Goal: Task Accomplishment & Management: Use online tool/utility

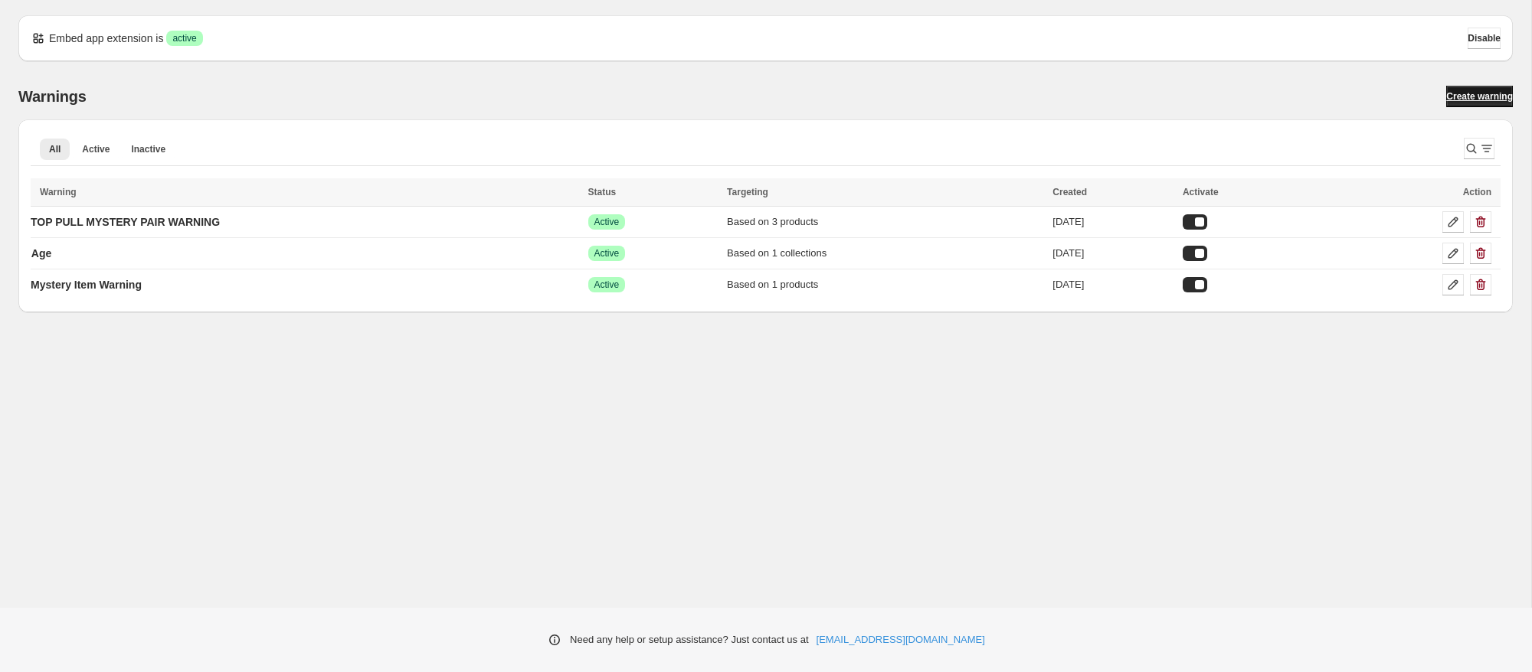
click at [1481, 97] on span "Create warning" at bounding box center [1479, 96] width 67 height 12
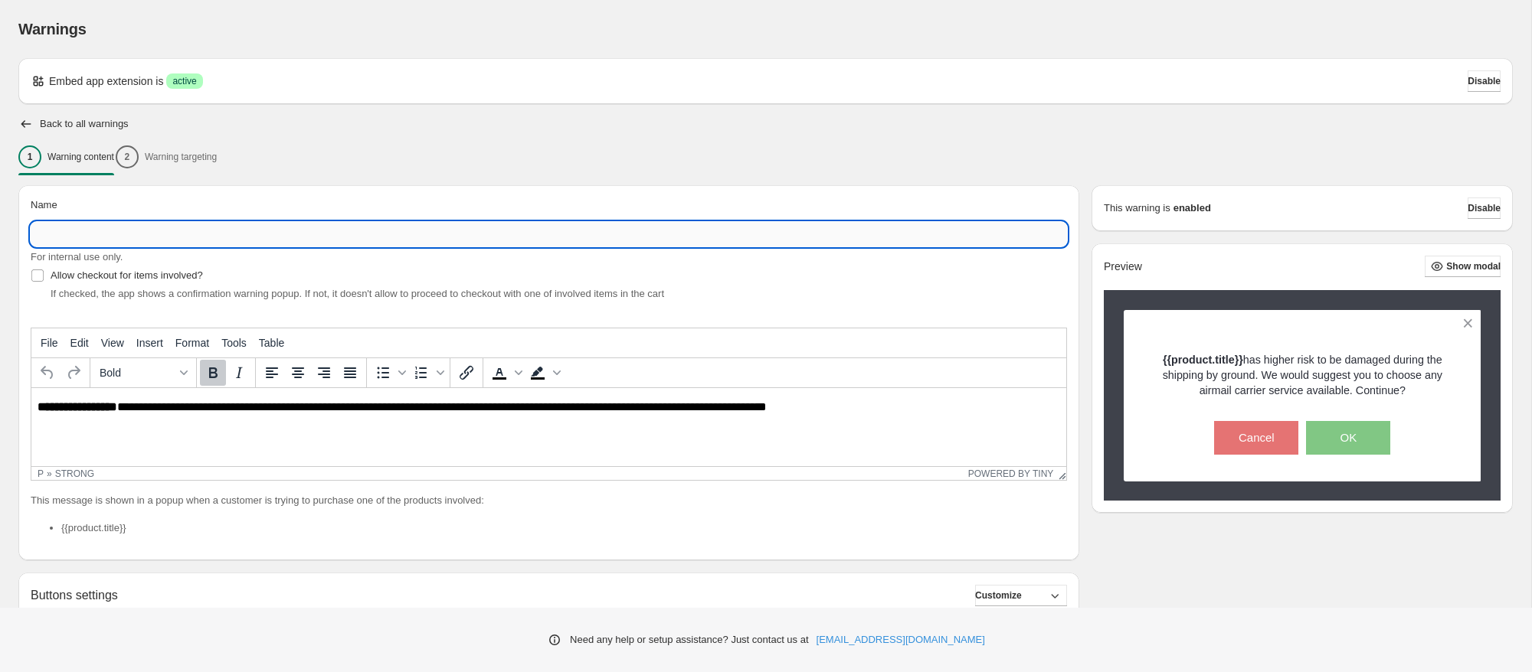
click at [187, 232] on input "Name" at bounding box center [549, 234] width 1036 height 25
type input "**********"
click at [812, 427] on html "**********" at bounding box center [548, 407] width 1035 height 39
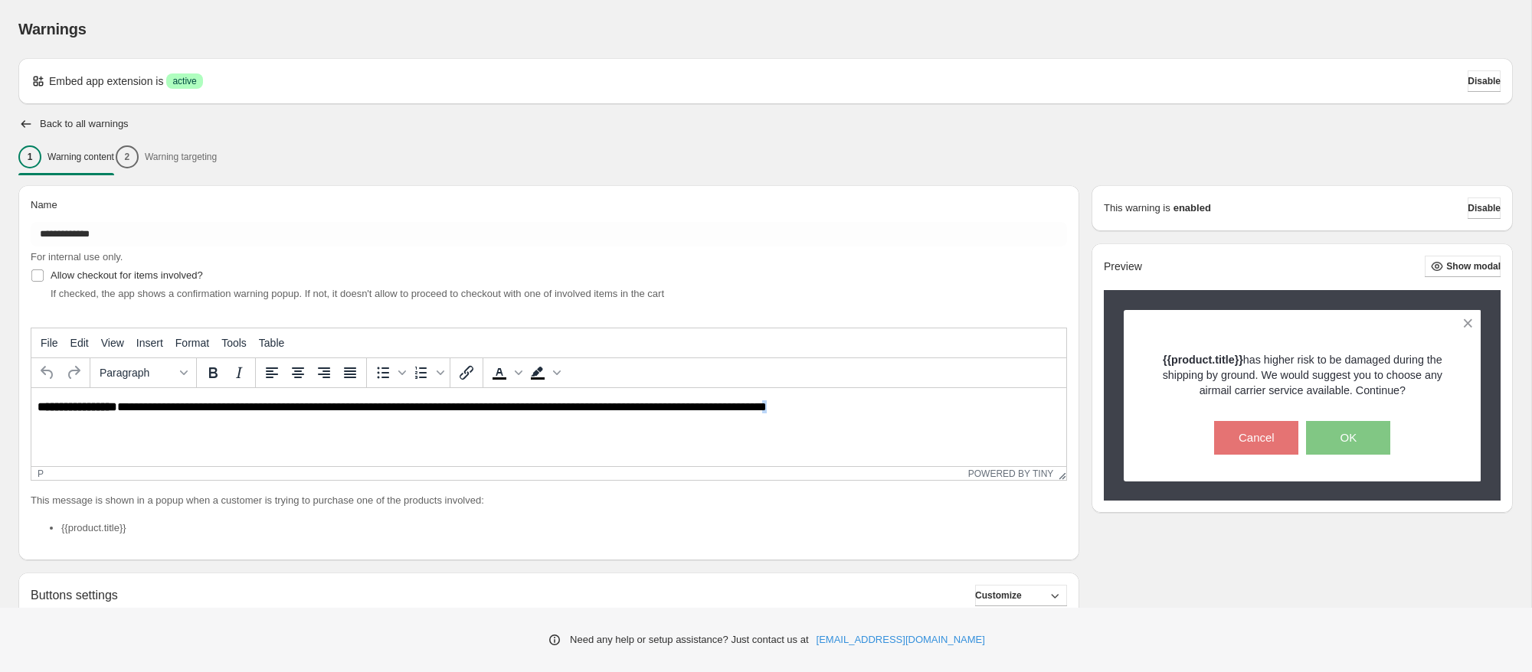
click at [812, 427] on html "**********" at bounding box center [548, 407] width 1035 height 39
click at [876, 414] on p "**********" at bounding box center [549, 408] width 1022 height 15
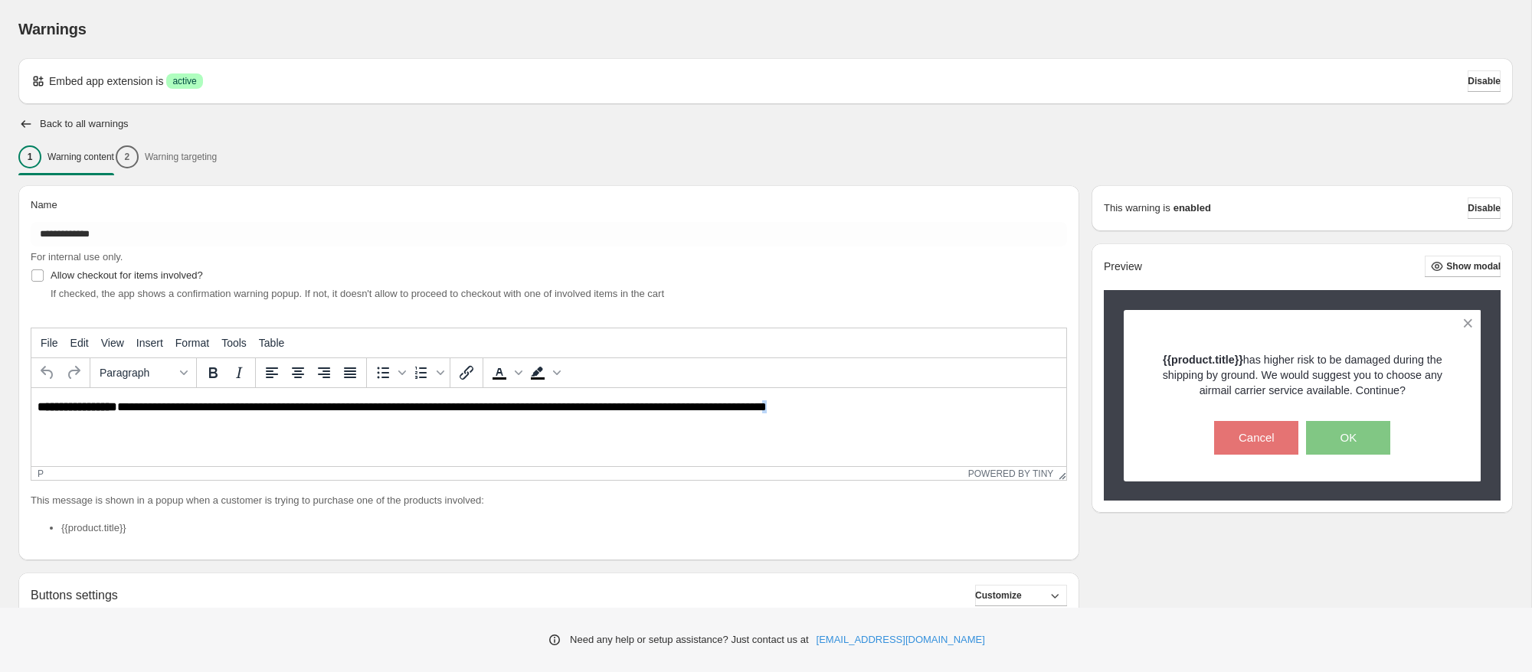
click at [876, 414] on p "**********" at bounding box center [549, 408] width 1022 height 15
paste body "Rich Text Area. Press ALT-0 for help."
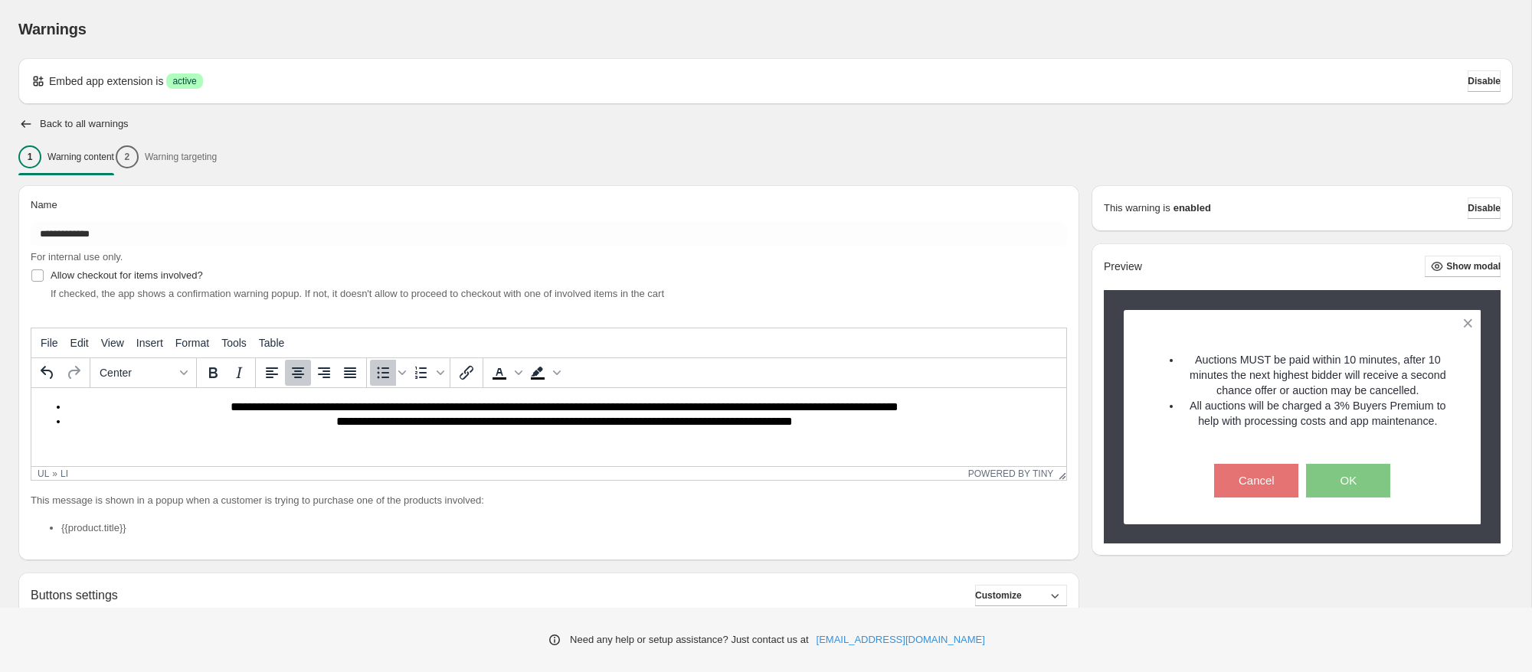
click at [172, 159] on div "1 Warning content 2 Warning targeting" at bounding box center [765, 157] width 1494 height 32
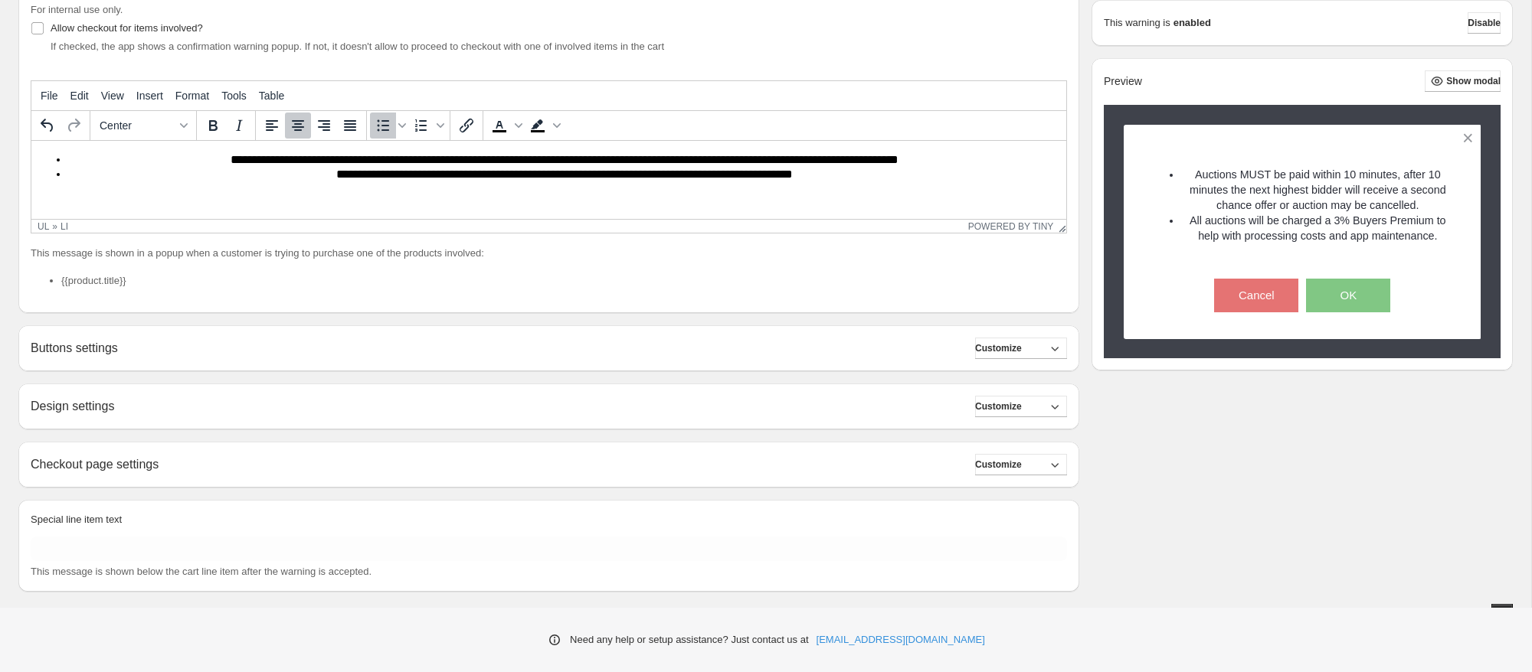
scroll to position [253, 0]
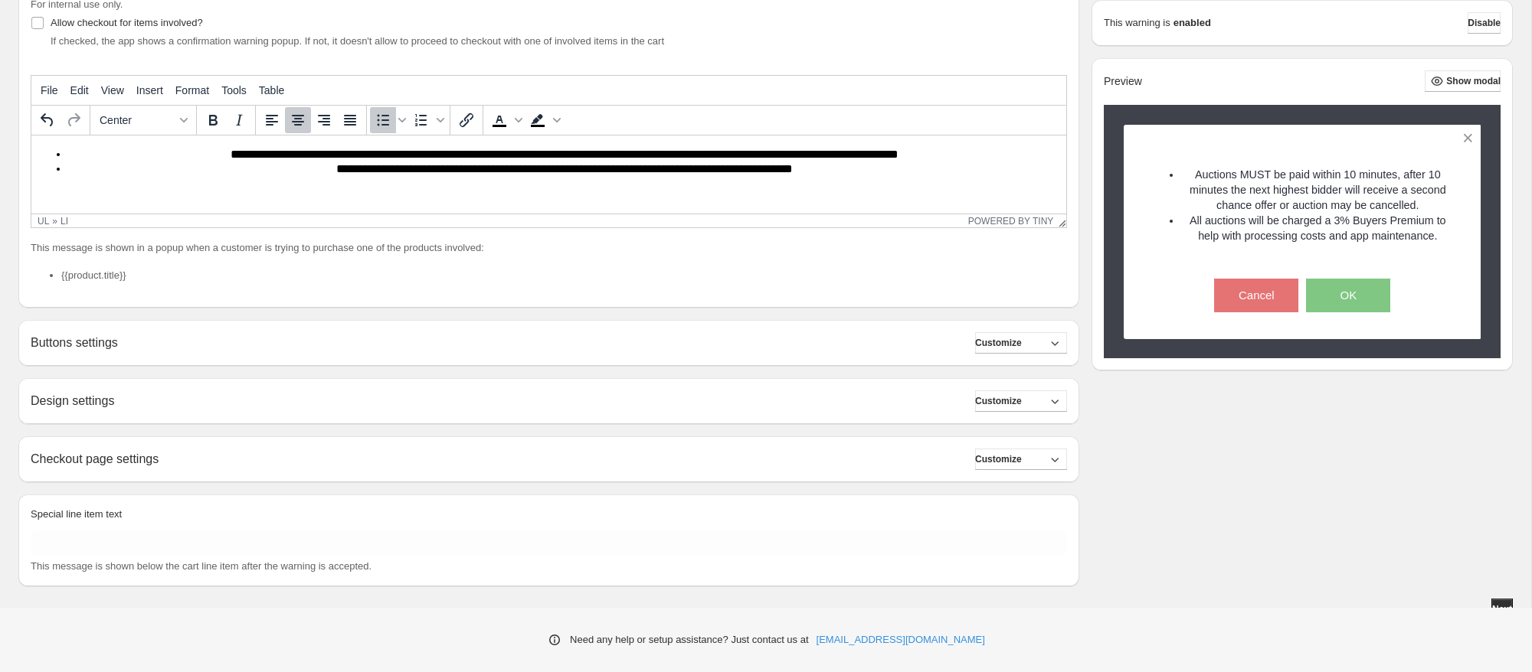
click at [229, 340] on div "Buttons settings Customize" at bounding box center [549, 342] width 1036 height 21
click at [190, 395] on div "Design settings Customize" at bounding box center [549, 401] width 1036 height 21
click at [1039, 462] on button "Customize" at bounding box center [1021, 459] width 92 height 21
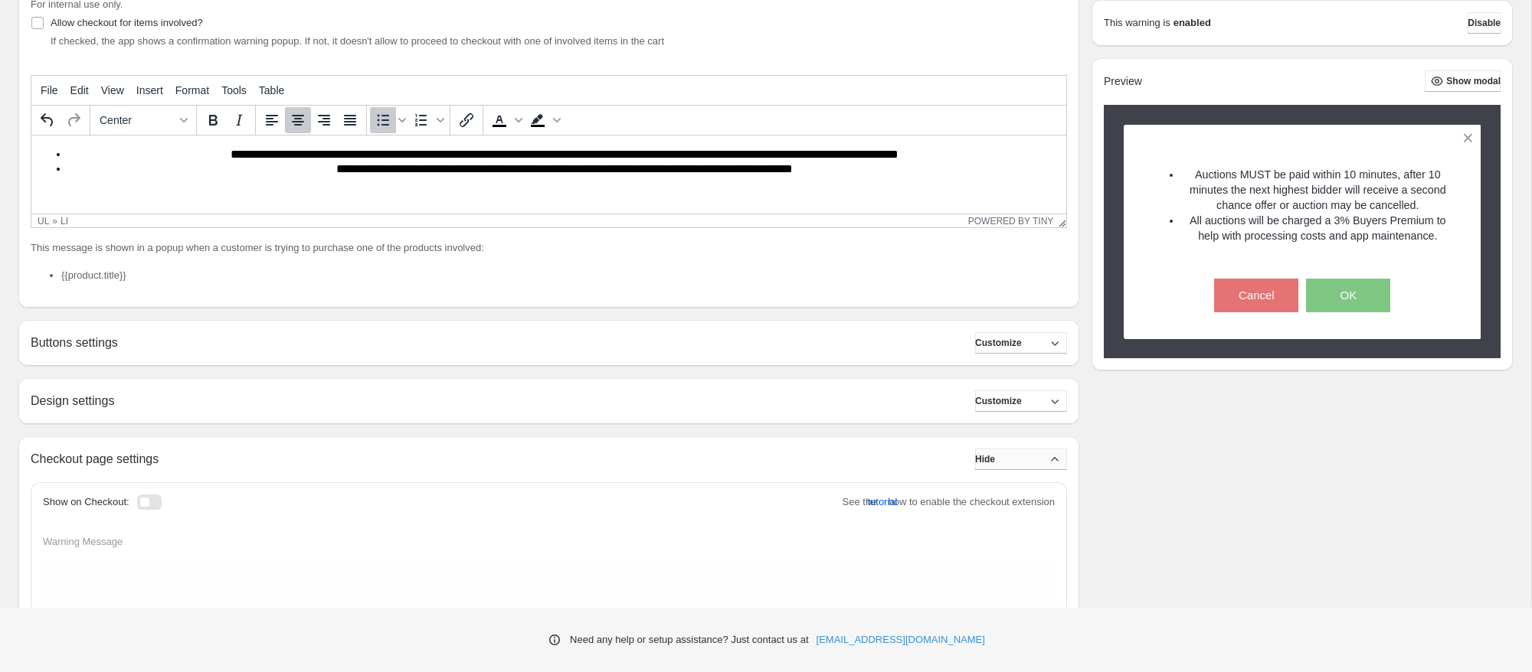
click at [1039, 462] on button "Hide" at bounding box center [1021, 459] width 92 height 21
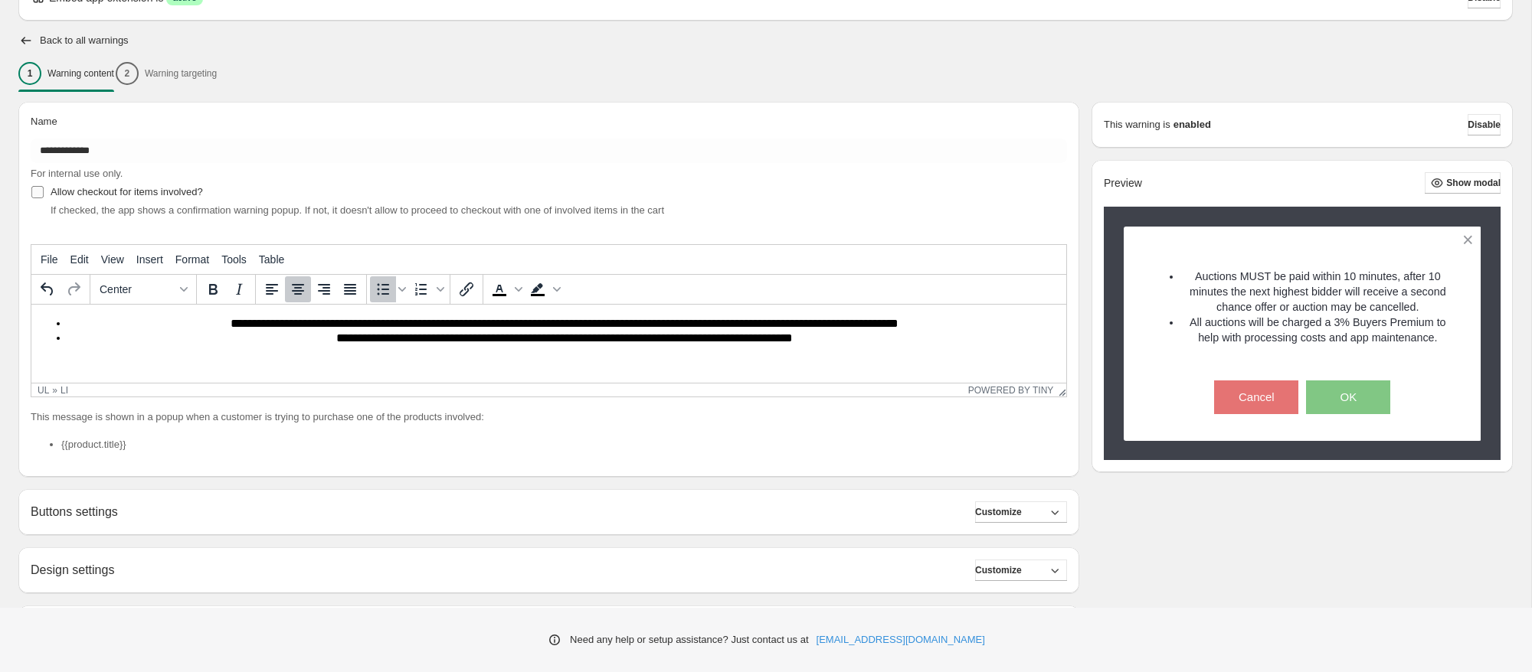
scroll to position [73, 0]
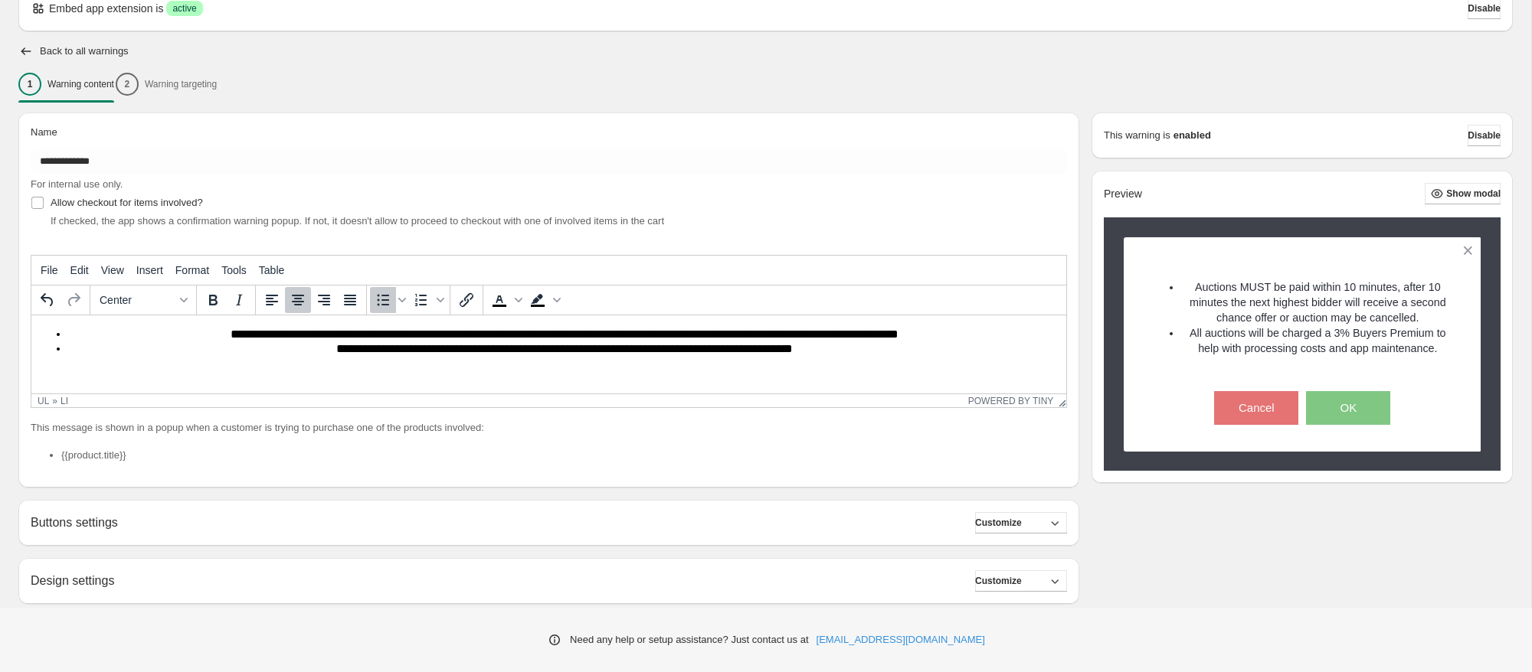
click at [208, 80] on div "1 Warning content 2 Warning targeting" at bounding box center [765, 84] width 1494 height 32
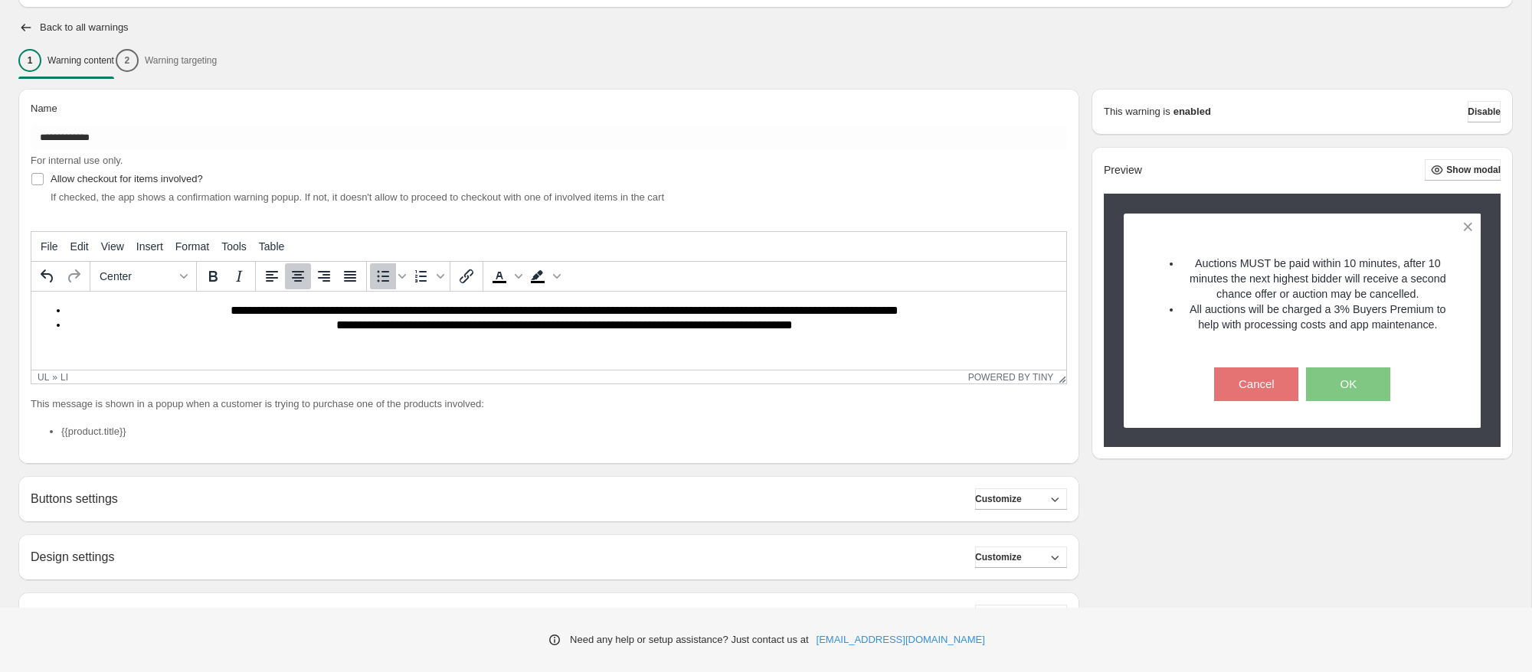
scroll to position [266, 0]
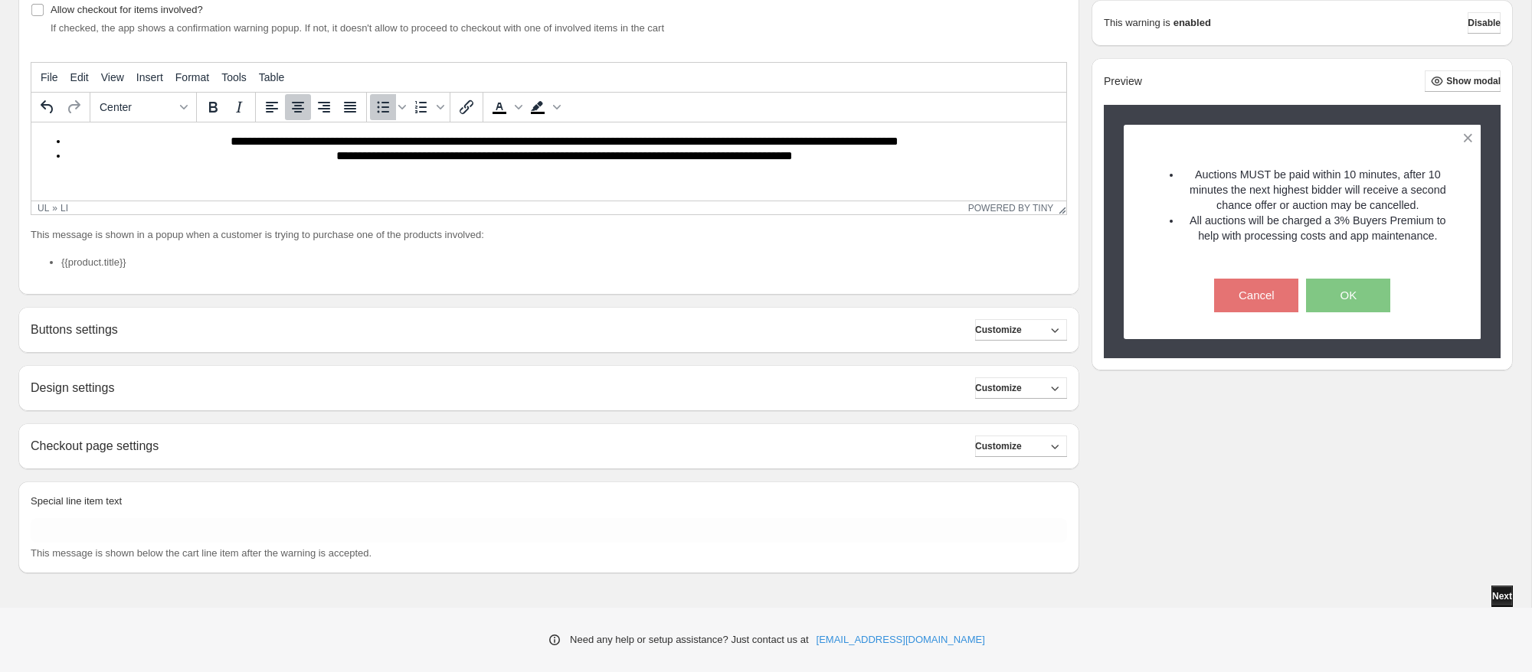
click at [1492, 592] on span "Next" at bounding box center [1502, 596] width 20 height 12
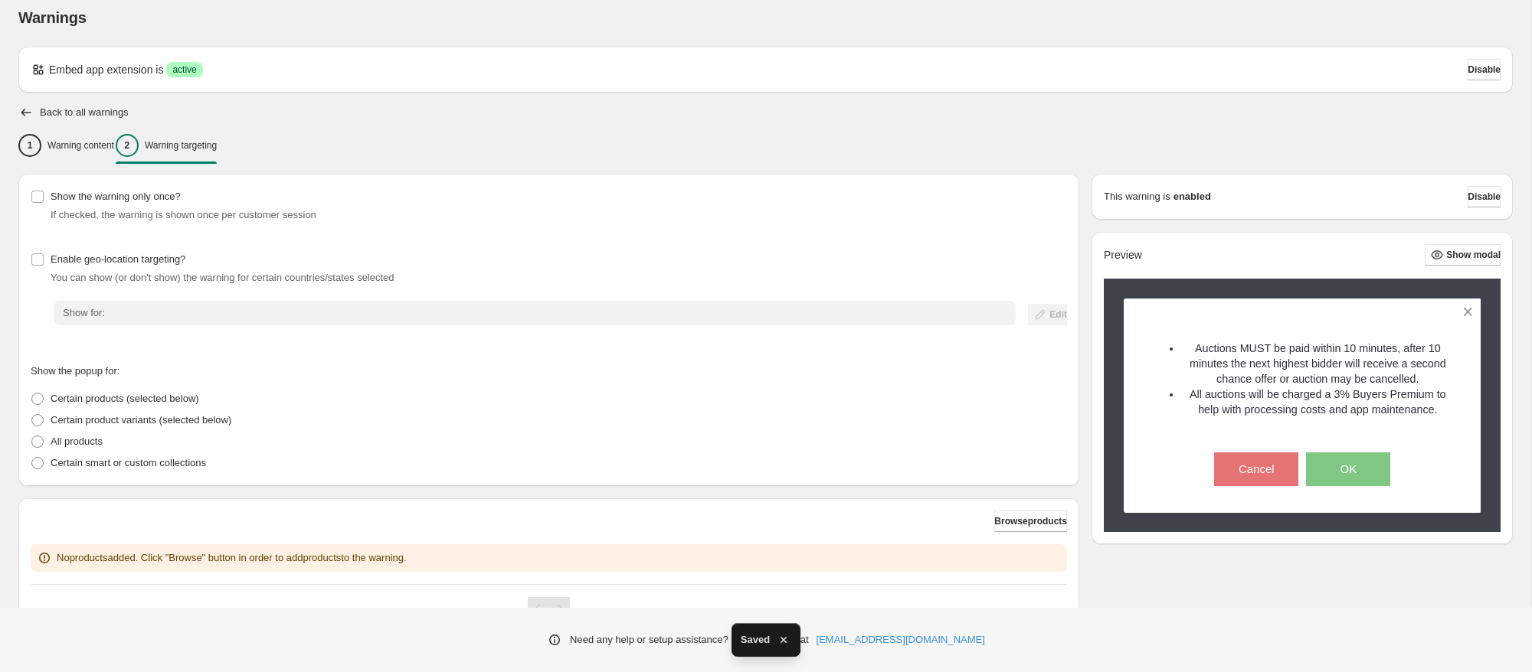
scroll to position [38, 0]
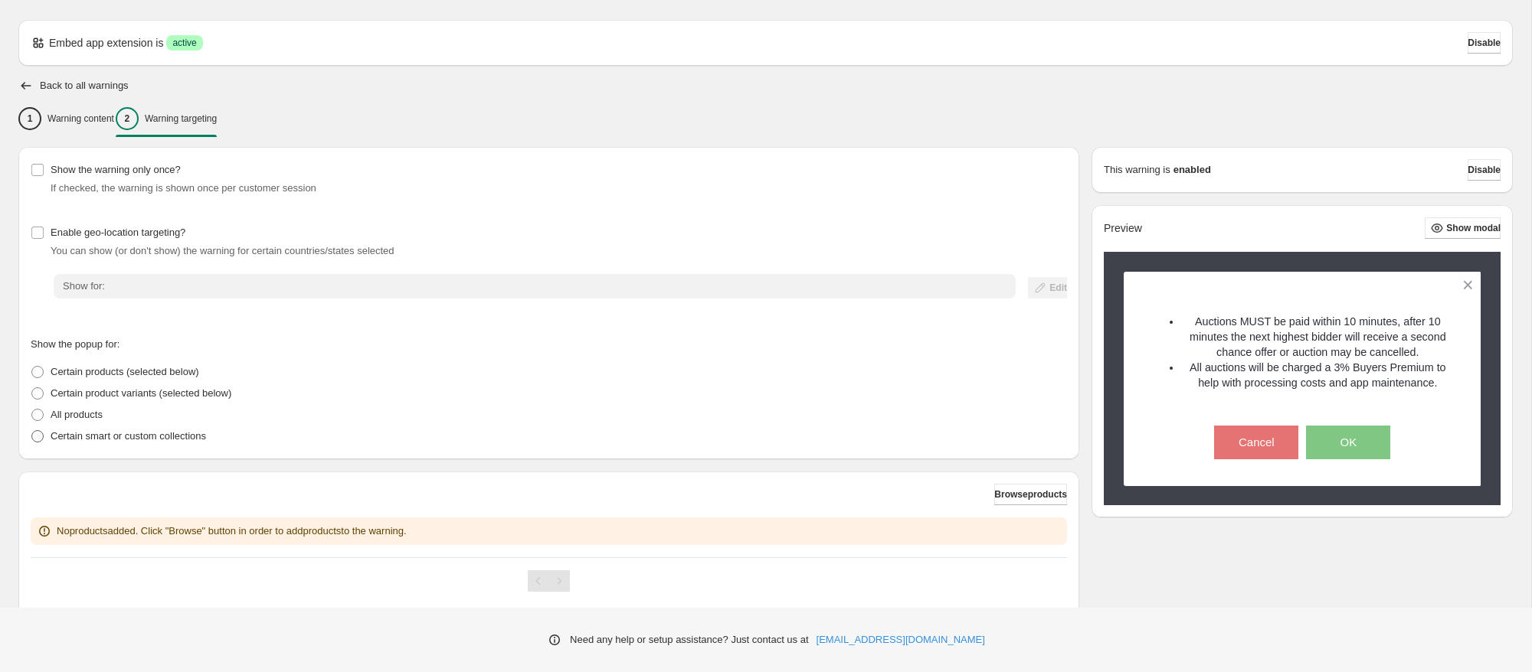
click at [36, 434] on span at bounding box center [37, 436] width 12 height 12
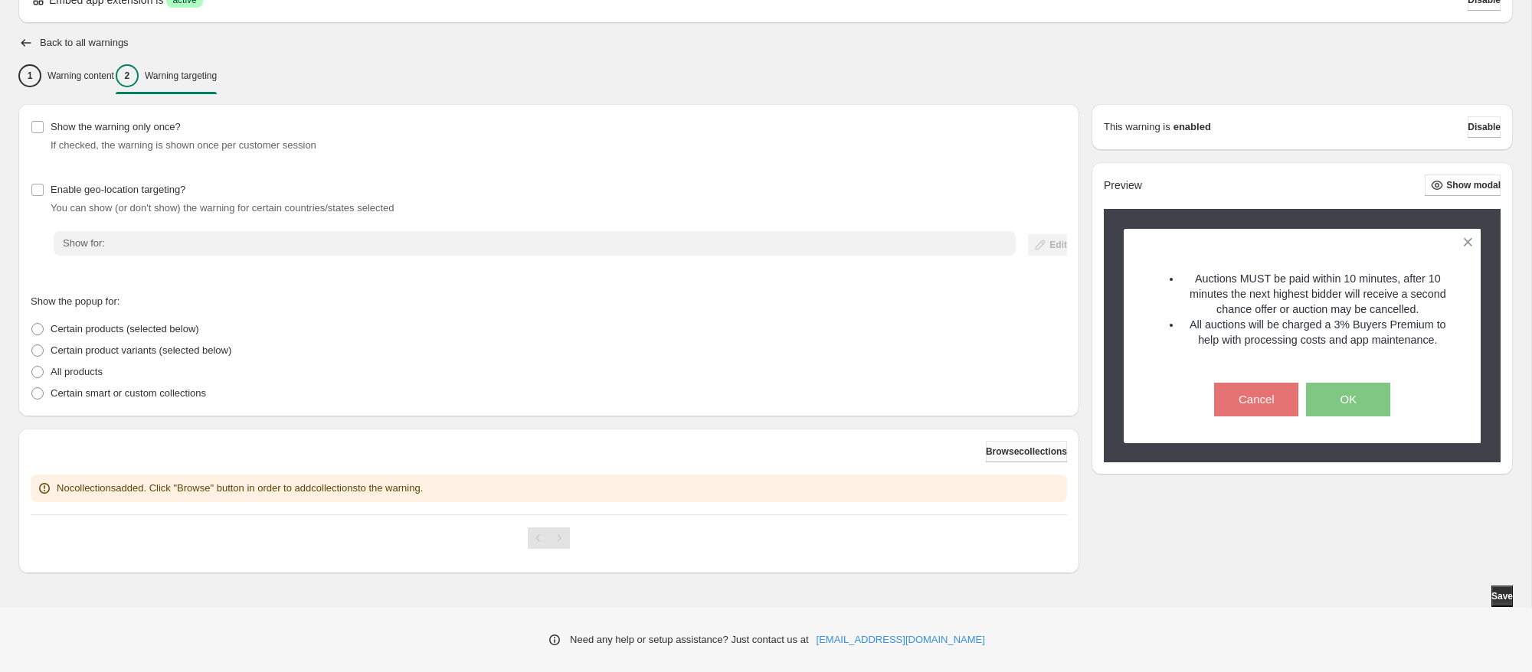
click at [1041, 456] on span "Browse collections" at bounding box center [1026, 452] width 81 height 12
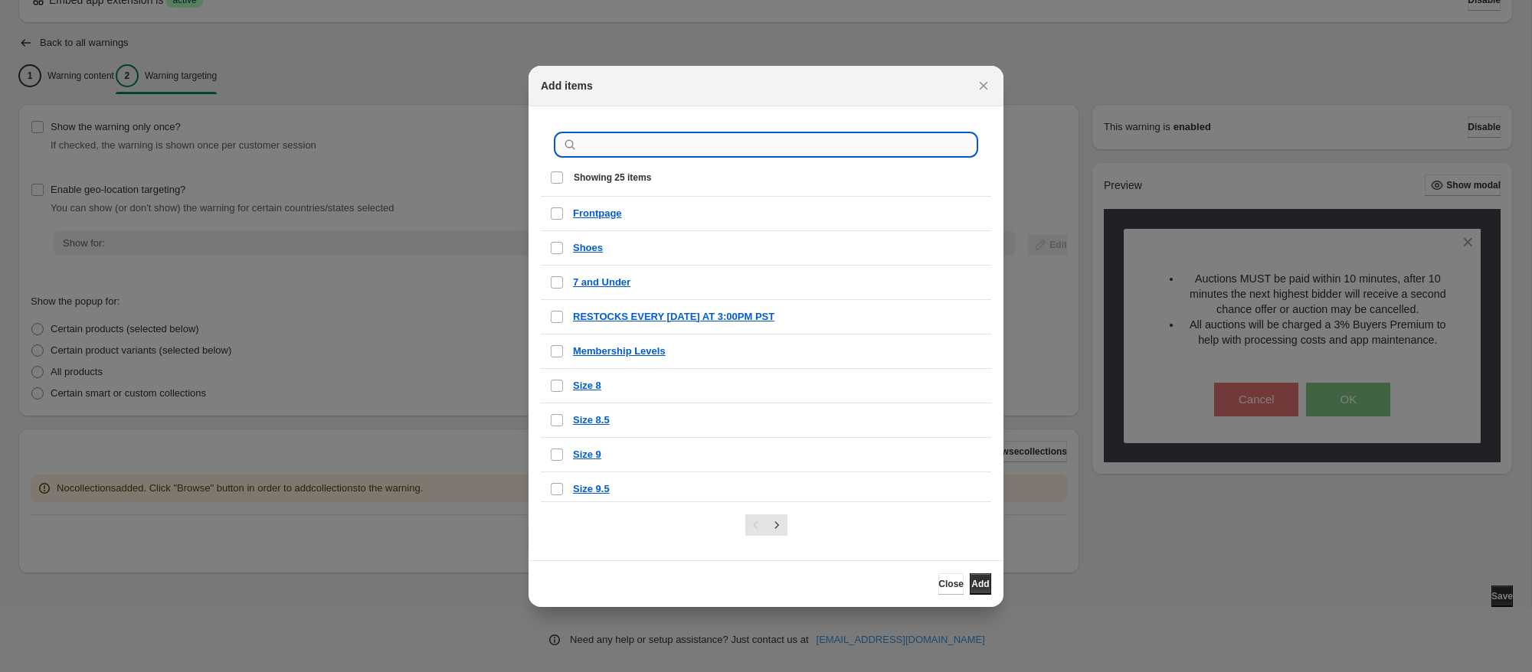
click at [695, 146] on input ":r2e:" at bounding box center [778, 144] width 395 height 21
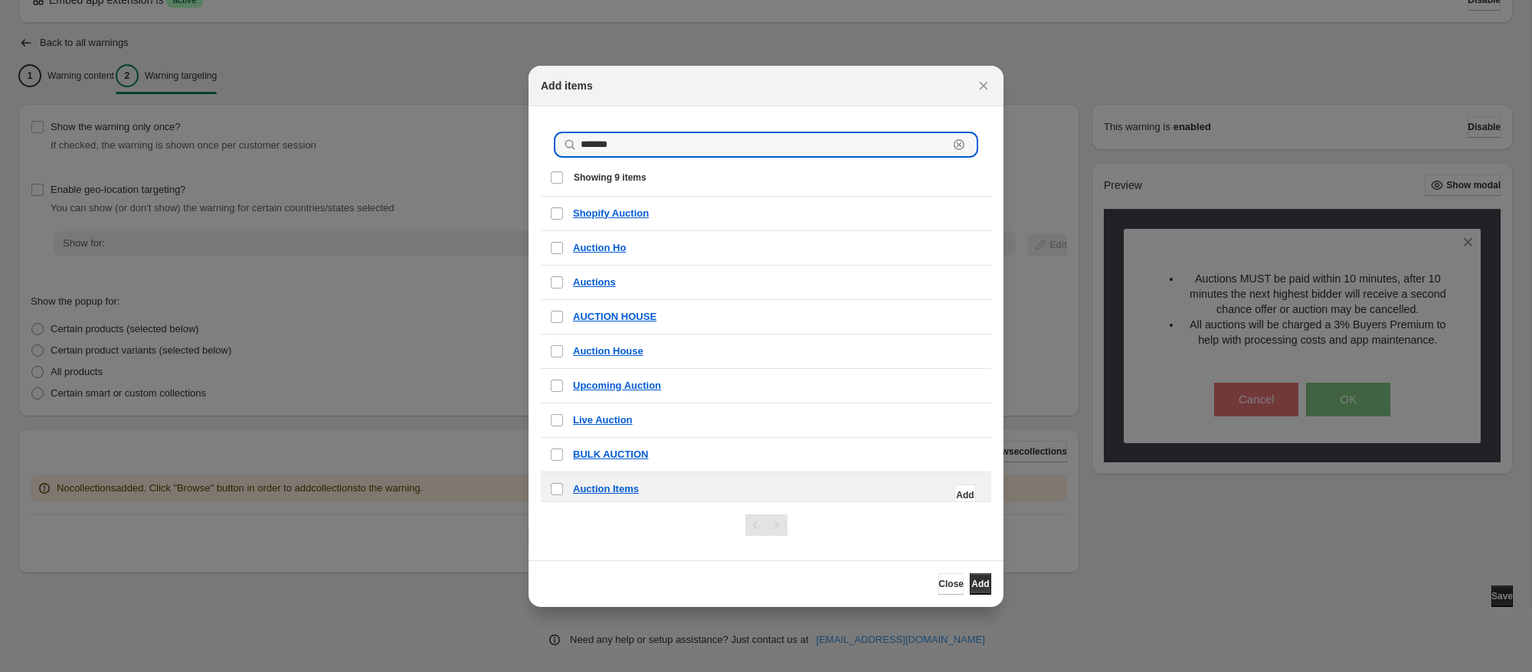
type input "*******"
click at [731, 486] on div "Auction Items" at bounding box center [777, 489] width 409 height 15
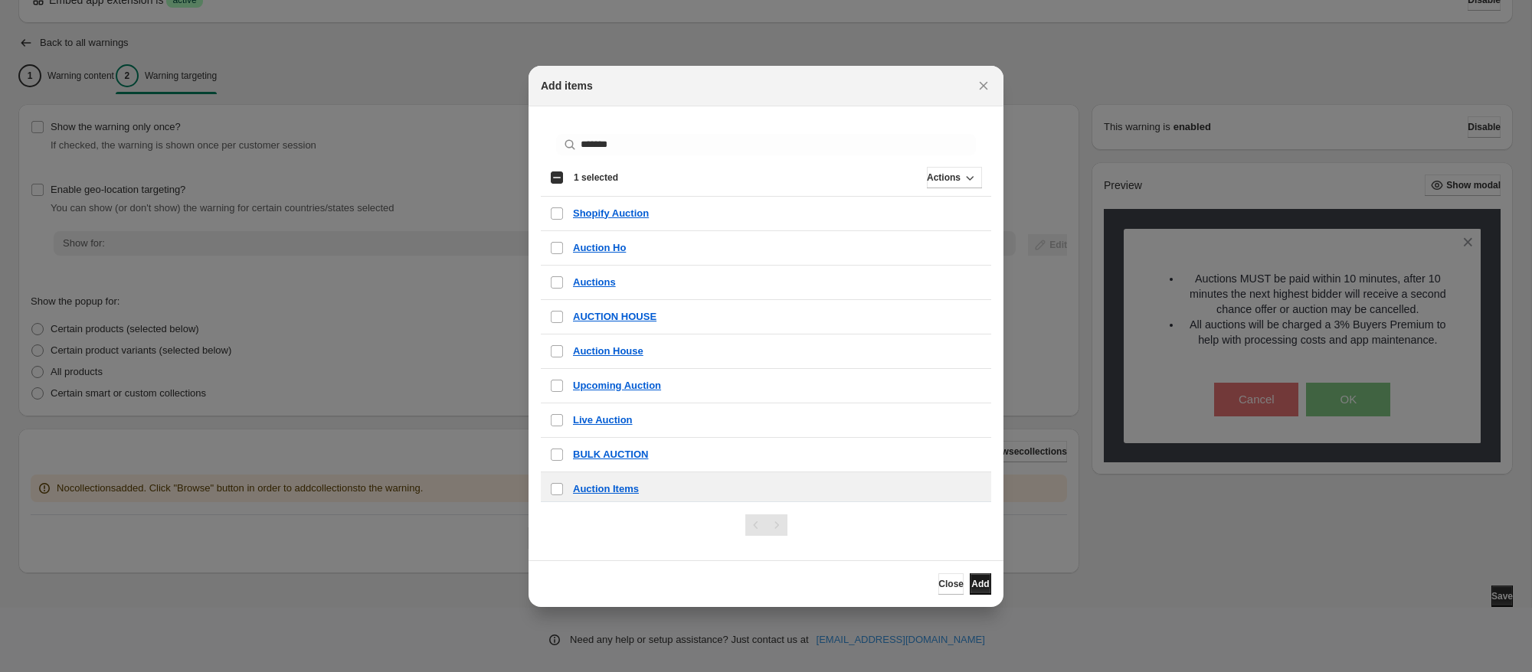
click at [973, 579] on span "Add" at bounding box center [980, 584] width 18 height 12
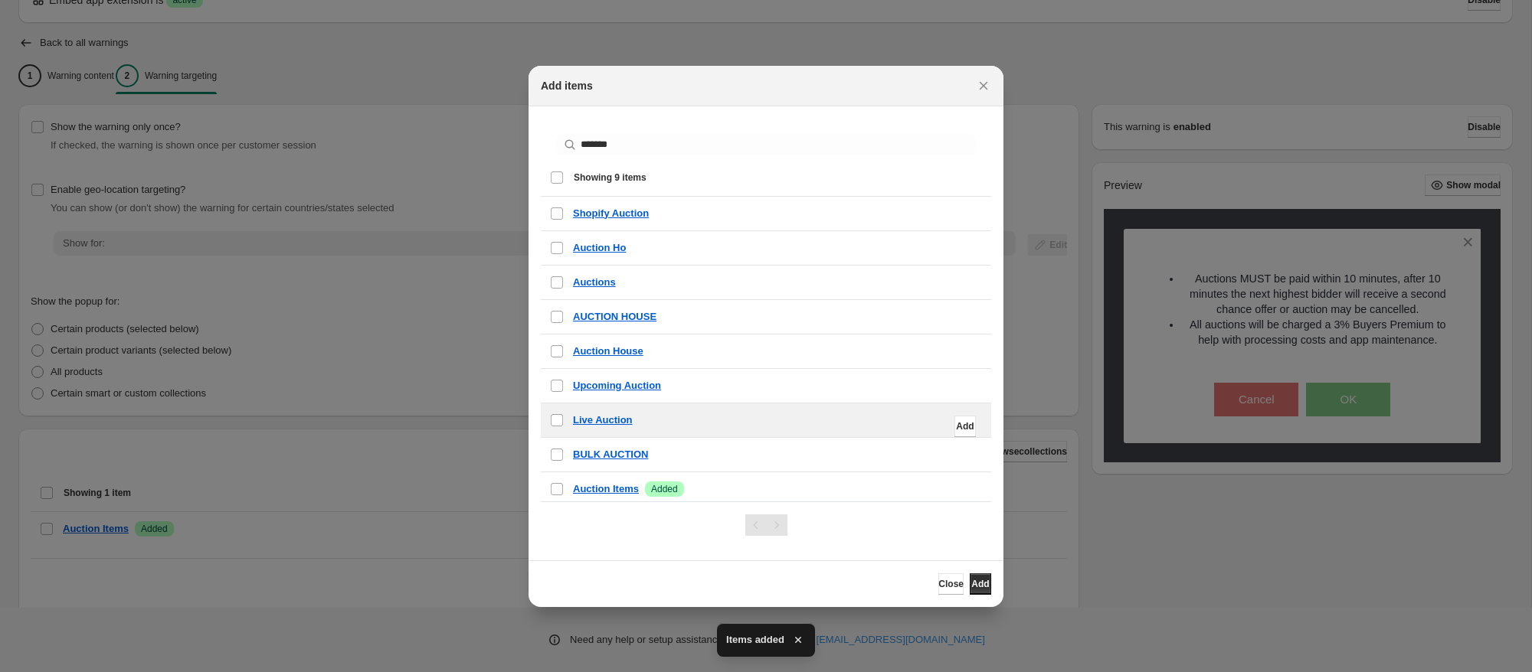
scroll to position [5, 0]
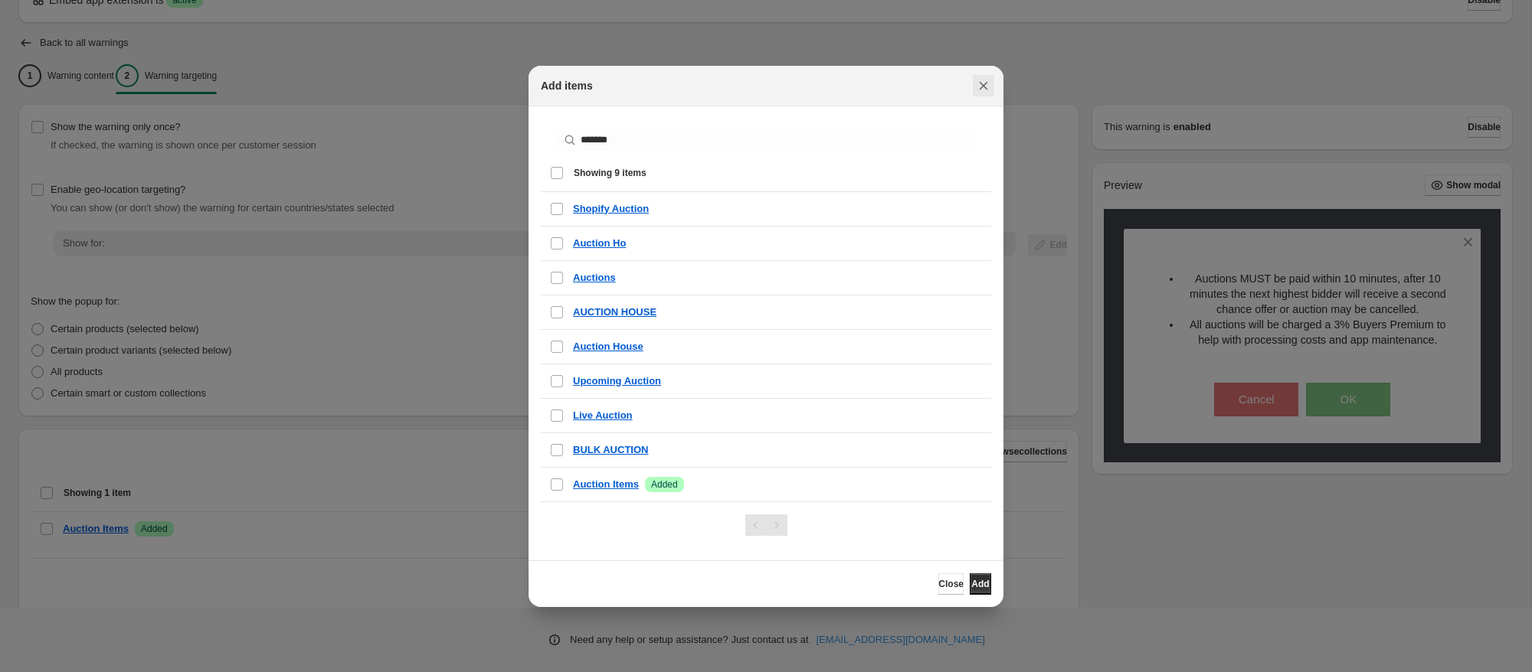
click at [979, 87] on icon "Close" at bounding box center [983, 85] width 15 height 15
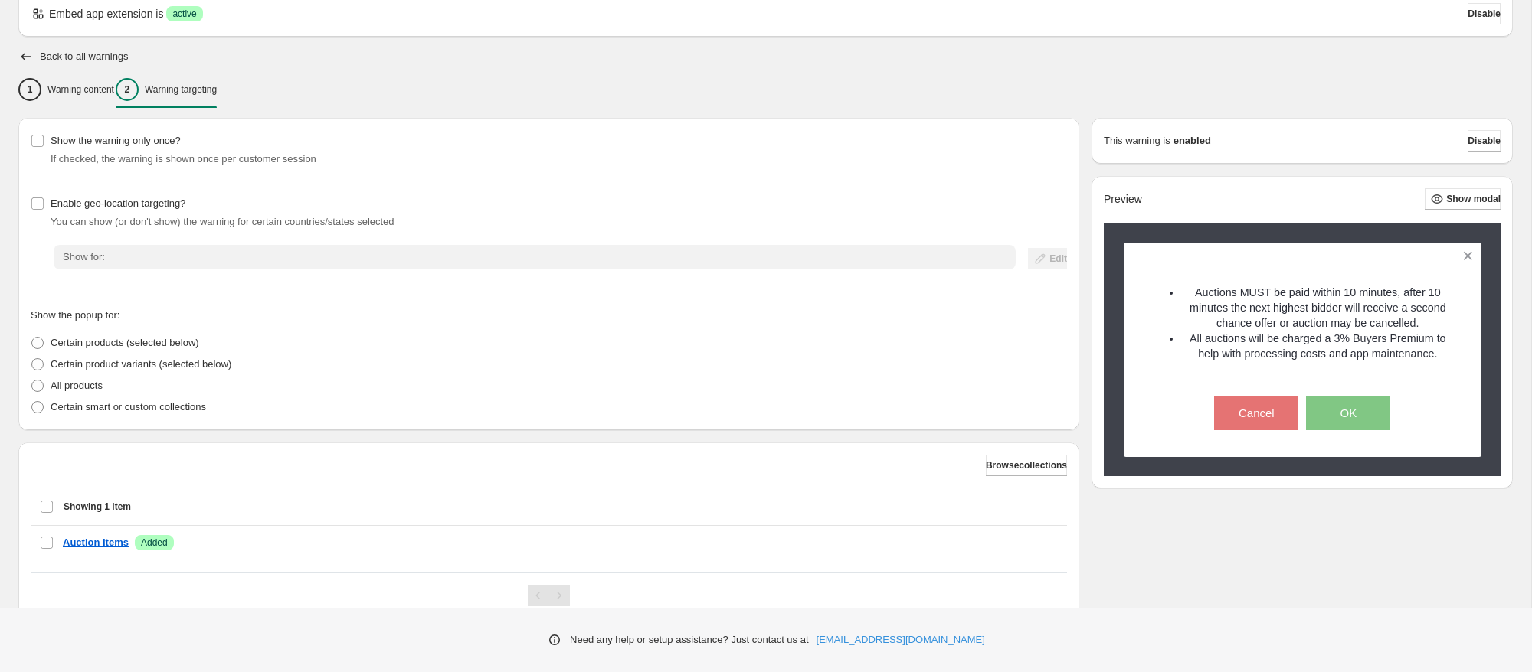
scroll to position [0, 0]
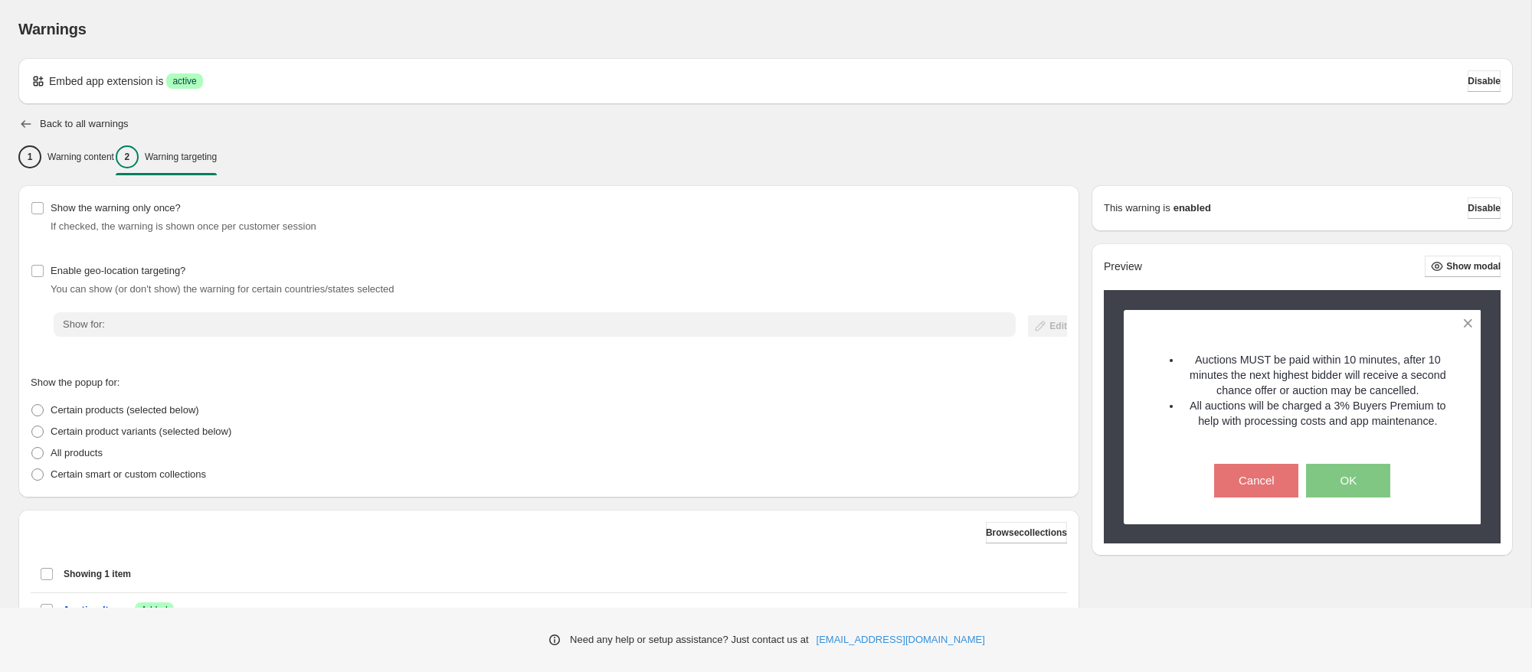
click at [26, 129] on icon "button" at bounding box center [25, 123] width 15 height 15
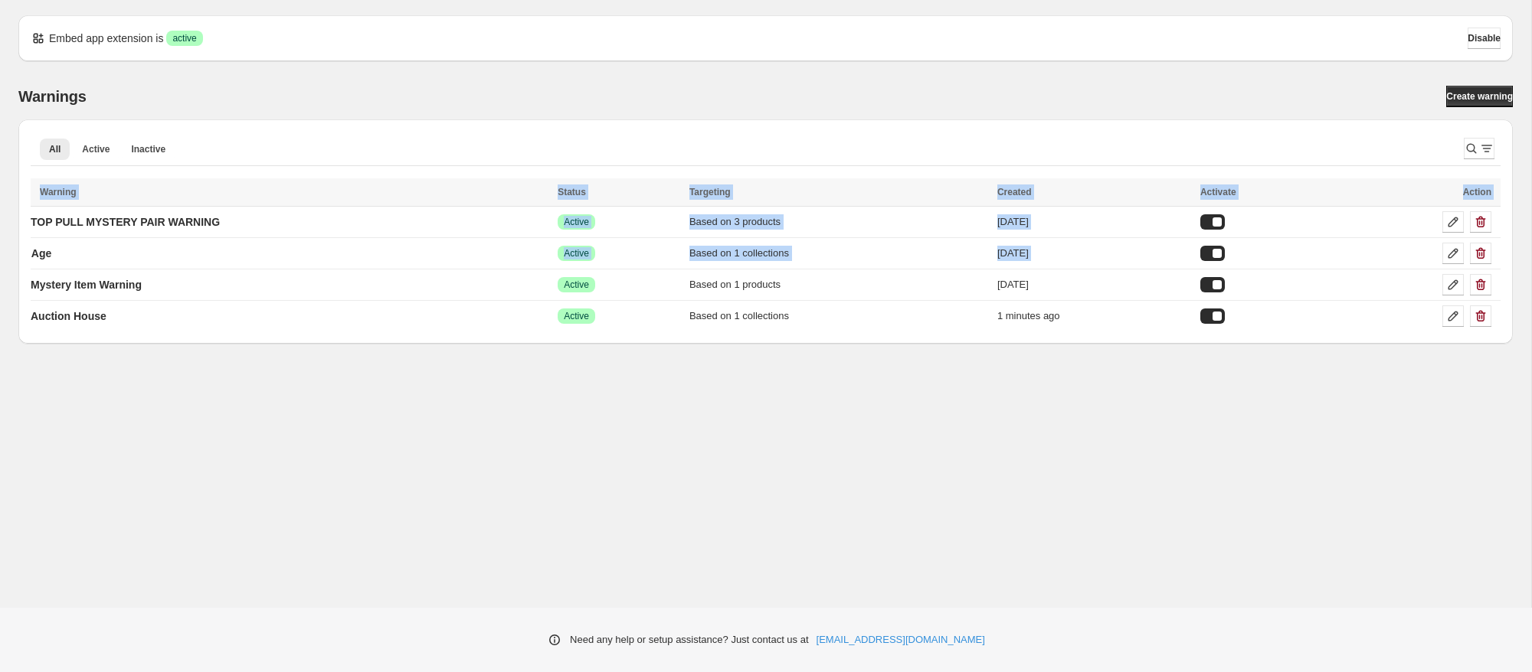
drag, startPoint x: 436, startPoint y: 282, endPoint x: 415, endPoint y: 335, distance: 56.7
click at [416, 346] on div "Embed app extension is Success active Disable Warnings Create warning All Activ…" at bounding box center [765, 175] width 1494 height 350
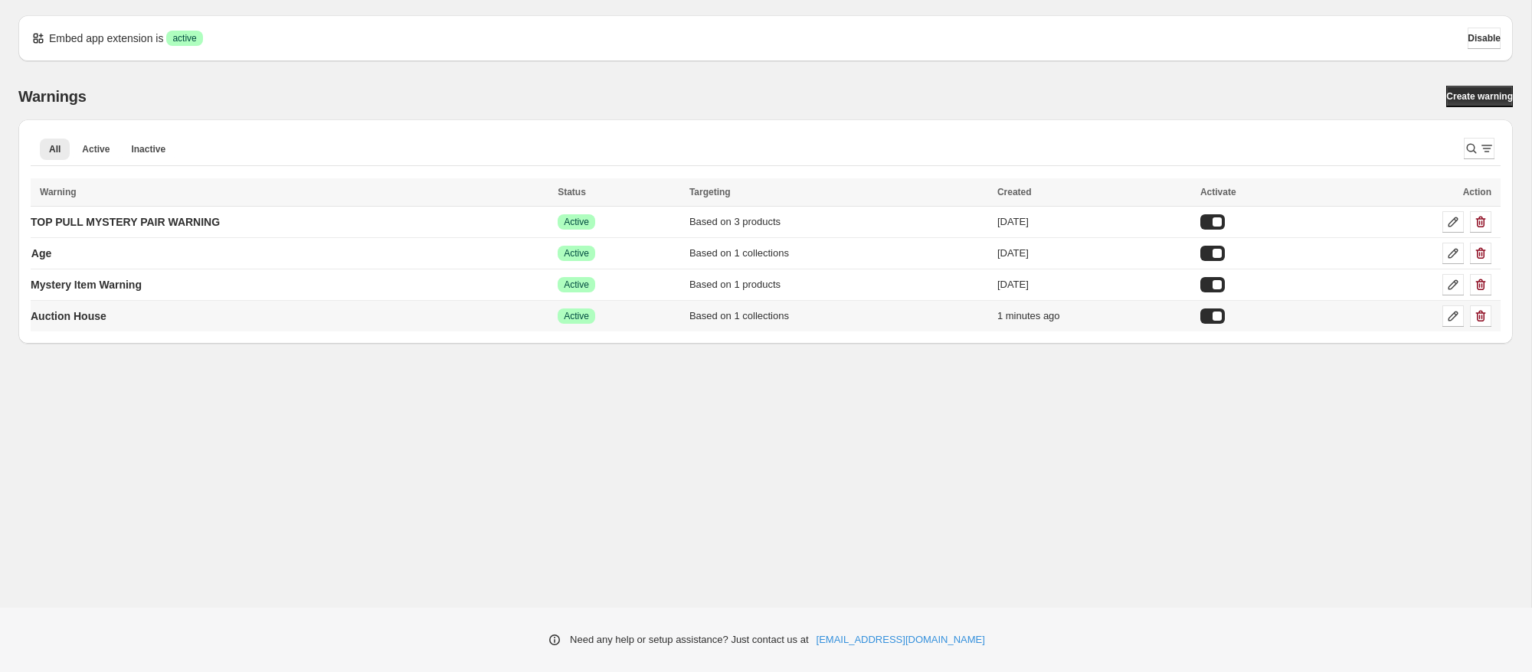
click at [411, 310] on td "Auction House" at bounding box center [292, 316] width 522 height 31
click at [400, 322] on td "Auction House" at bounding box center [292, 316] width 522 height 31
click at [387, 310] on td "Auction House" at bounding box center [292, 316] width 522 height 31
click at [1451, 322] on icon at bounding box center [1452, 316] width 15 height 15
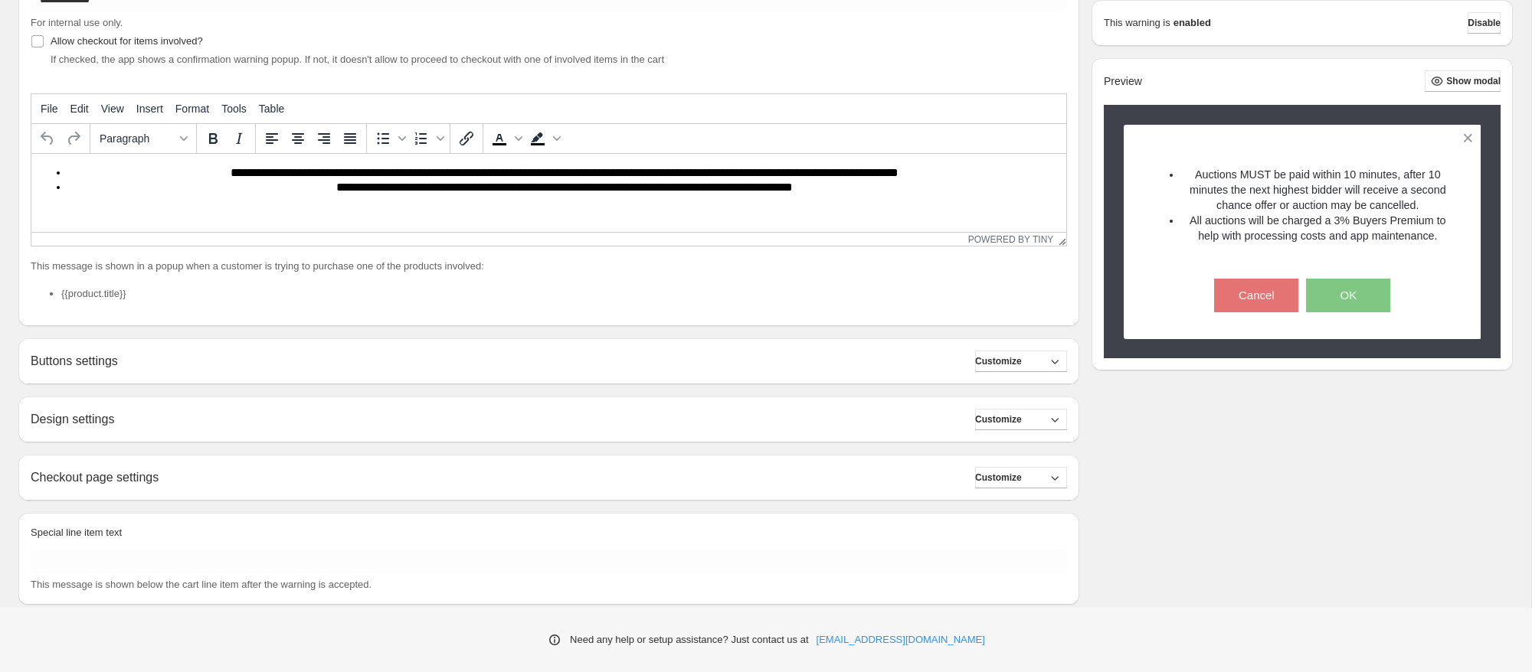
scroll to position [266, 0]
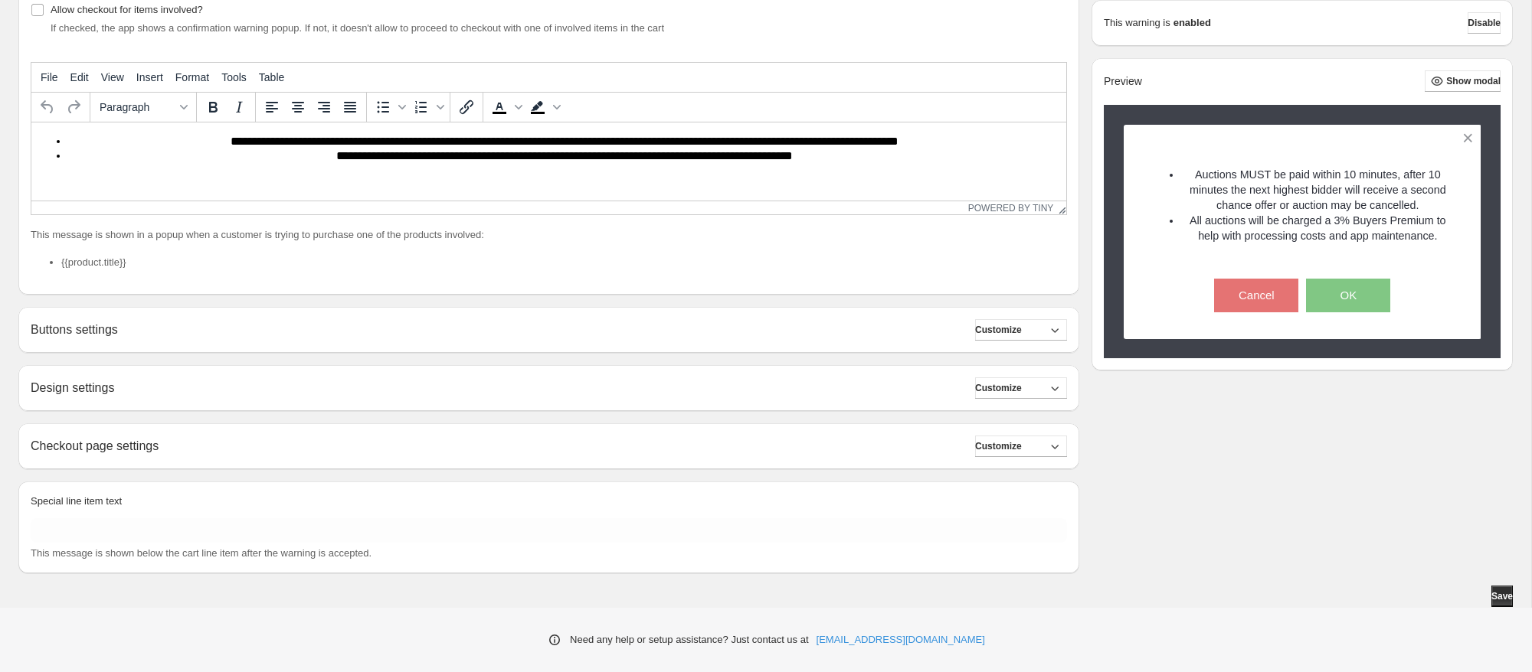
click at [274, 335] on div "Buttons settings Customize" at bounding box center [549, 329] width 1036 height 21
click at [995, 332] on span "Customize" at bounding box center [998, 330] width 47 height 12
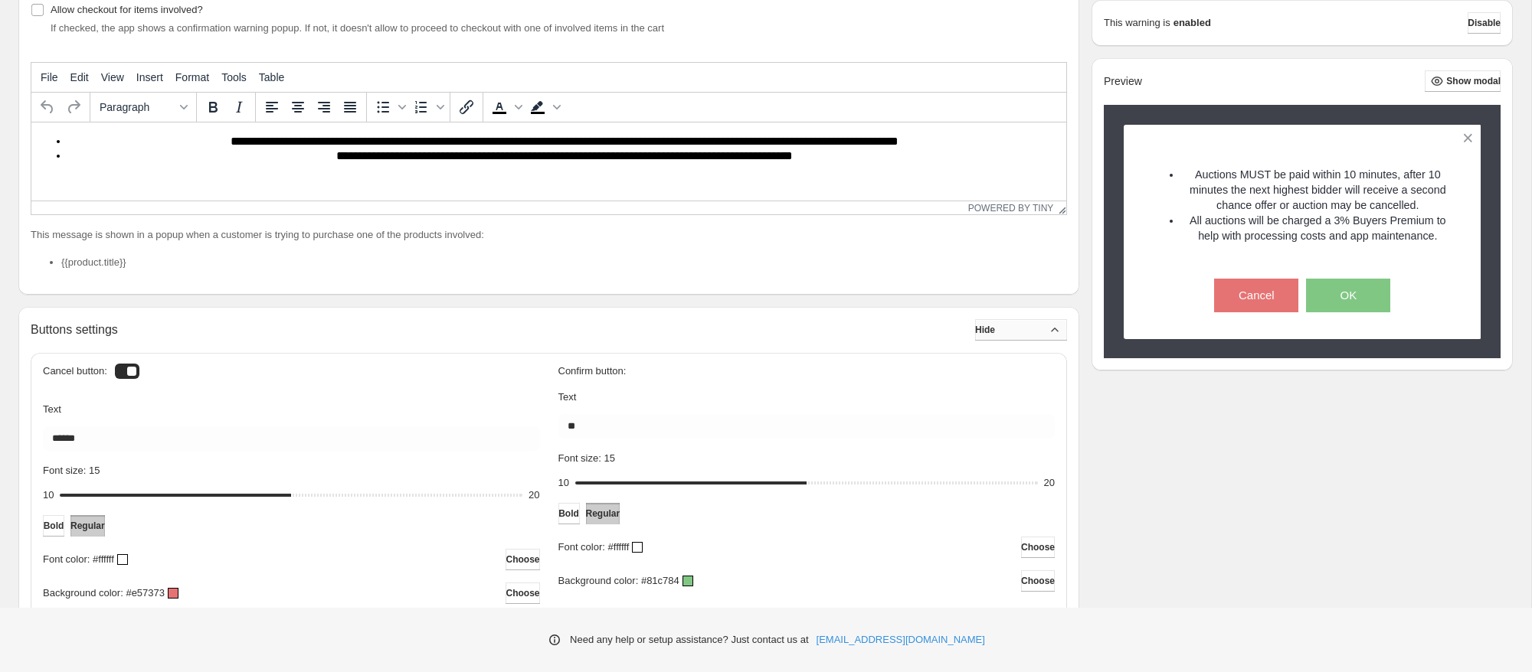
click at [995, 332] on span "Hide" at bounding box center [985, 330] width 20 height 12
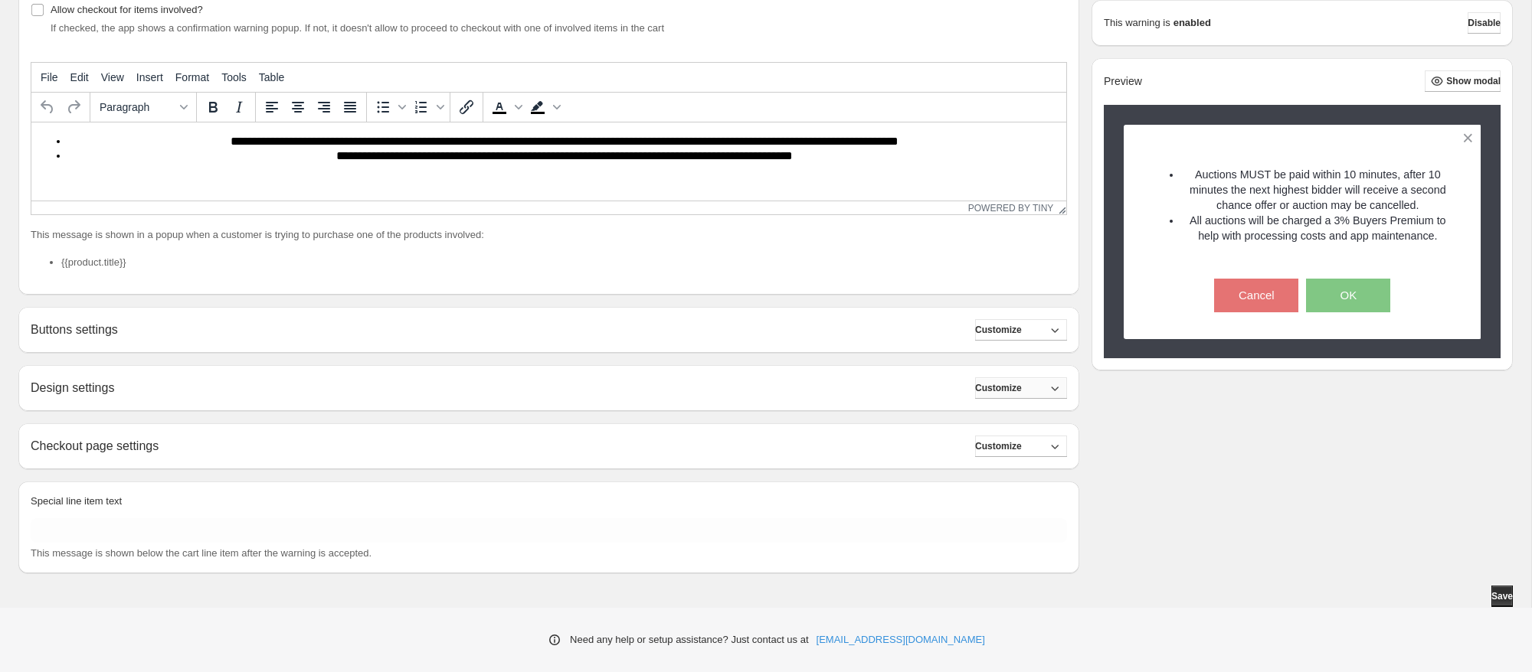
click at [1000, 398] on button "Customize" at bounding box center [1021, 388] width 92 height 21
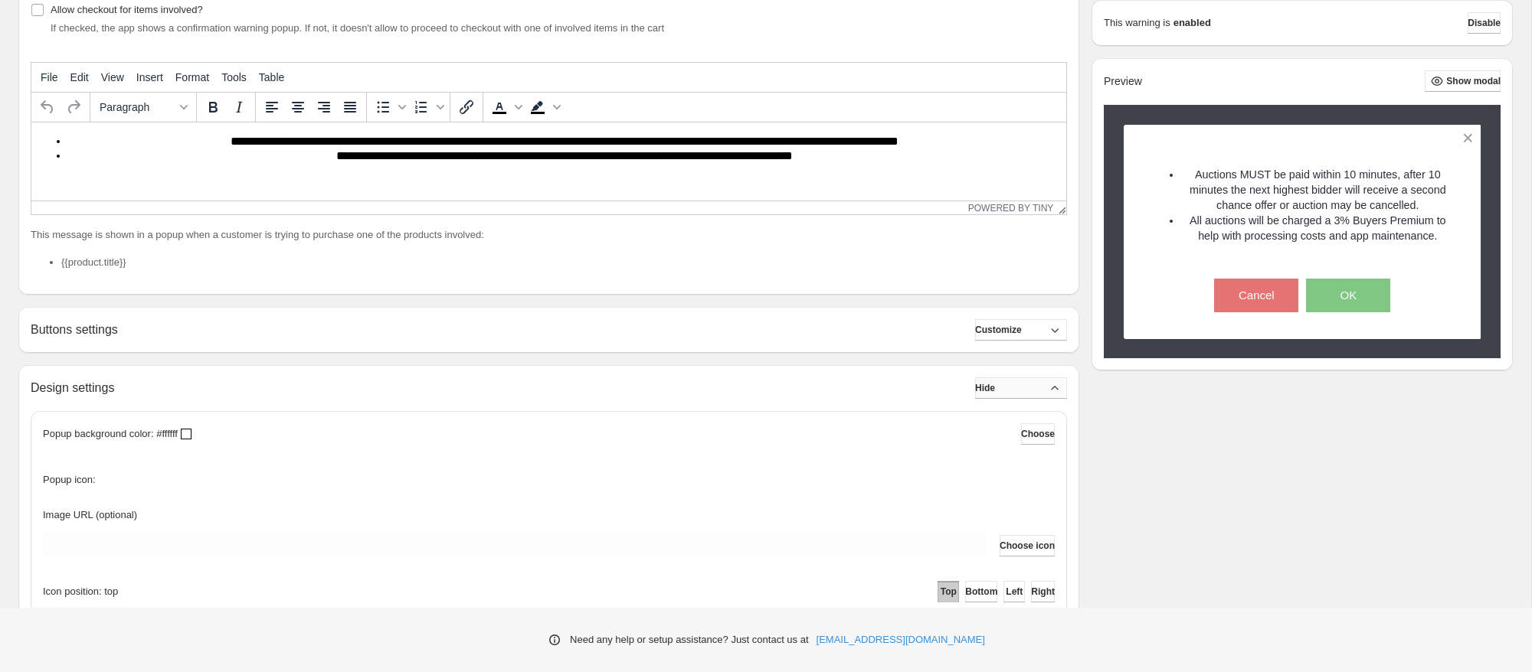
click at [1000, 398] on button "Hide" at bounding box center [1021, 388] width 92 height 21
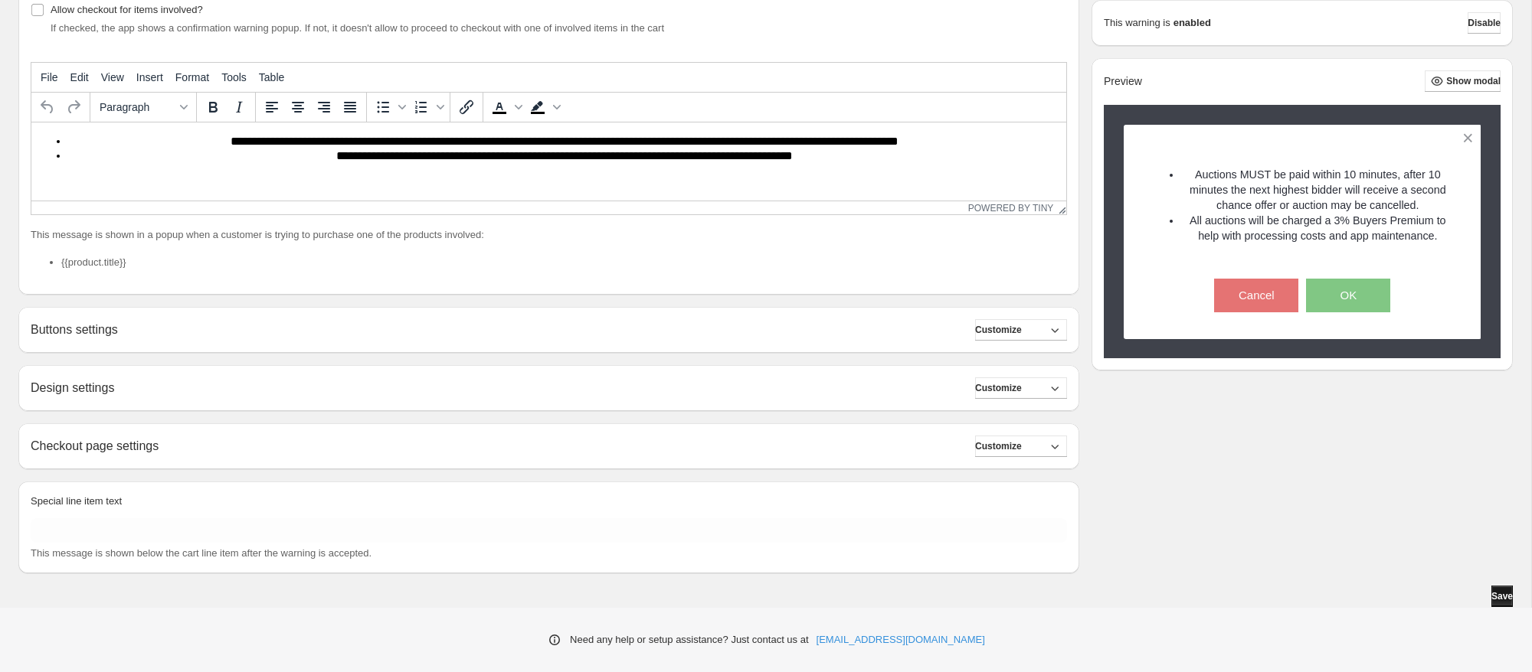
click at [1491, 599] on button "Save" at bounding box center [1501, 596] width 21 height 21
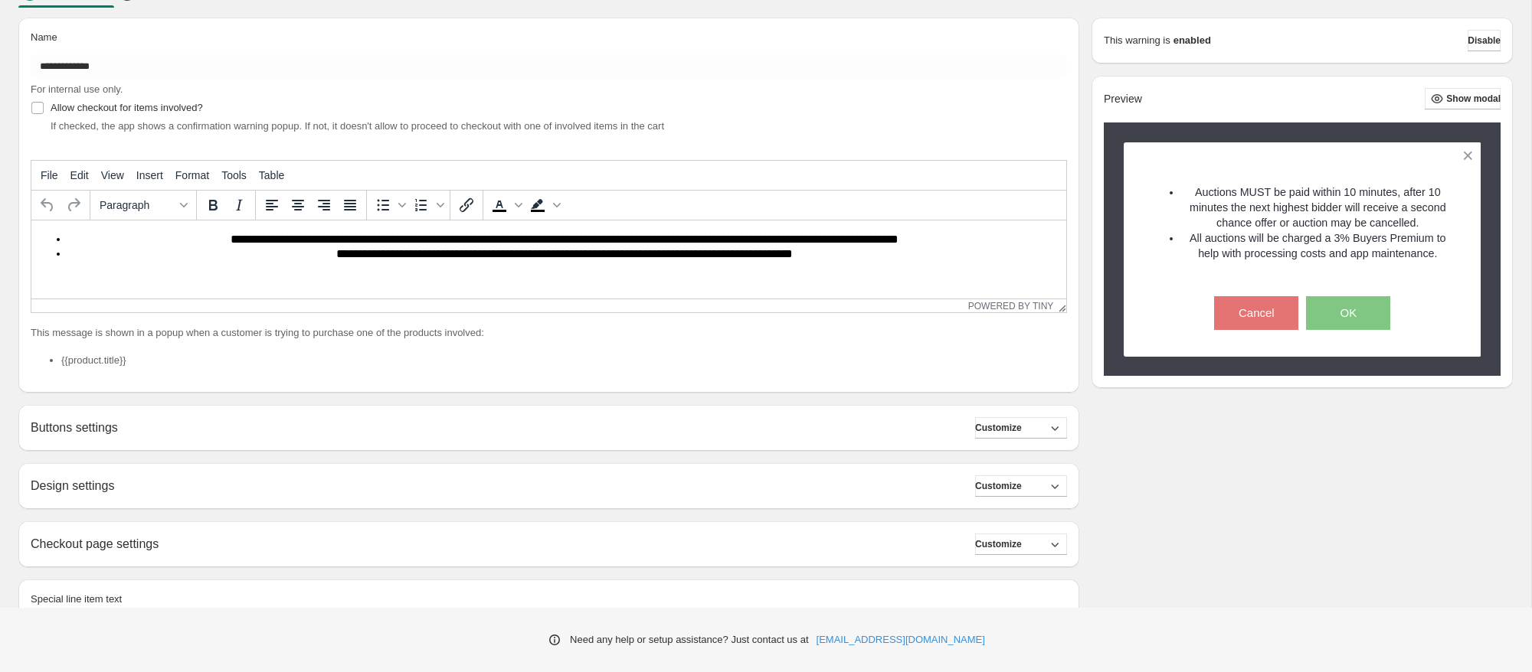
scroll to position [232, 0]
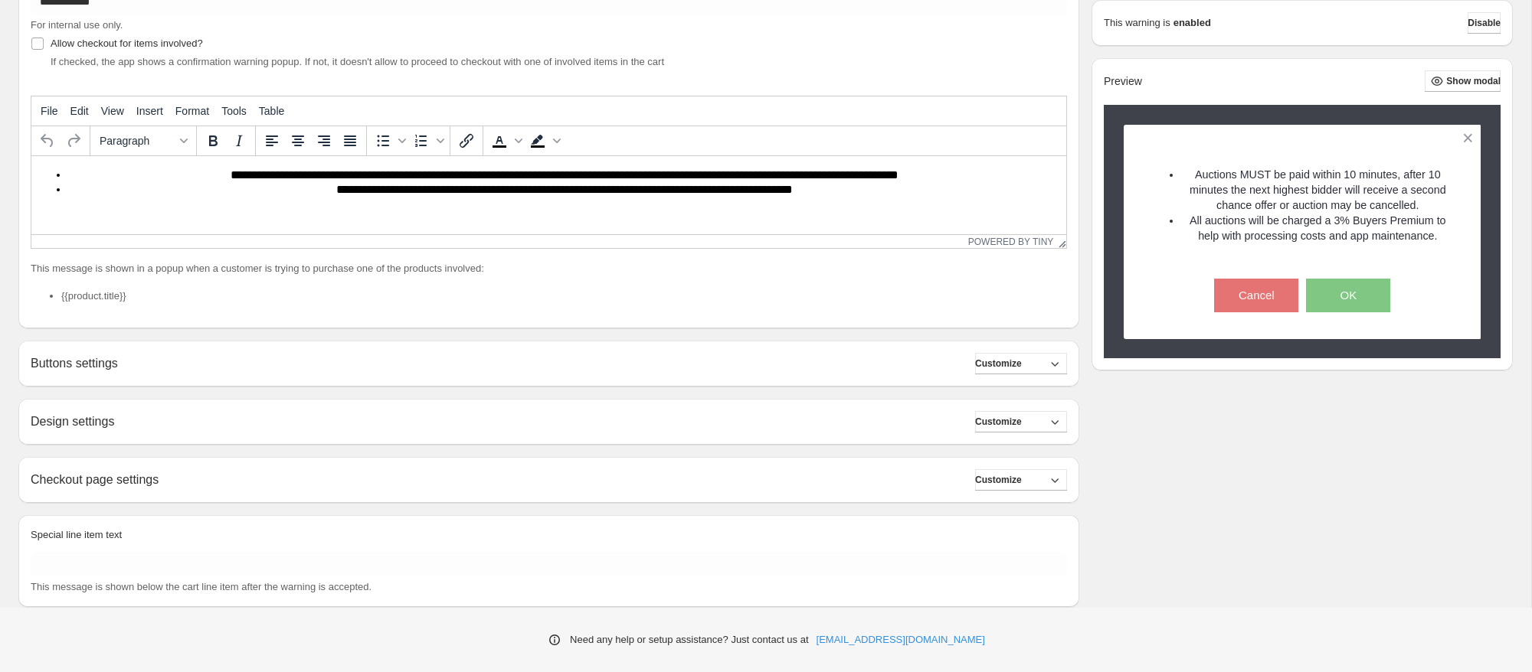
click at [207, 377] on div "Buttons settings Customize Cancel button: Text ****** Font size: 15 10 15 20 Bo…" at bounding box center [548, 364] width 1061 height 46
click at [420, 440] on div "Design settings Customize Popup background color: #ffffff Choose Popup icon: Im…" at bounding box center [548, 422] width 1061 height 46
click at [940, 366] on div "Buttons settings Customize" at bounding box center [549, 363] width 1036 height 21
click at [1042, 355] on button "Customize" at bounding box center [1021, 363] width 92 height 21
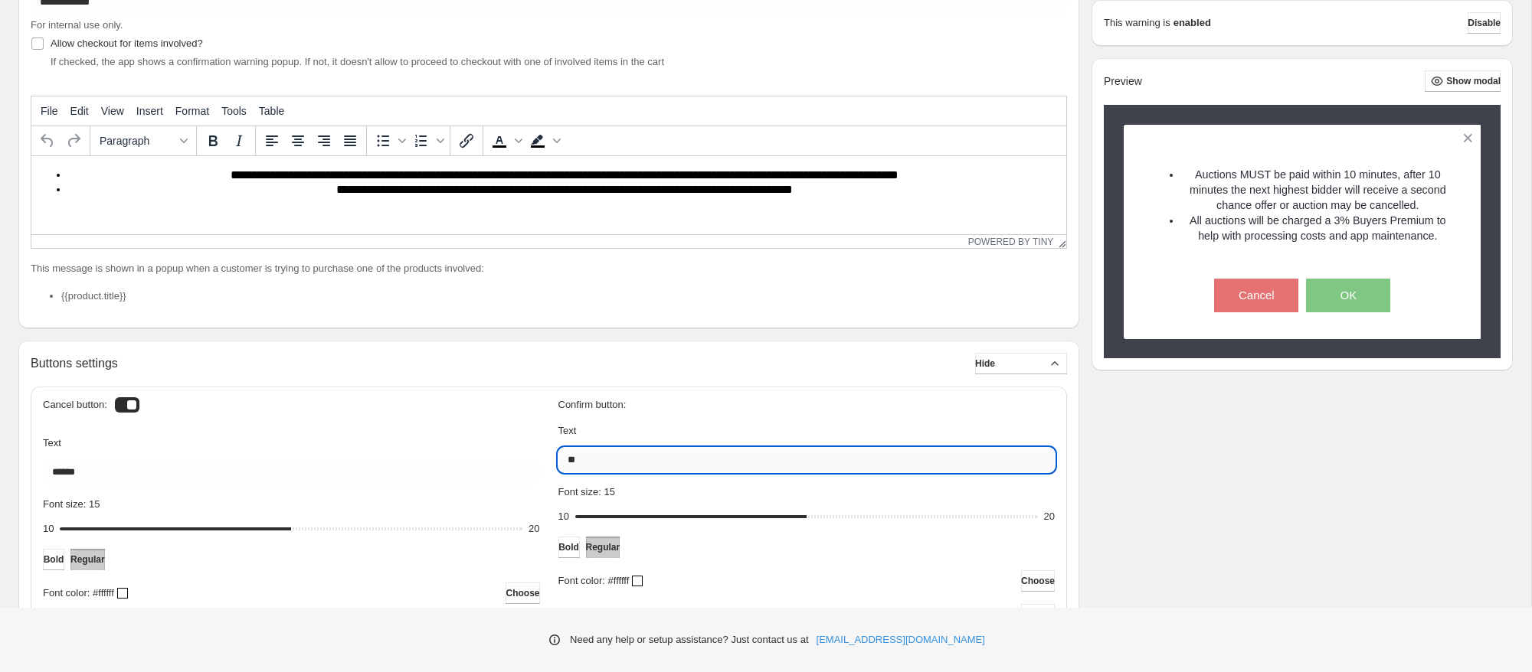
click at [731, 458] on input "**" at bounding box center [806, 460] width 497 height 25
type input "********"
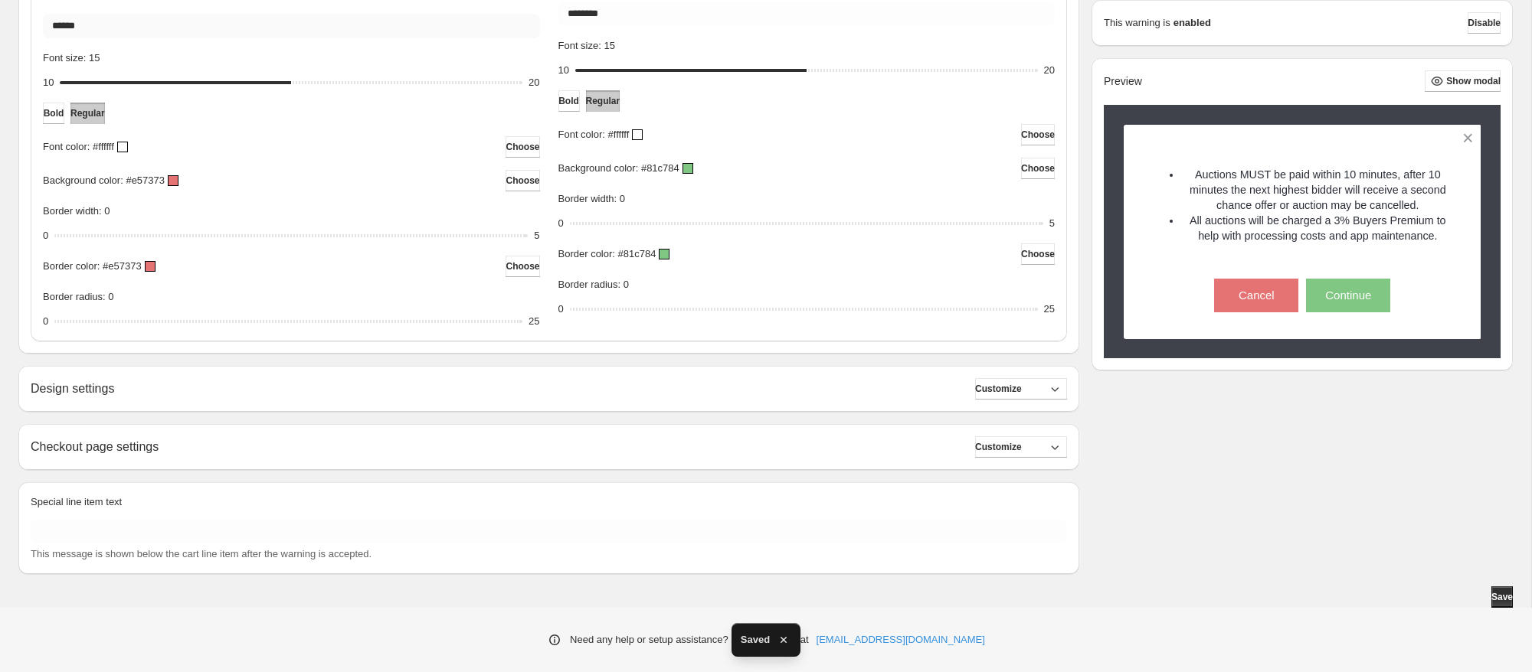
scroll to position [314, 0]
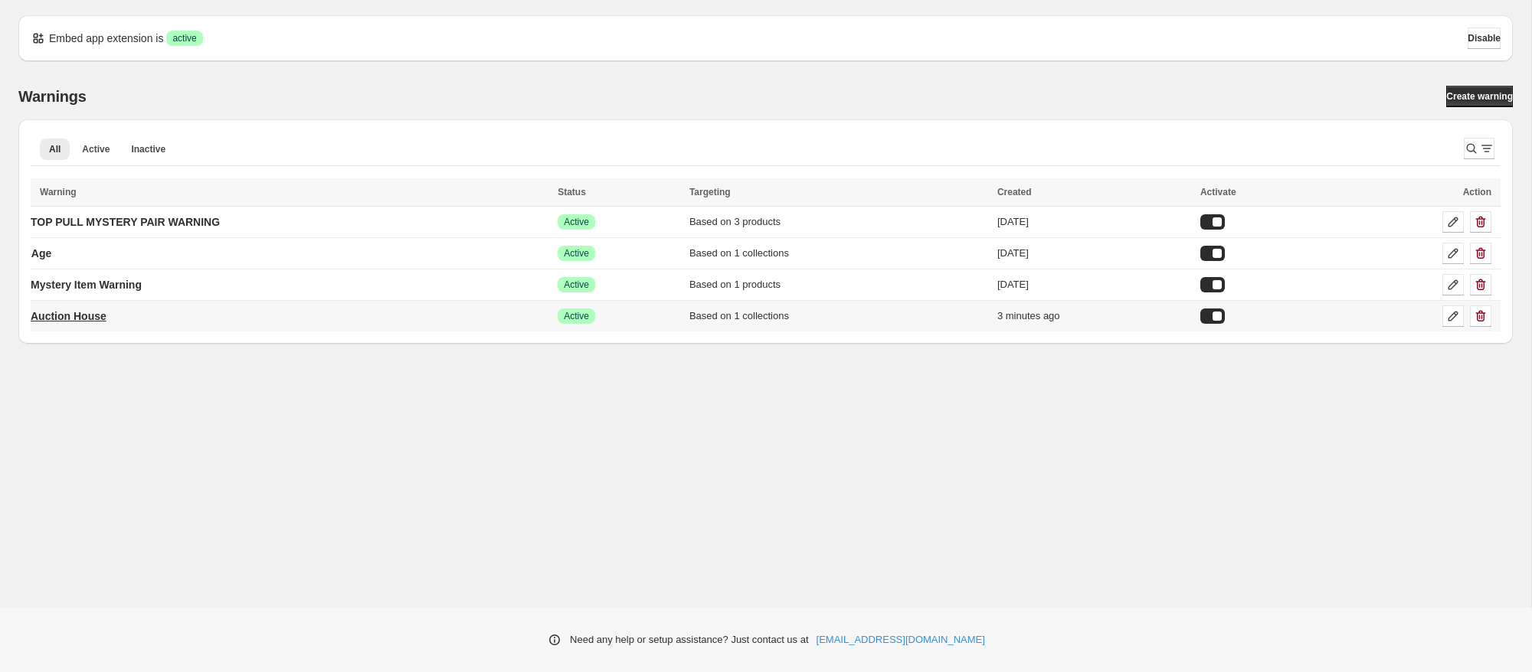
click at [100, 315] on p "Auction House" at bounding box center [69, 316] width 76 height 15
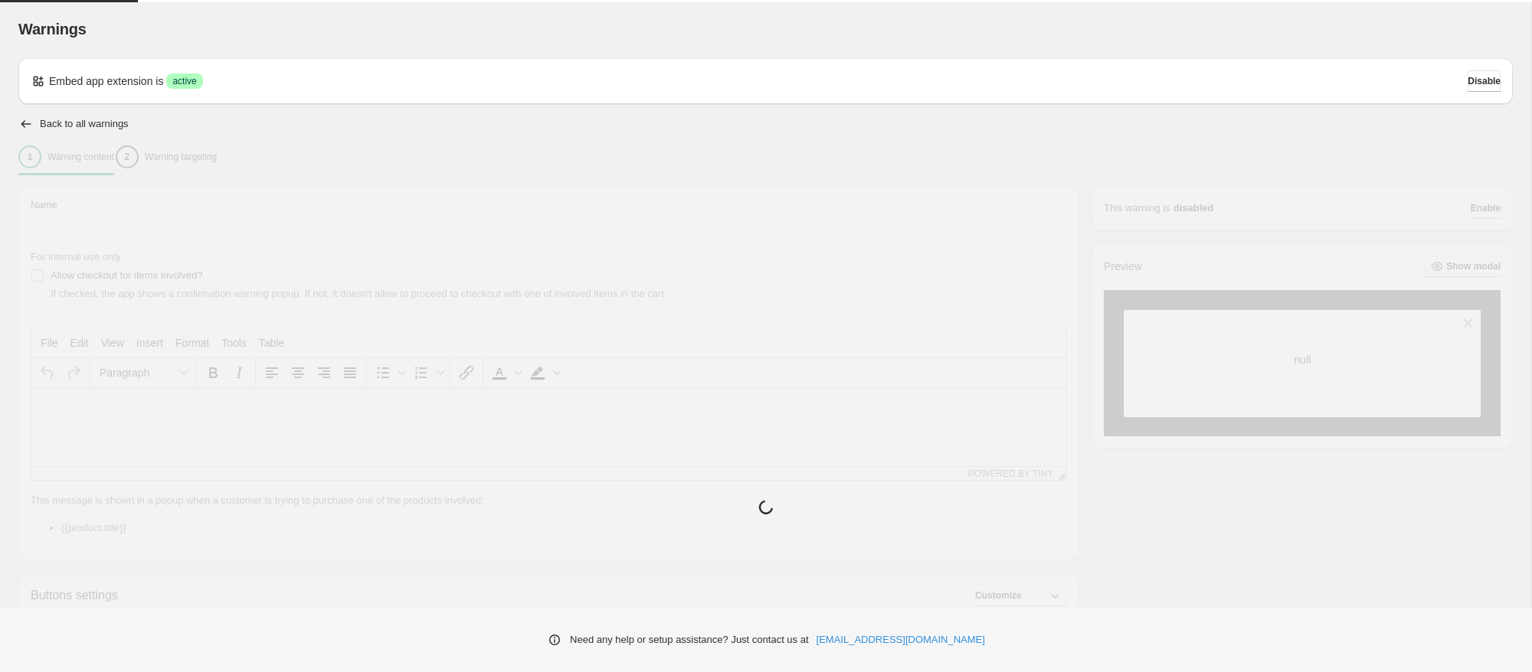
type input "**********"
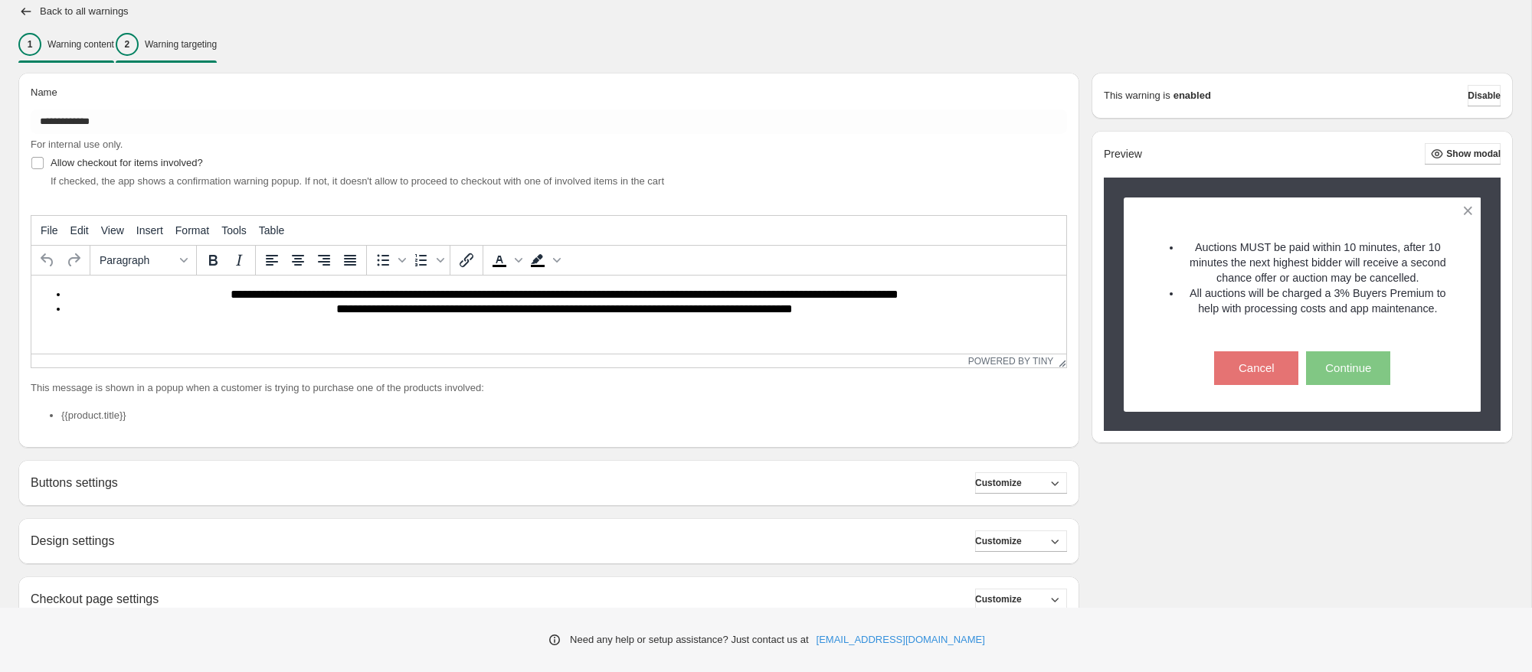
scroll to position [100, 0]
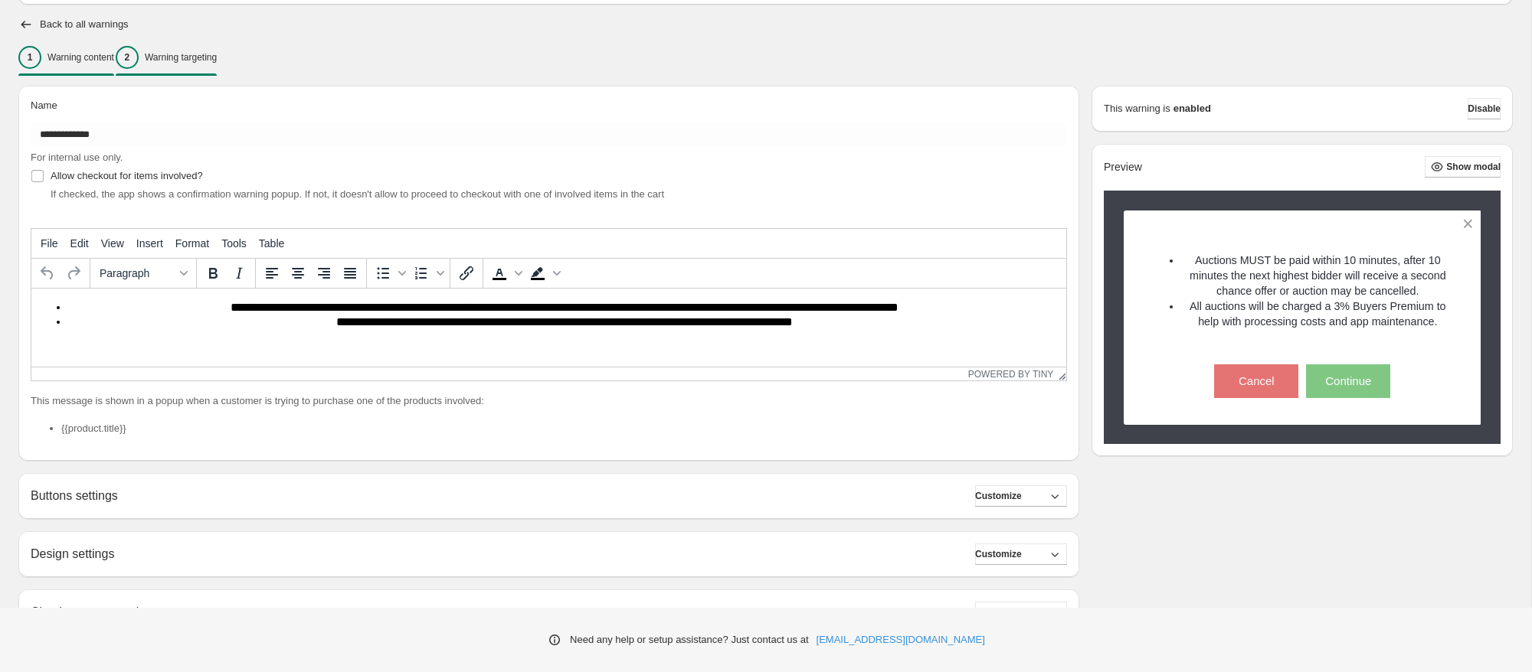
click at [183, 46] on div "2 Warning targeting" at bounding box center [166, 57] width 101 height 23
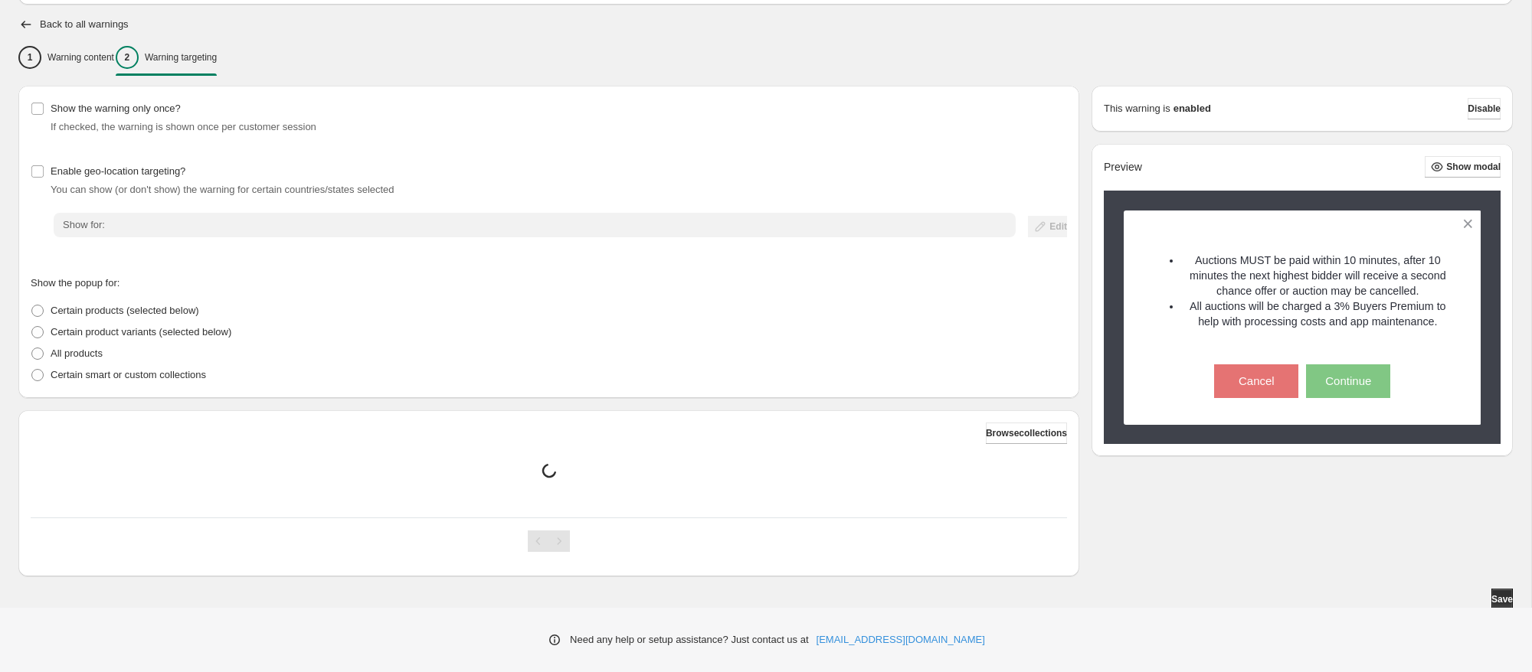
scroll to position [103, 0]
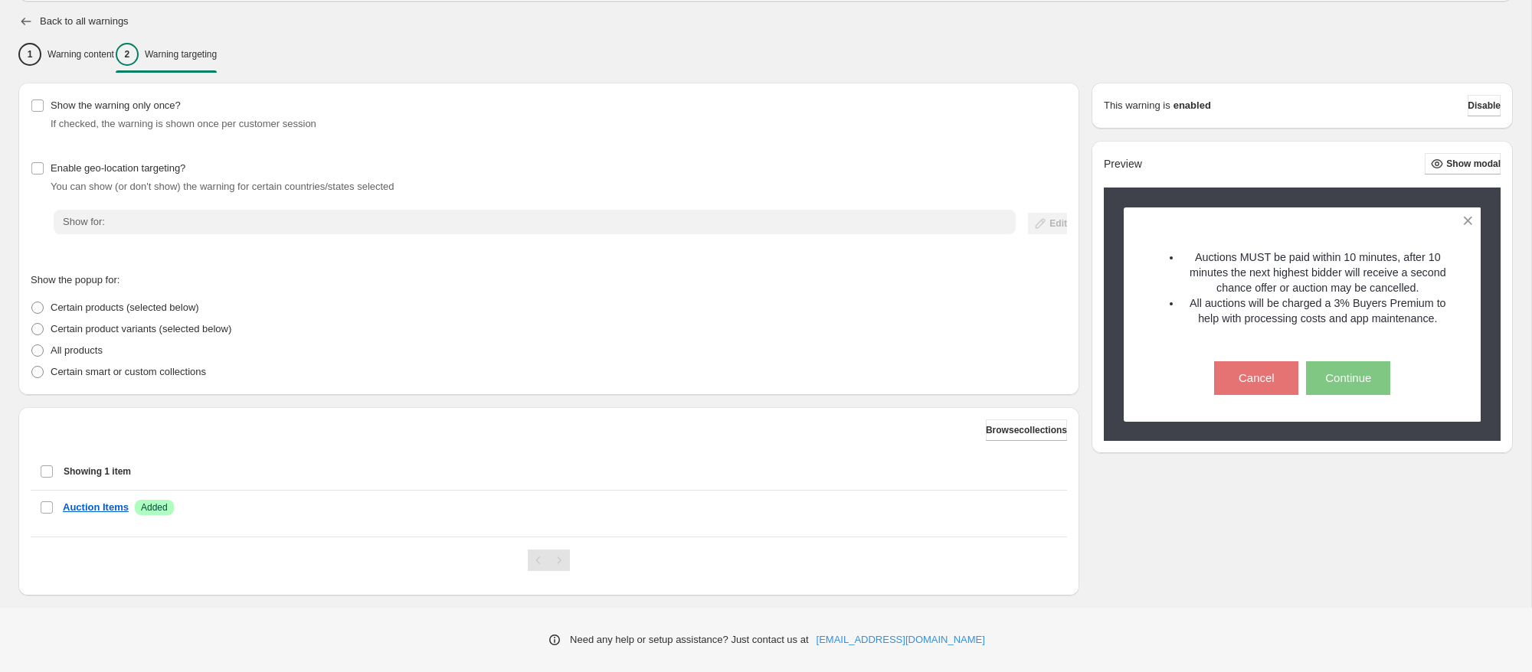
click at [26, 18] on icon "button" at bounding box center [25, 21] width 15 height 15
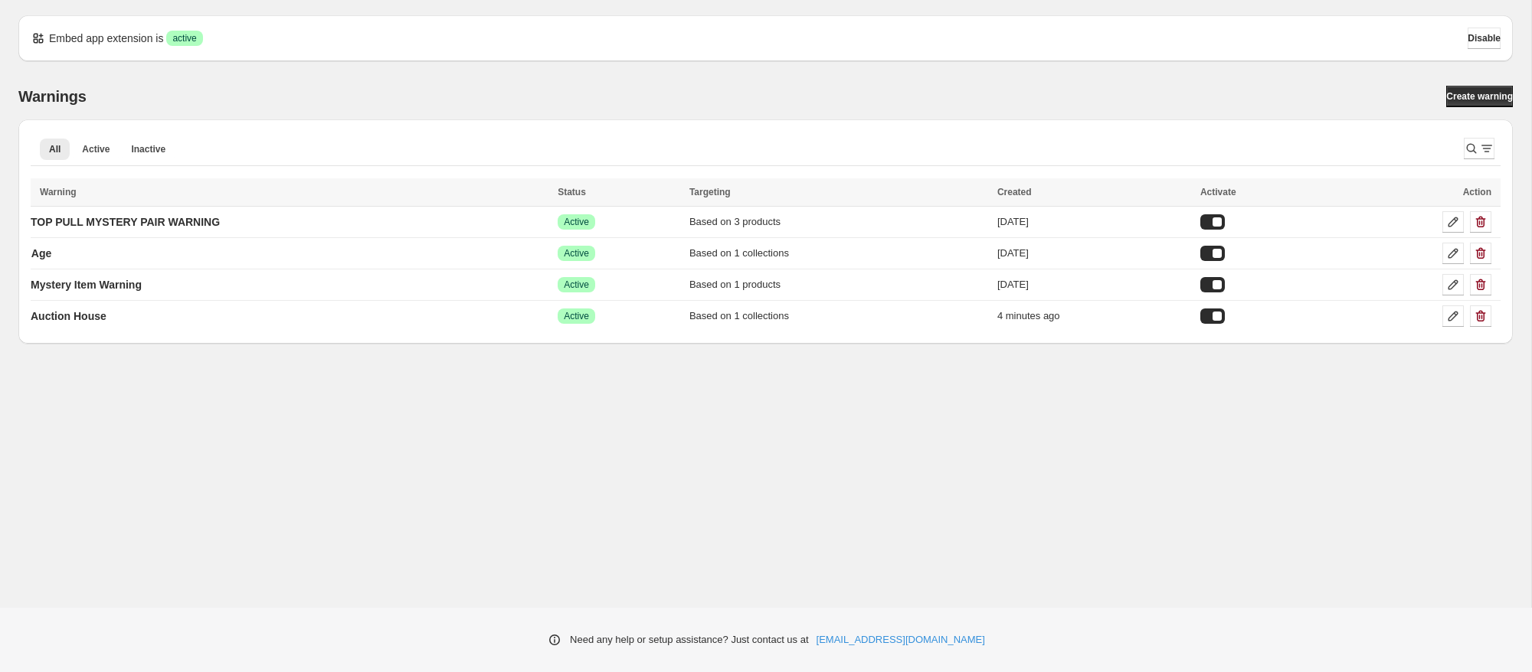
click at [426, 29] on div "Embed app extension is Success active Disable" at bounding box center [766, 38] width 1470 height 21
click at [1471, 34] on span "Disable" at bounding box center [1483, 38] width 33 height 12
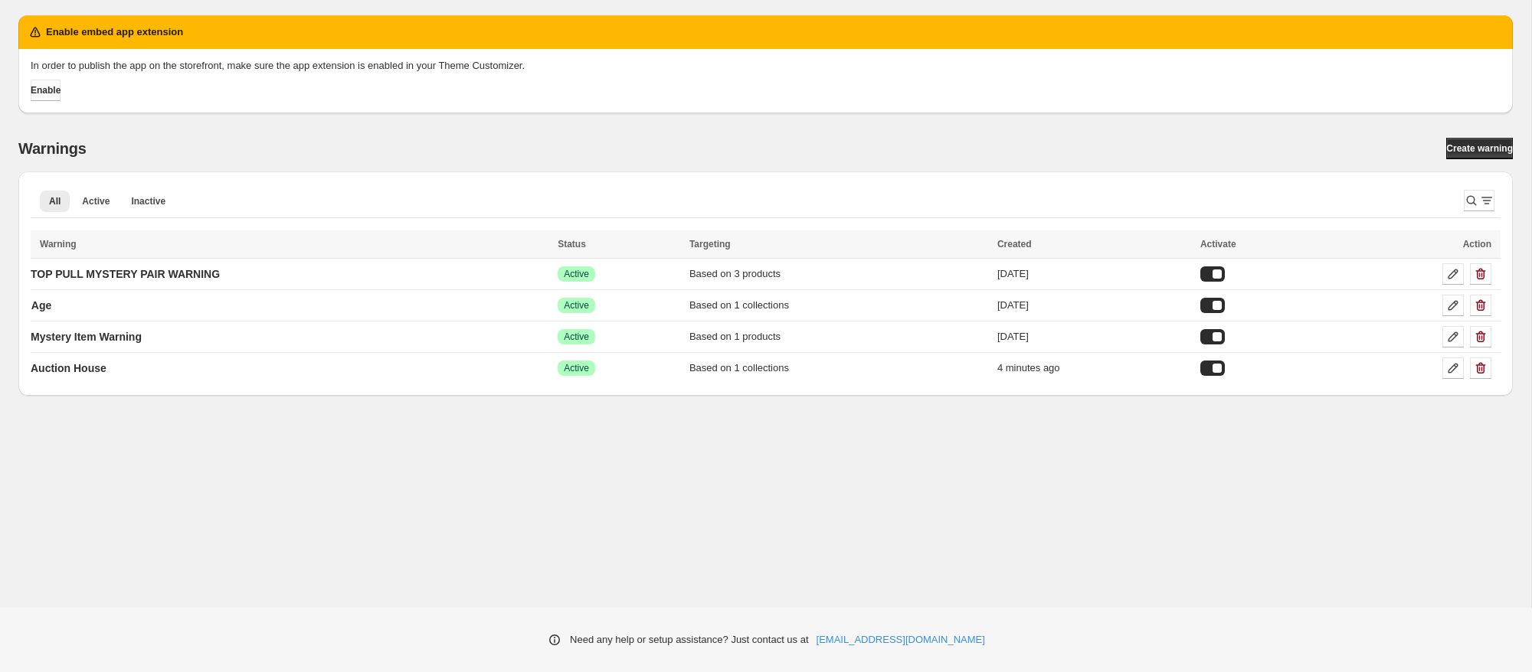
click at [61, 93] on span "Enable" at bounding box center [46, 90] width 30 height 12
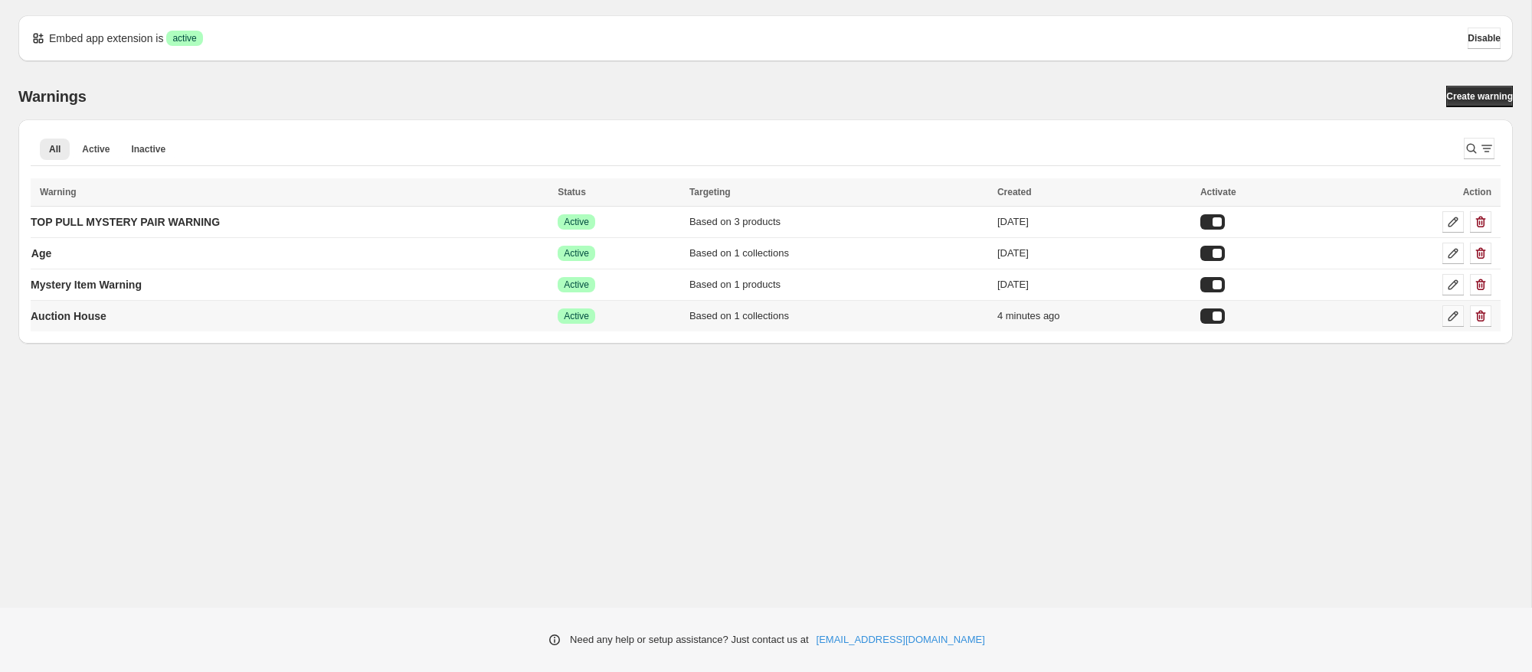
click at [1448, 316] on icon at bounding box center [1452, 316] width 15 height 15
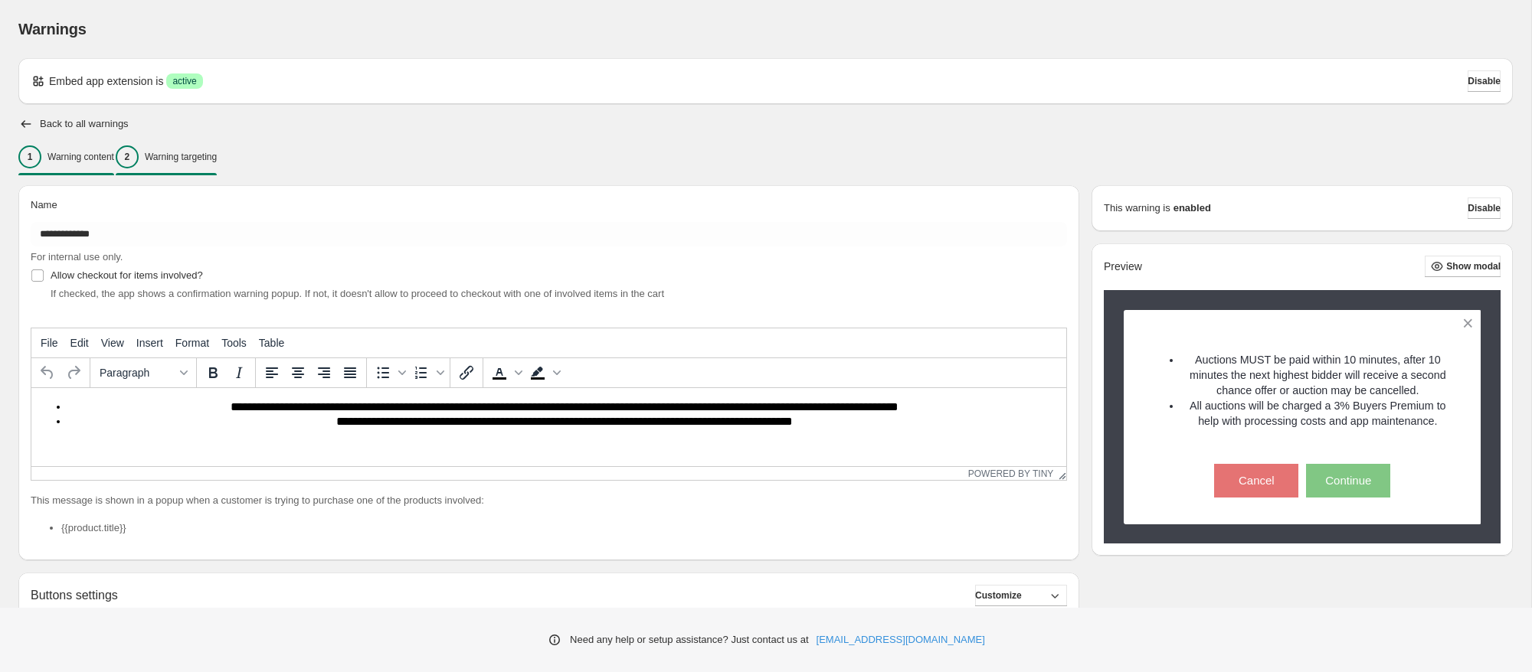
click at [183, 155] on p "Warning targeting" at bounding box center [181, 157] width 72 height 12
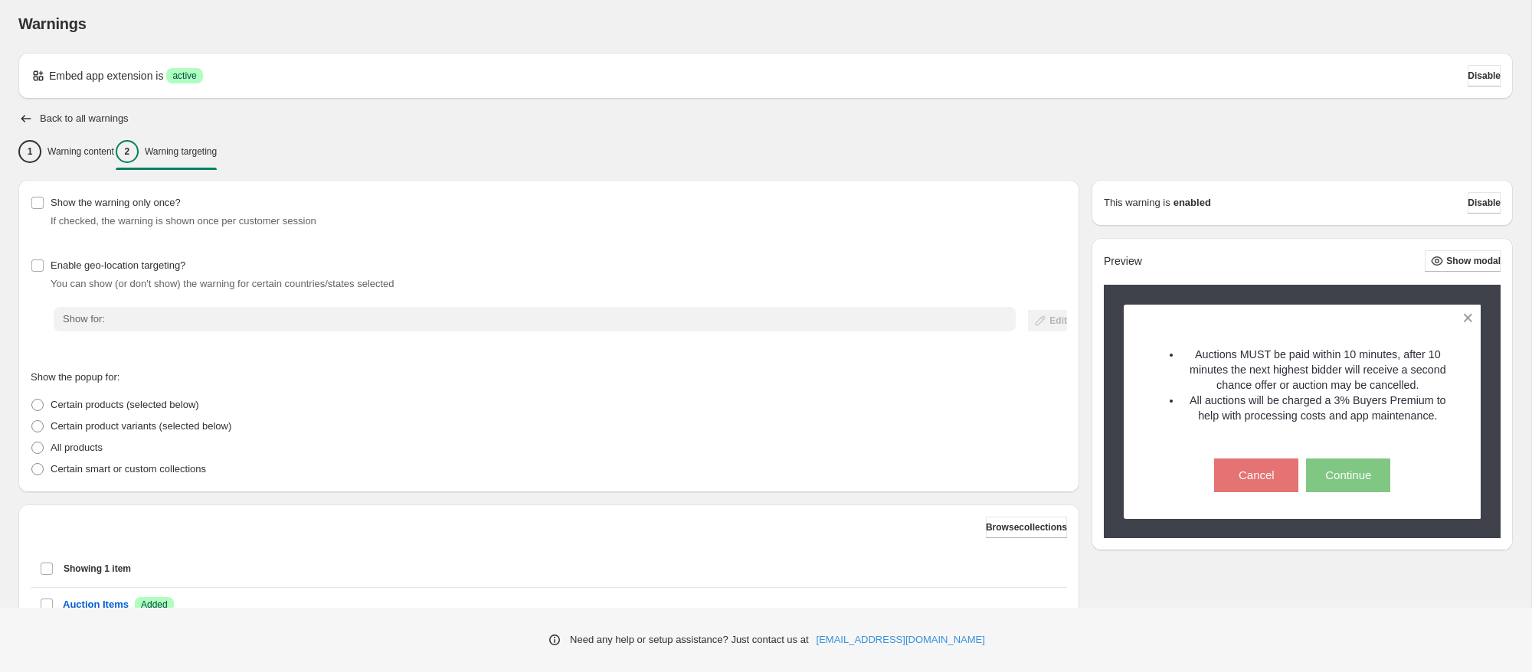
scroll to position [125, 0]
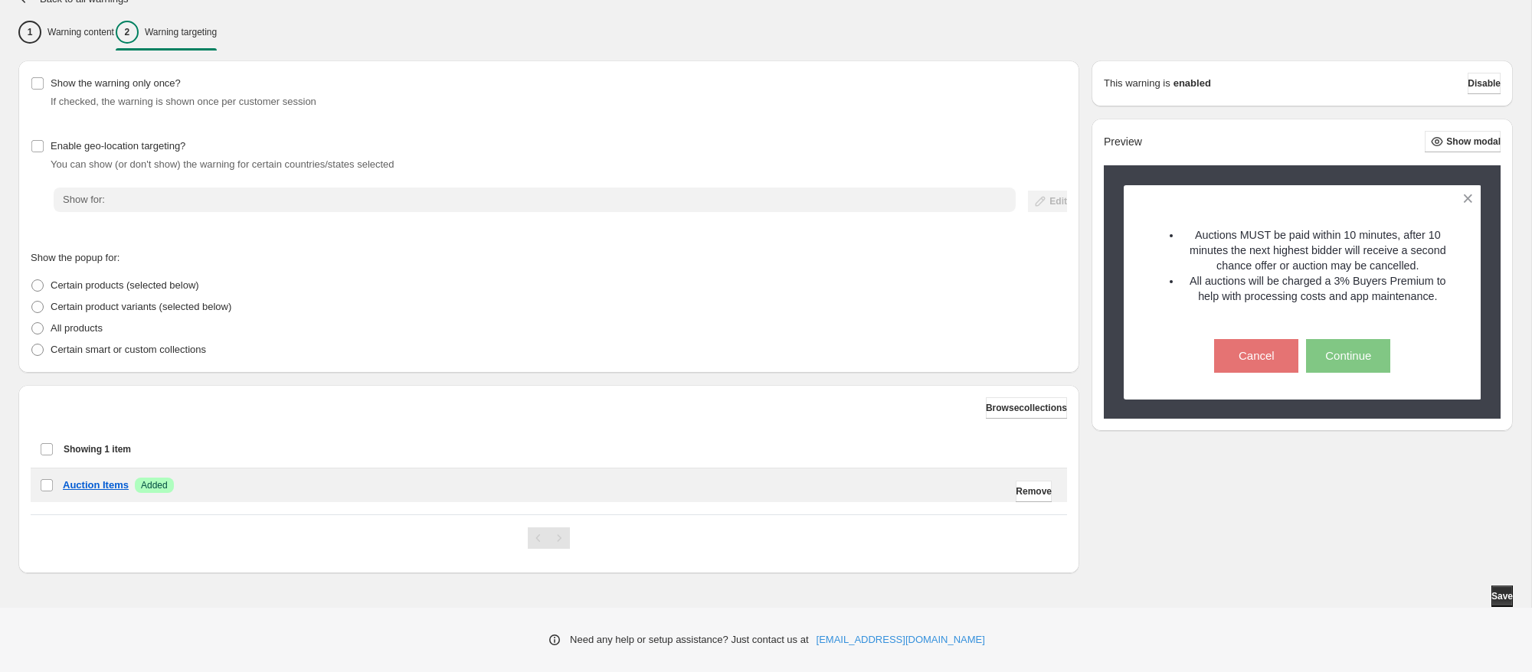
click at [367, 491] on div "Auction Items Success Added" at bounding box center [560, 485] width 995 height 15
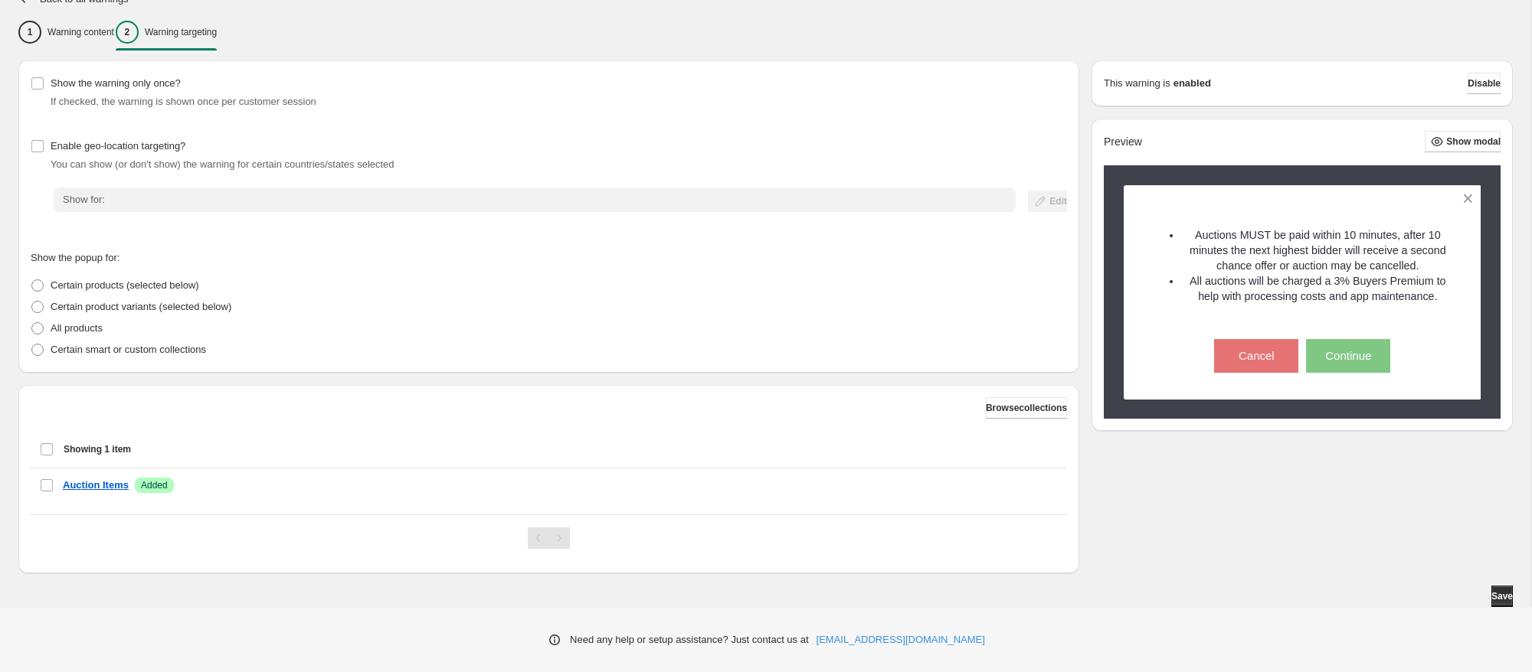
click at [1027, 397] on div "Browse collections Showing 1 item Select item Showing 1 item Select Select item…" at bounding box center [548, 479] width 1061 height 188
click at [1028, 405] on span "Browse collections" at bounding box center [1026, 408] width 81 height 12
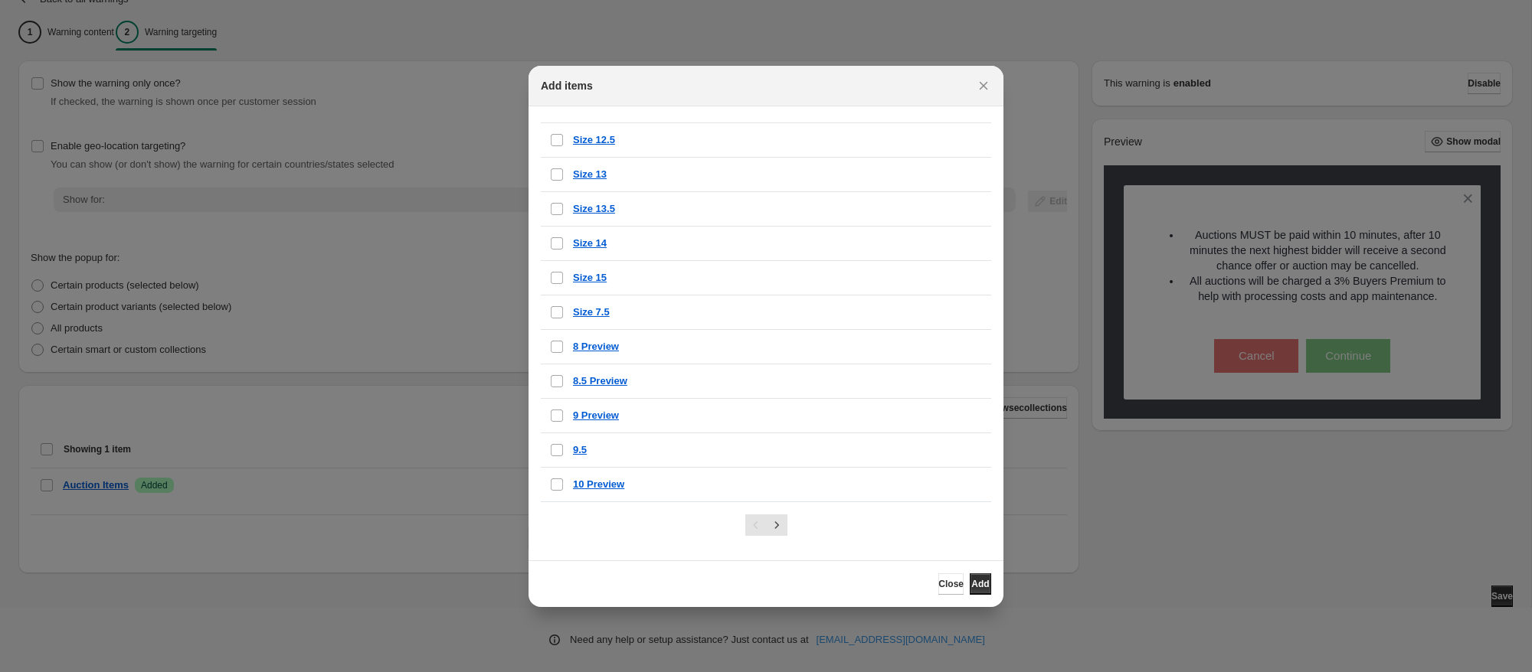
scroll to position [0, 0]
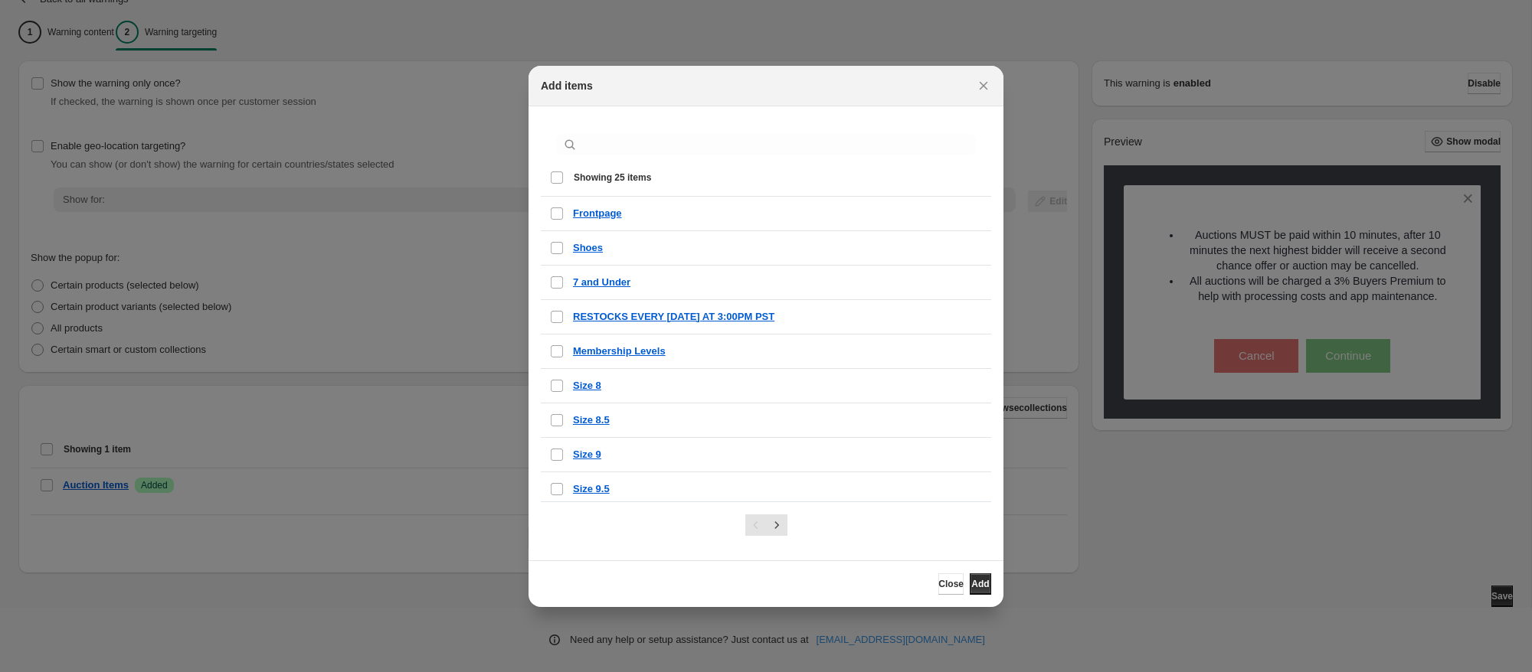
click at [737, 129] on div ":r39:" at bounding box center [766, 145] width 432 height 34
click at [734, 142] on input ":r39:" at bounding box center [778, 144] width 395 height 21
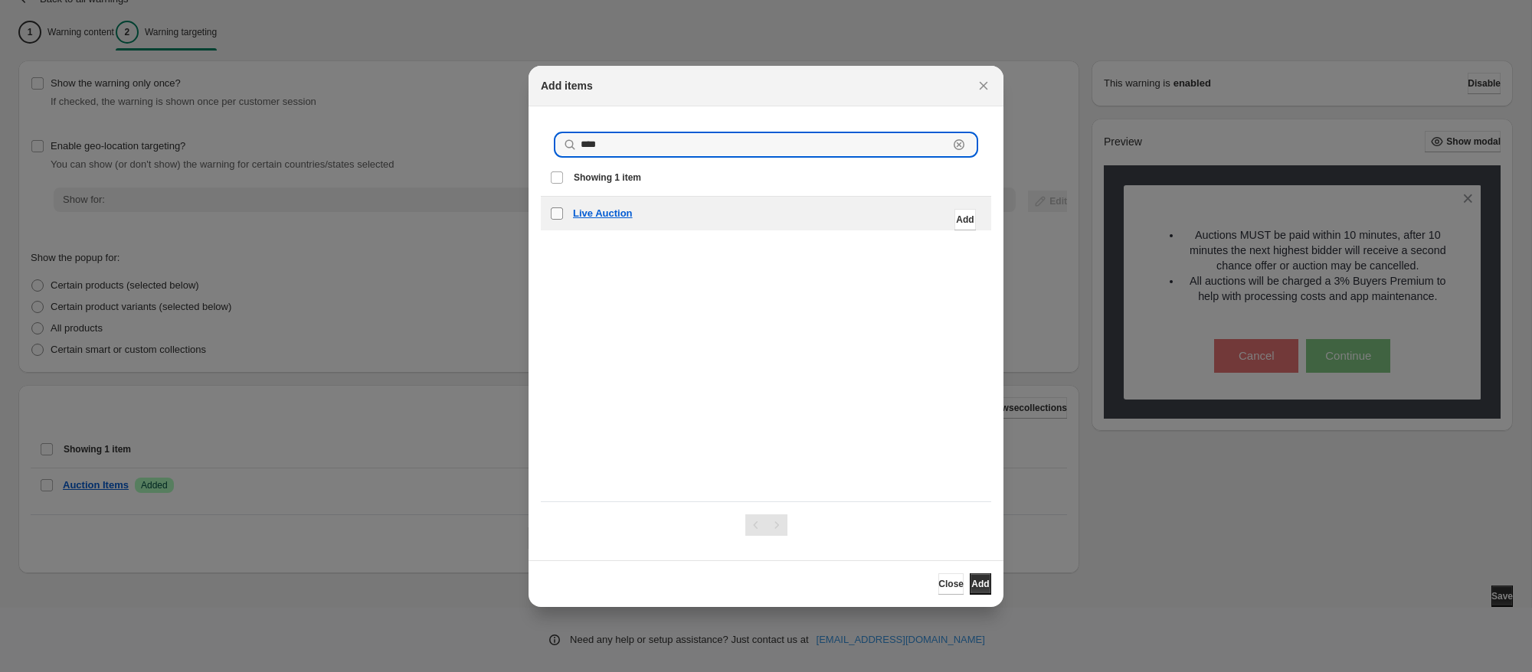
type input "****"
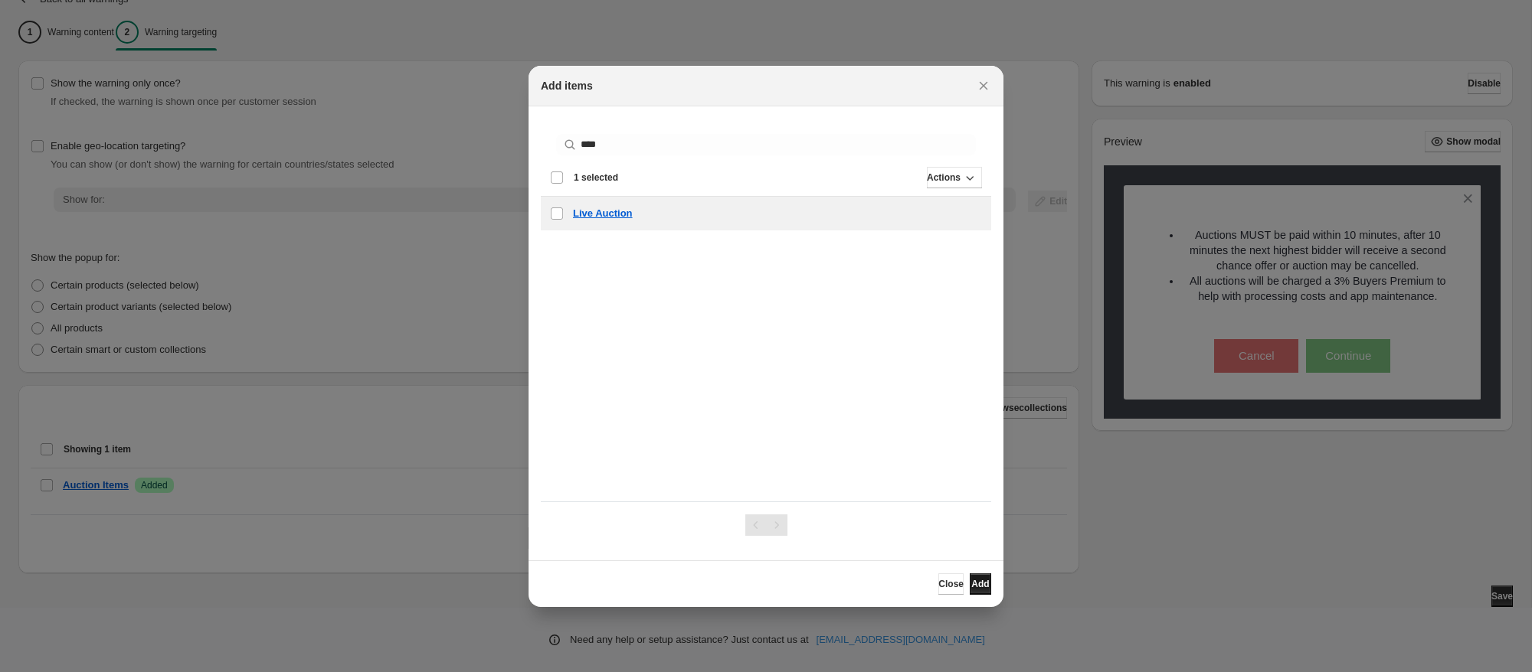
click at [980, 586] on span "Add" at bounding box center [980, 584] width 18 height 12
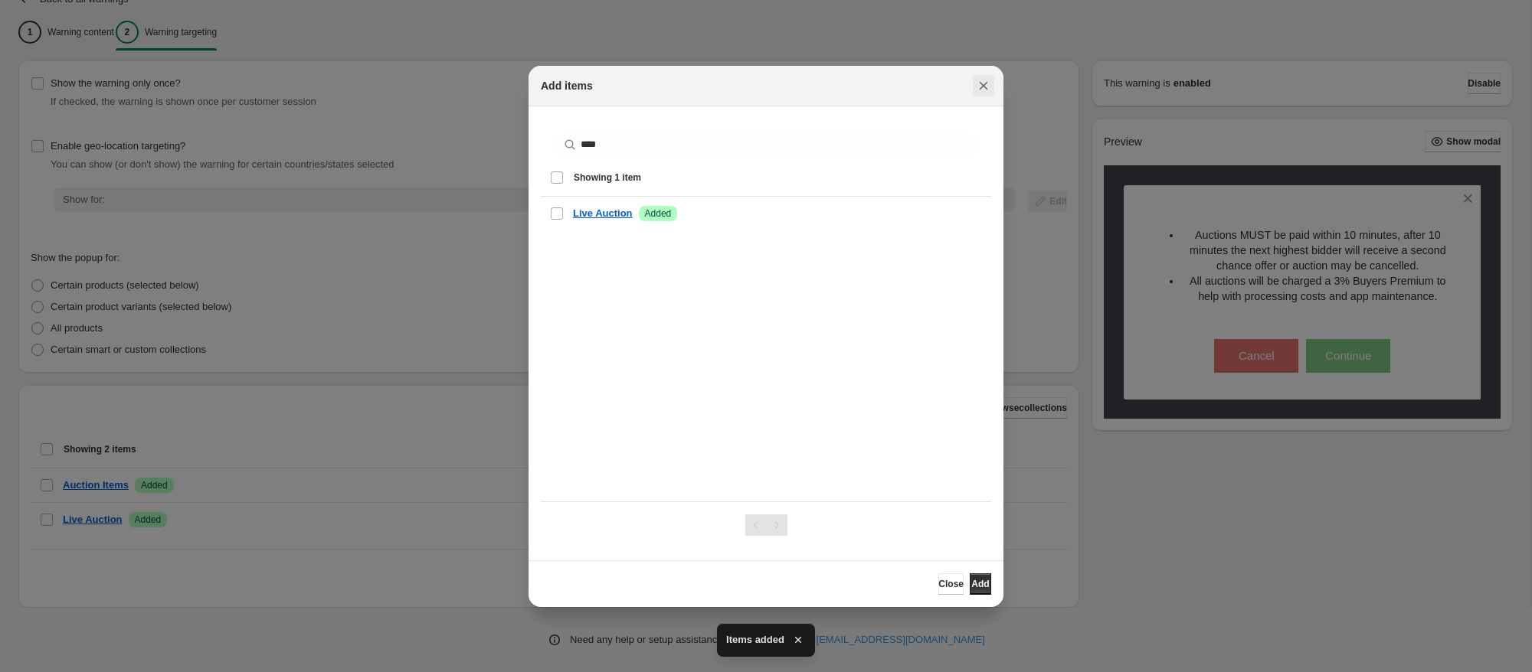
click at [982, 89] on icon "Close" at bounding box center [983, 85] width 15 height 15
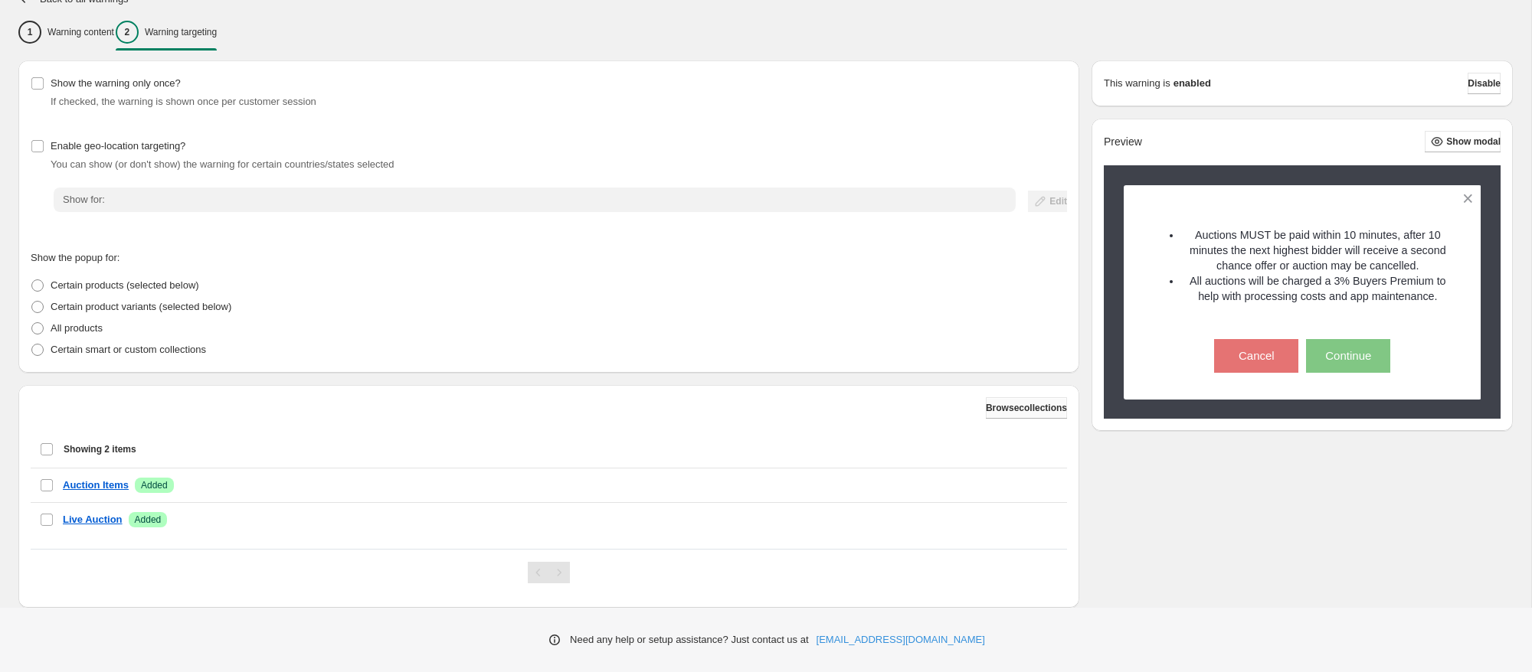
click at [986, 411] on span "Browse collections" at bounding box center [1026, 408] width 81 height 12
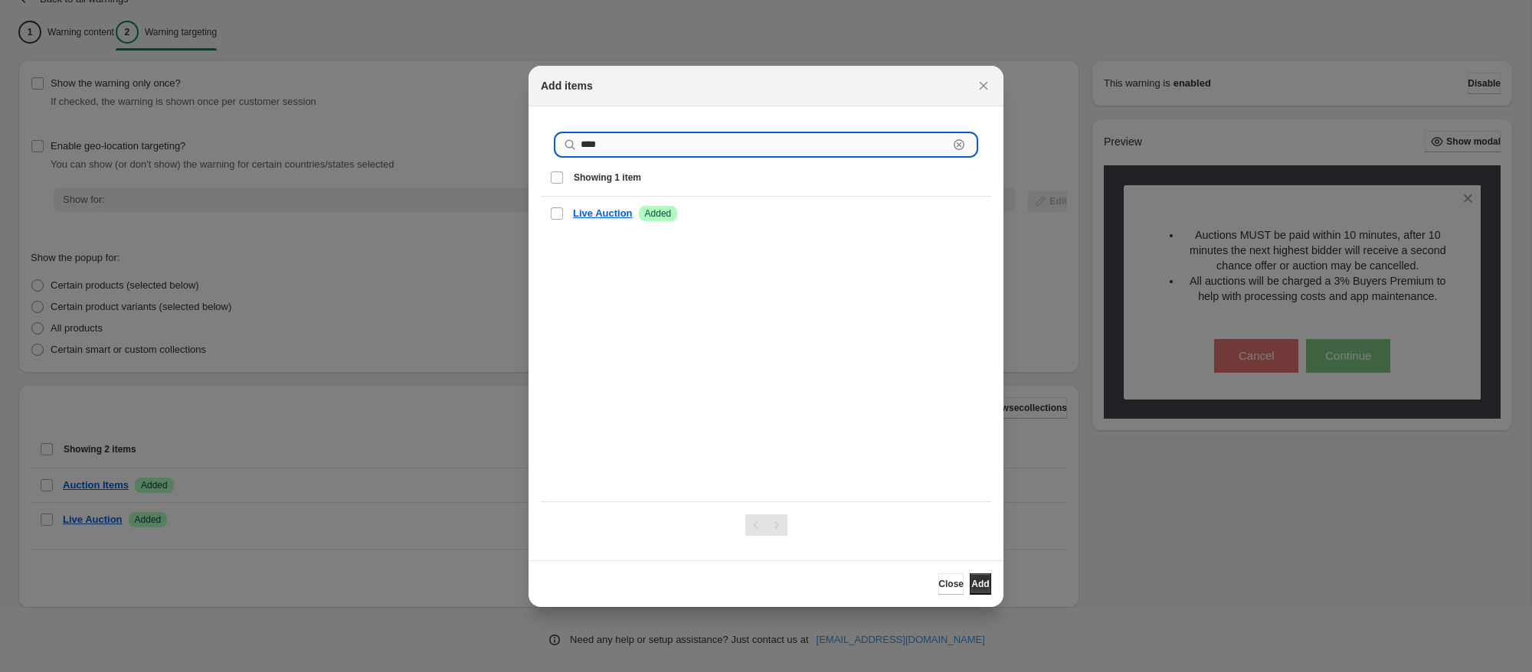
click at [643, 140] on input "****" at bounding box center [765, 144] width 368 height 21
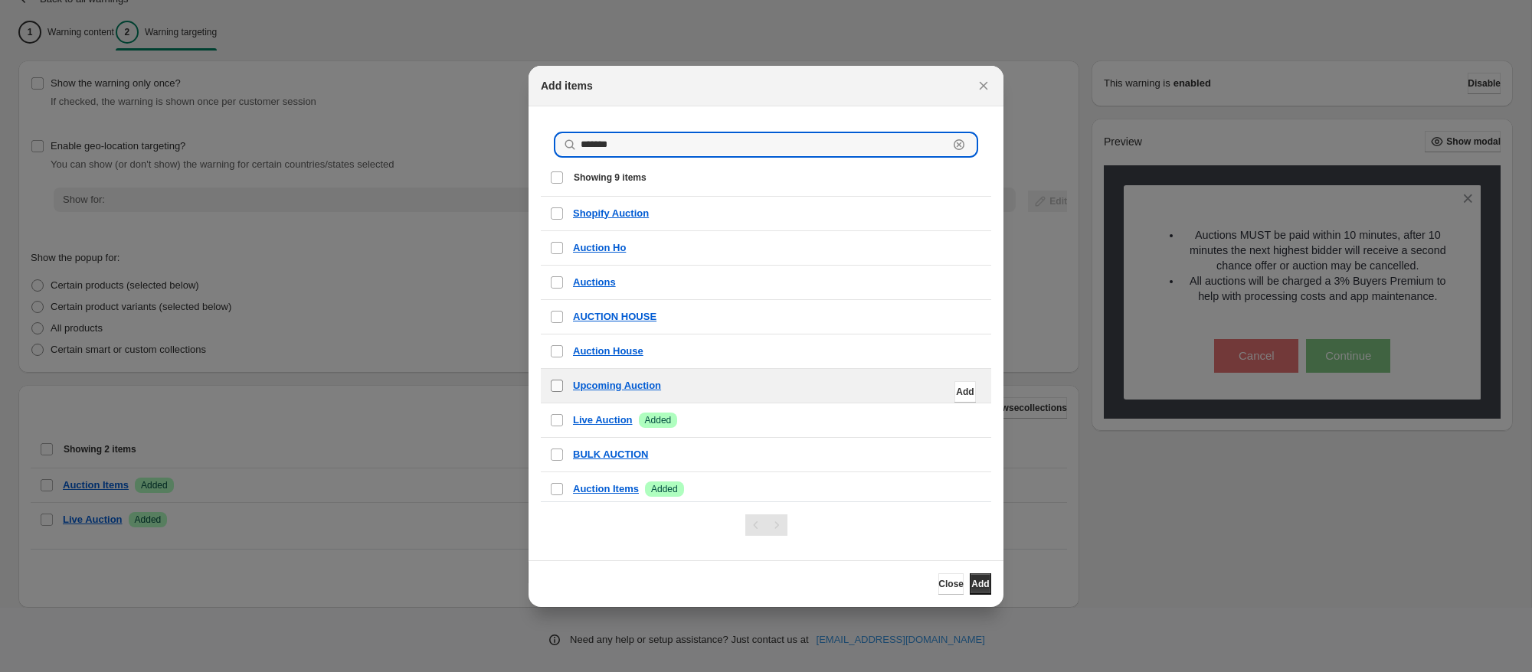
type input "*******"
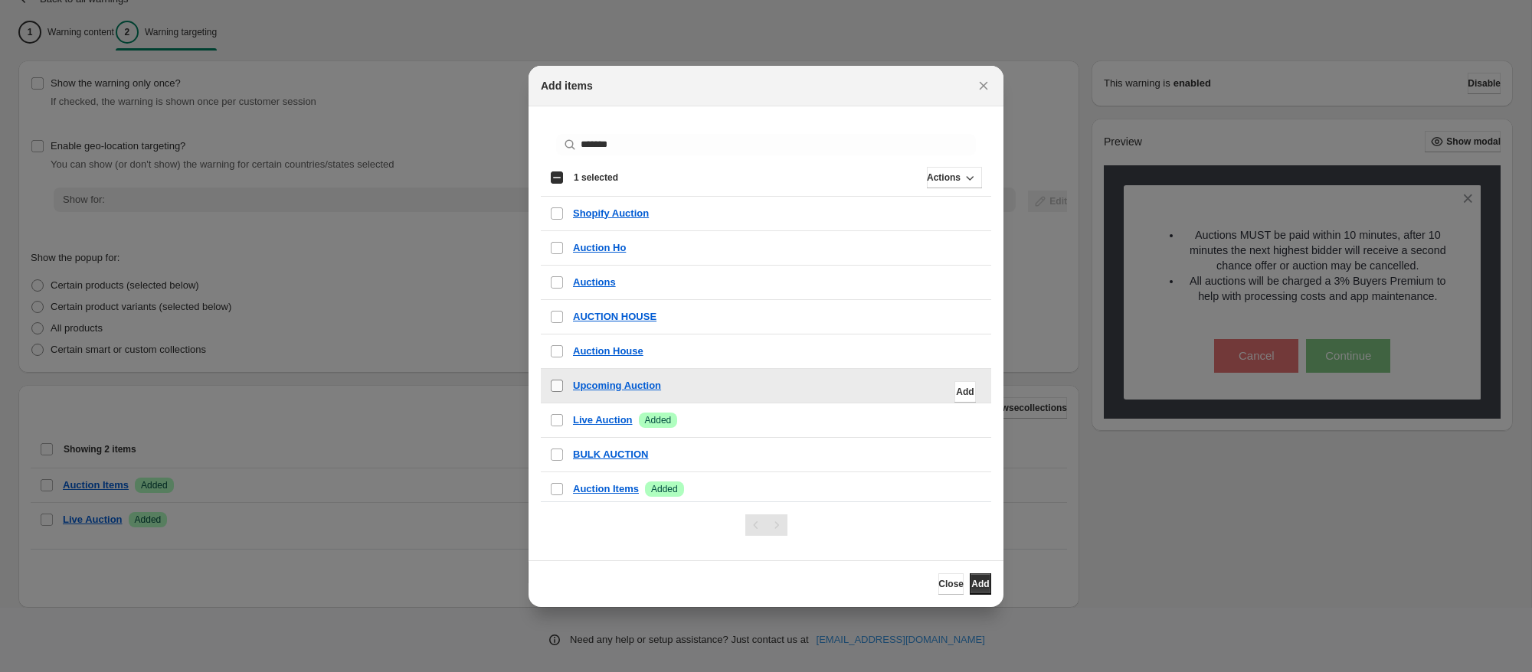
scroll to position [5, 0]
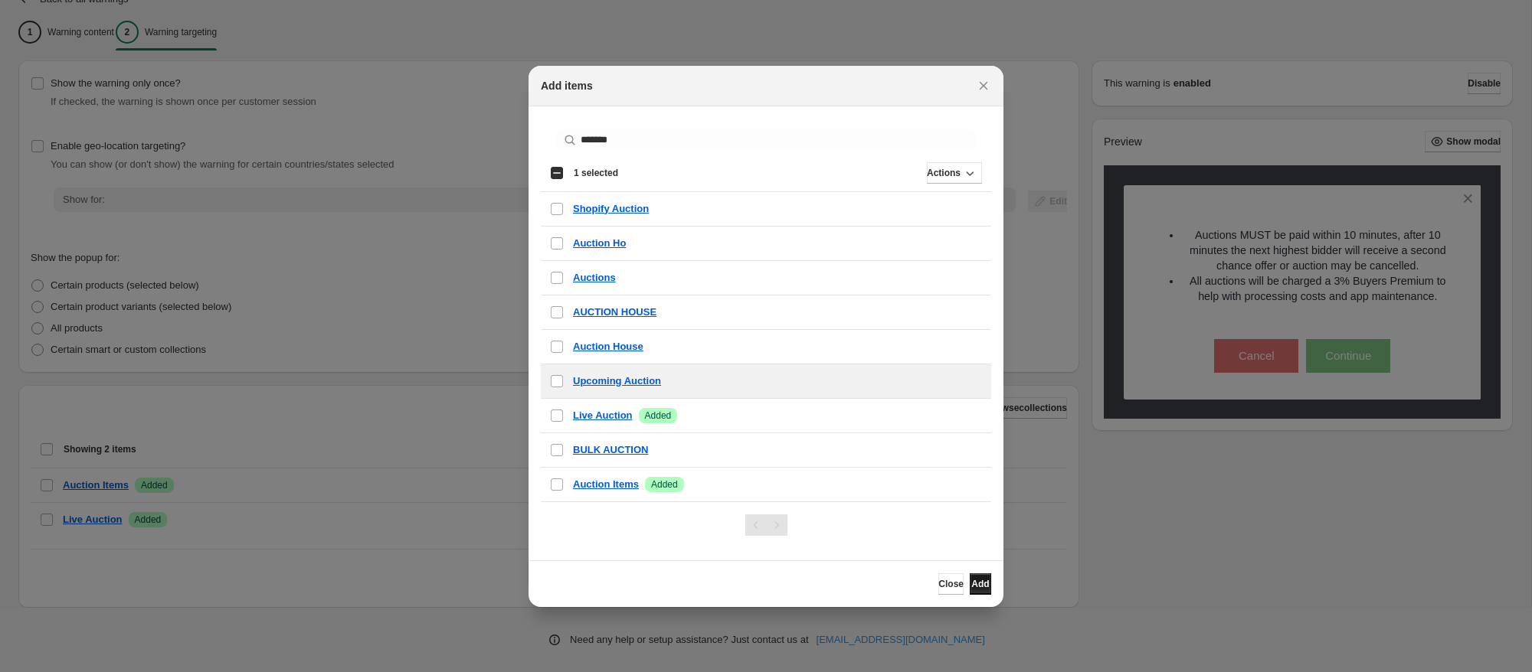
click at [971, 582] on span "Add" at bounding box center [980, 584] width 18 height 12
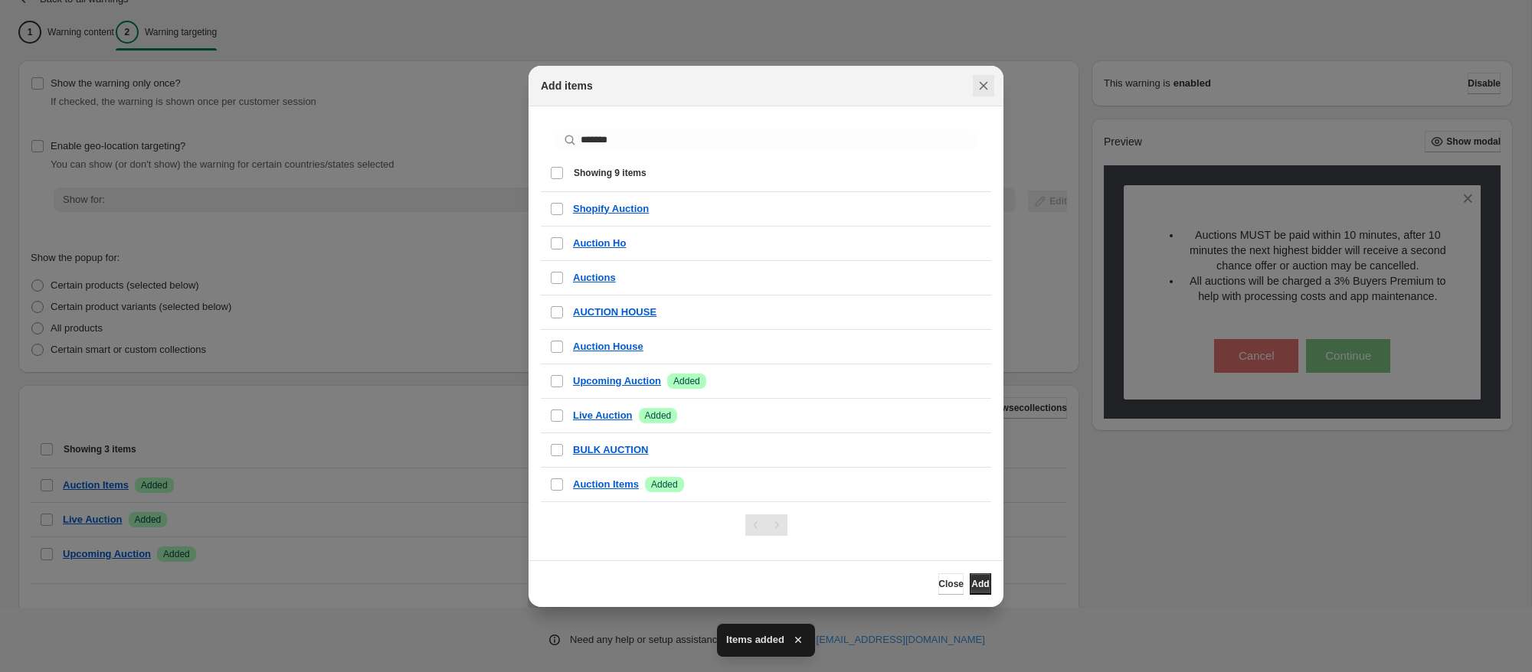
click at [986, 85] on icon "Close" at bounding box center [983, 85] width 15 height 15
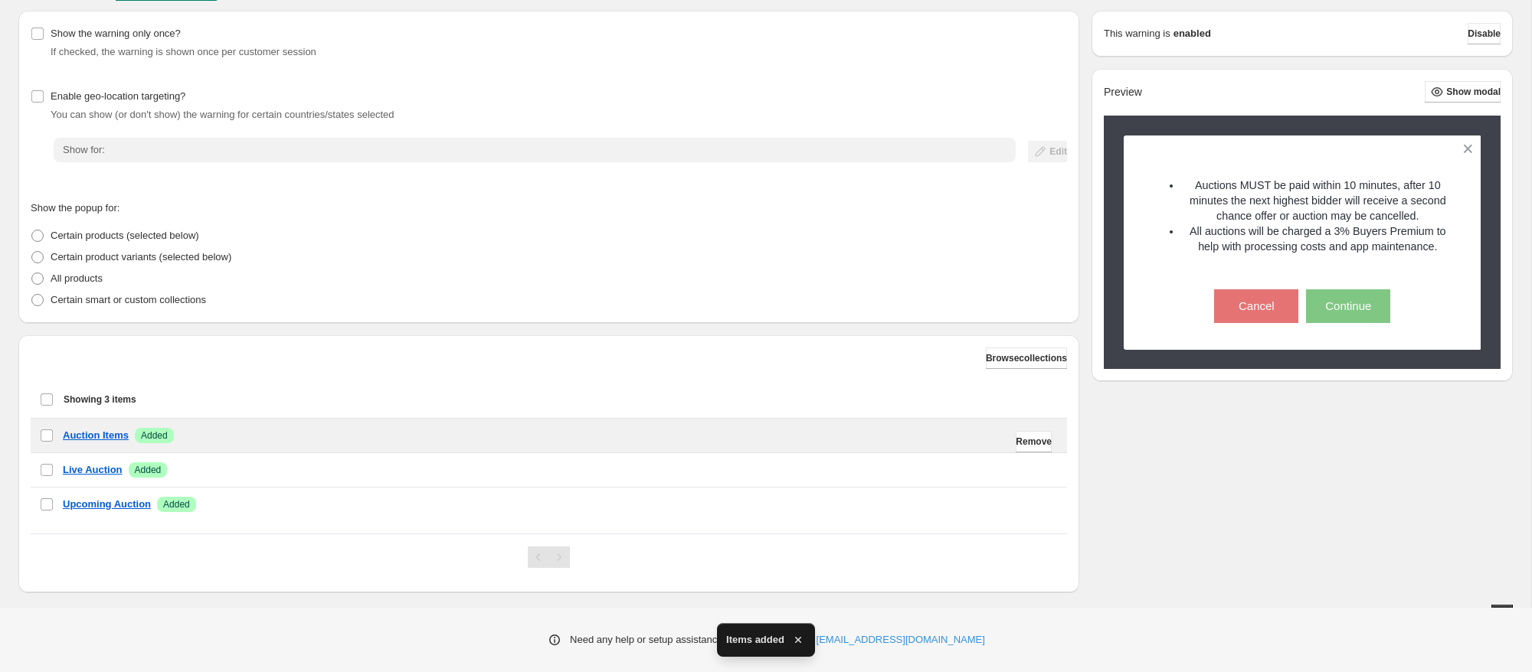
scroll to position [194, 0]
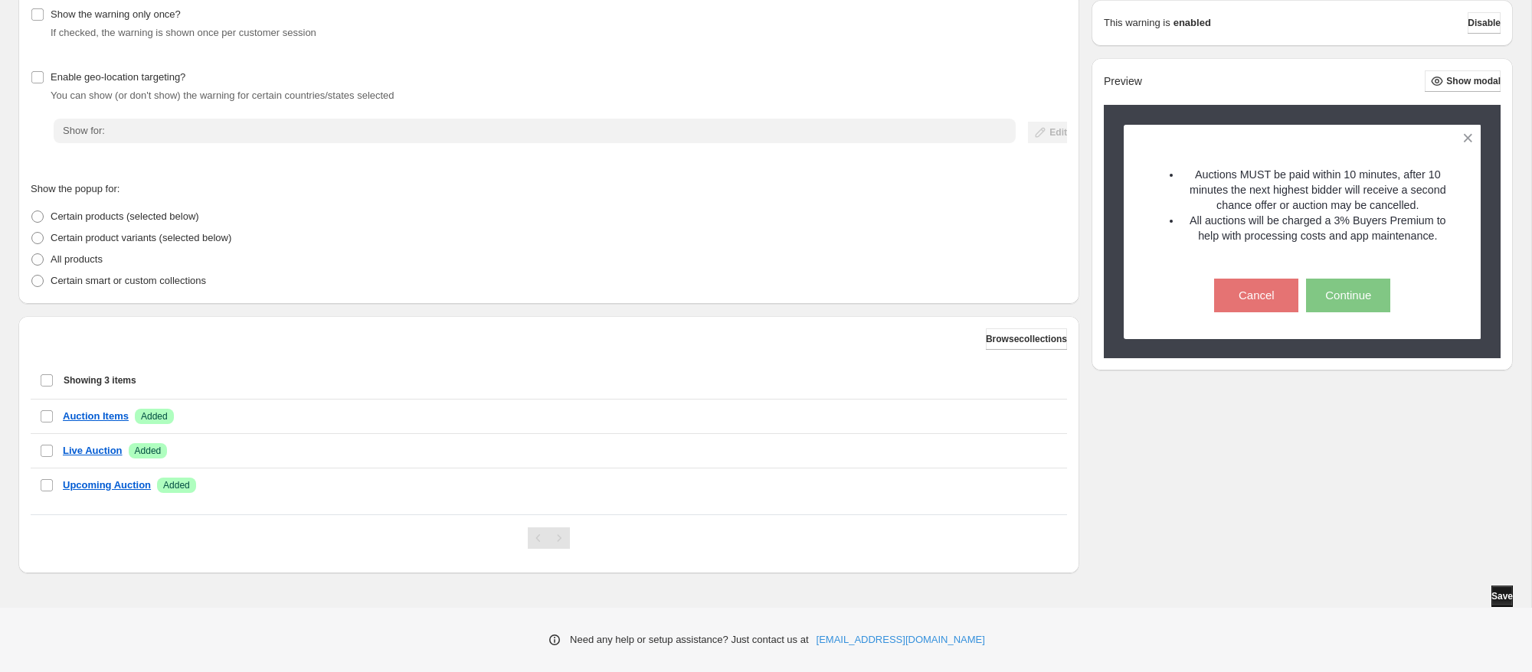
drag, startPoint x: 1464, startPoint y: 600, endPoint x: 1476, endPoint y: 597, distance: 12.6
click at [1464, 600] on div "Save" at bounding box center [765, 596] width 1494 height 21
click at [1491, 597] on button "Save" at bounding box center [1501, 596] width 21 height 21
click at [1491, 597] on span "Save" at bounding box center [1501, 596] width 21 height 12
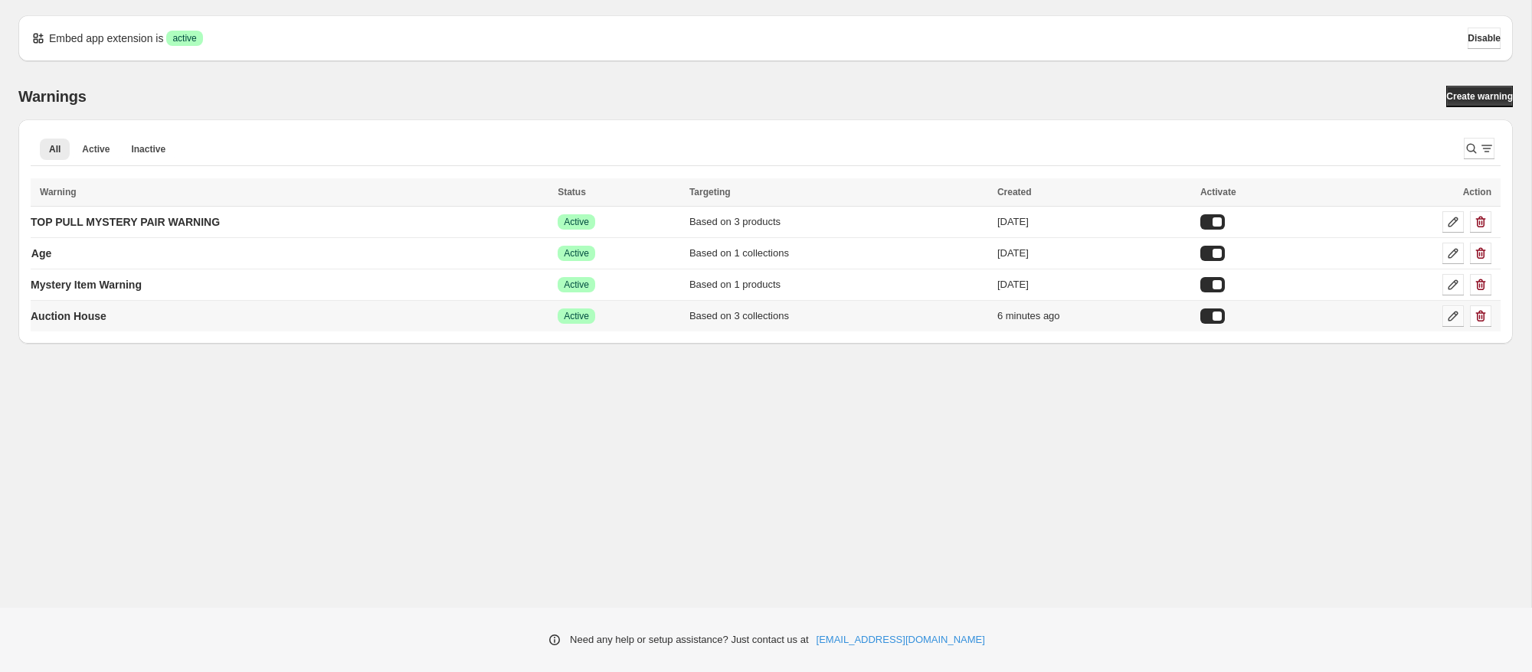
click at [1448, 321] on icon at bounding box center [1452, 316] width 15 height 15
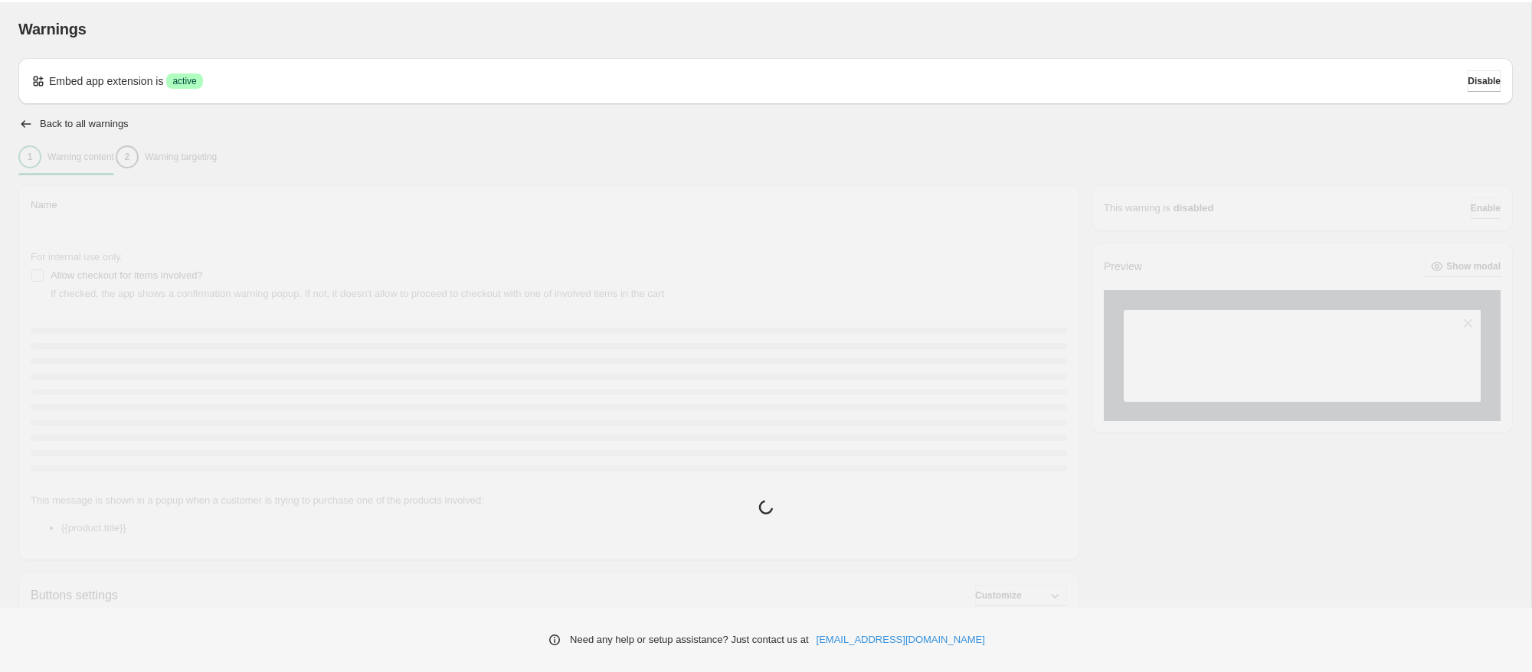
type input "**********"
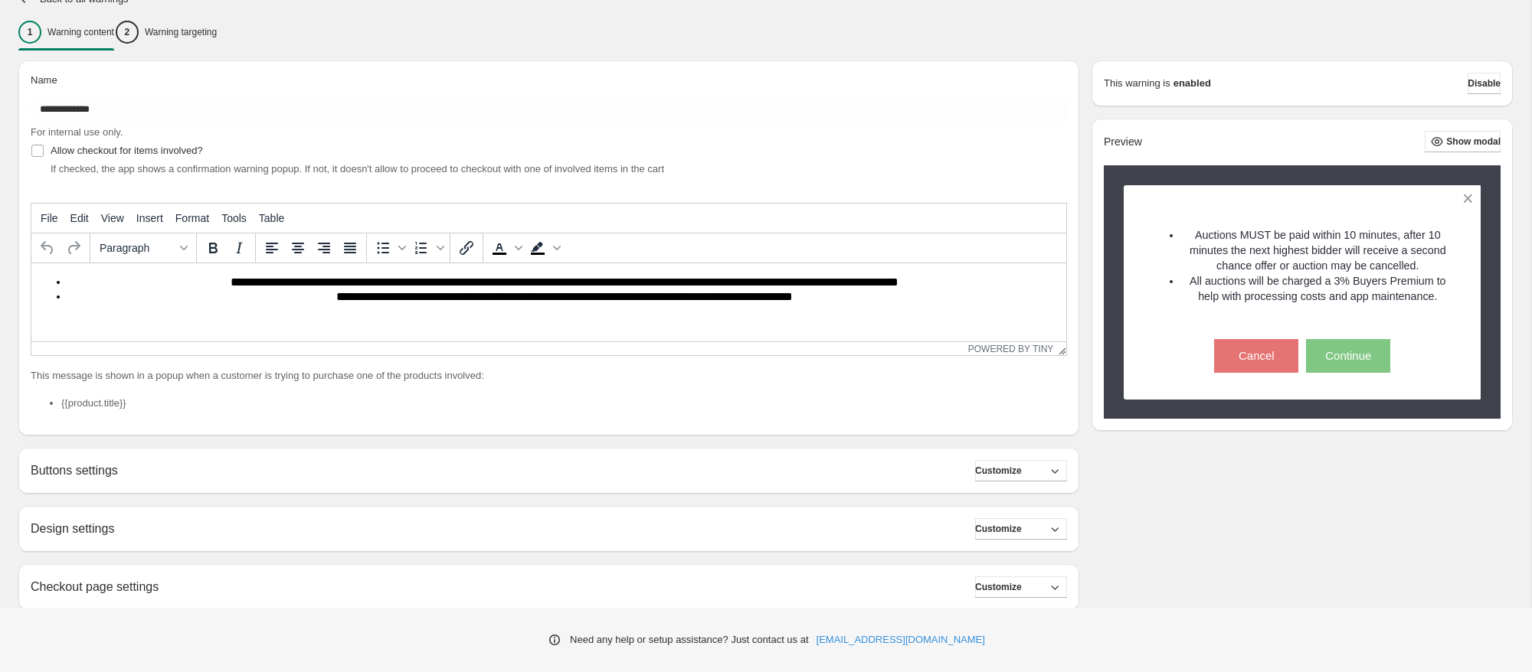
scroll to position [266, 0]
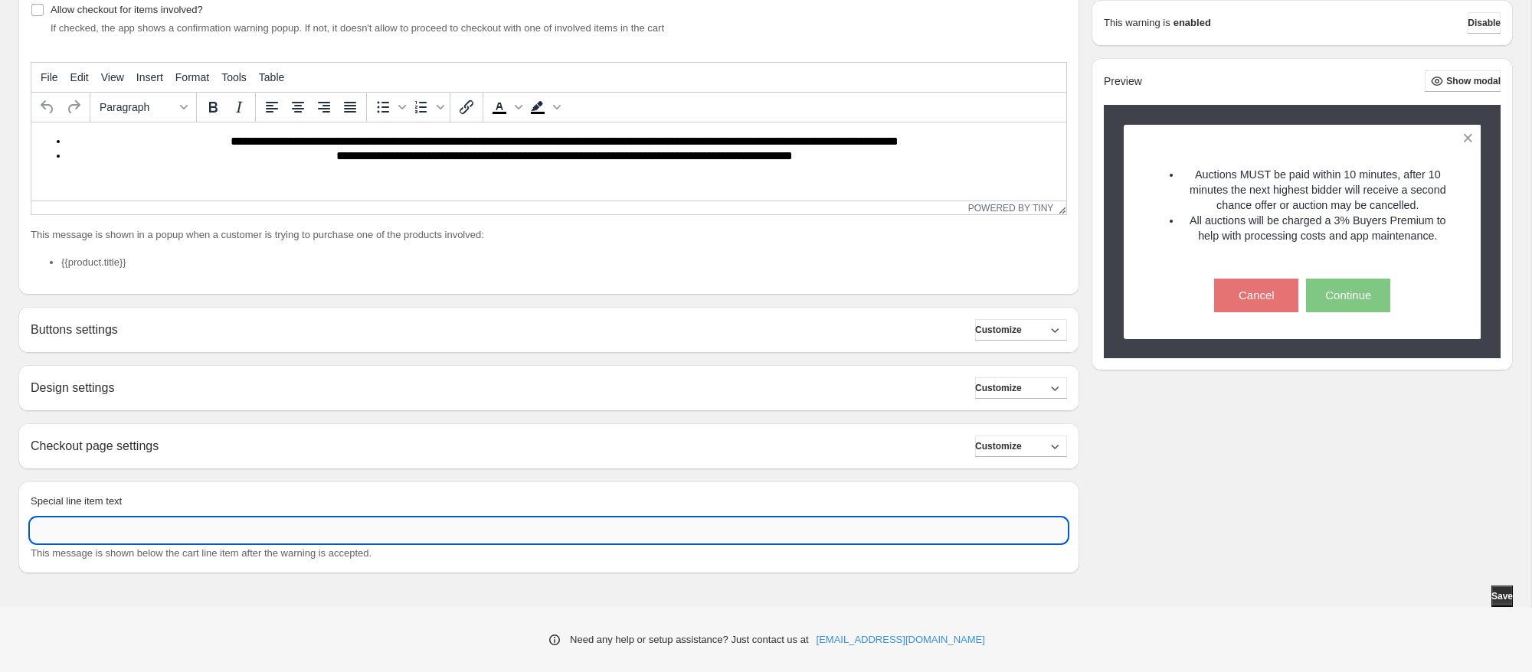
click at [152, 527] on input "Special line item text" at bounding box center [549, 531] width 1036 height 25
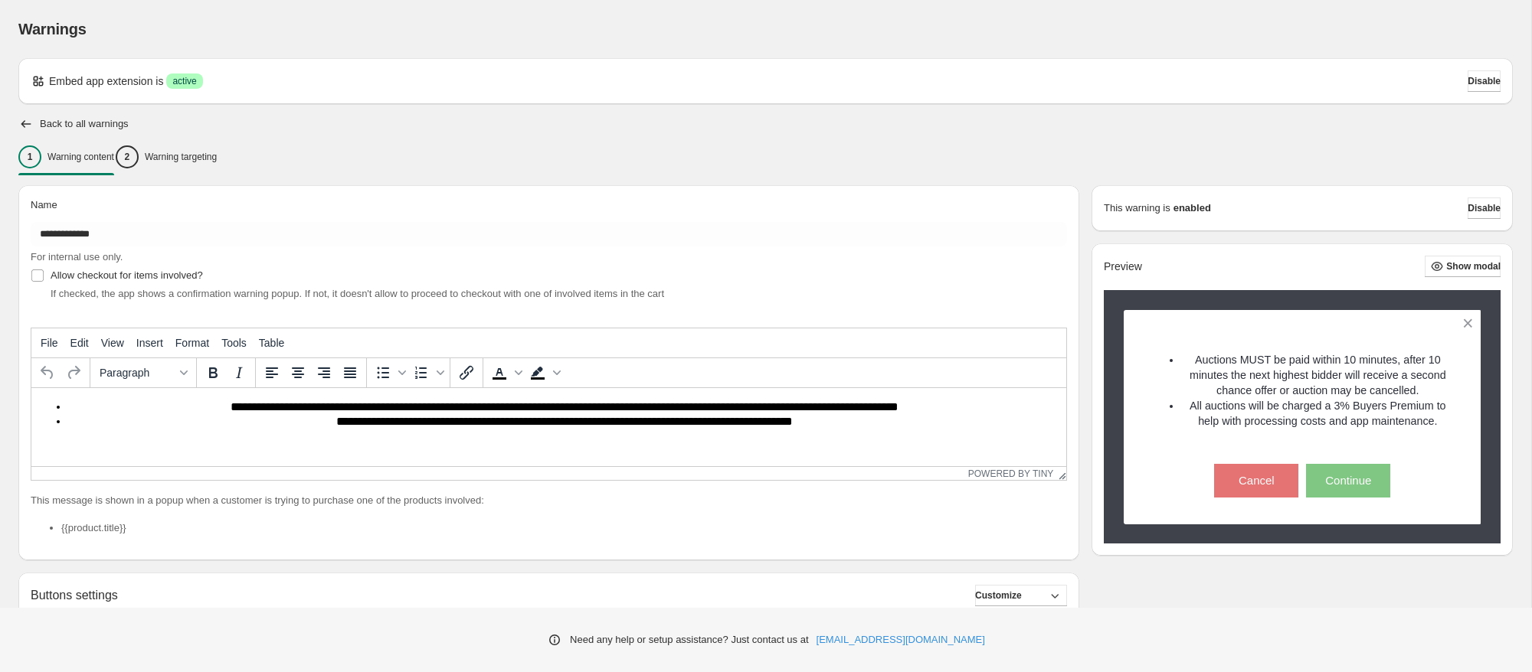
click at [203, 182] on div "**********" at bounding box center [542, 506] width 1073 height 666
click at [210, 168] on div "2 Warning targeting" at bounding box center [166, 157] width 101 height 23
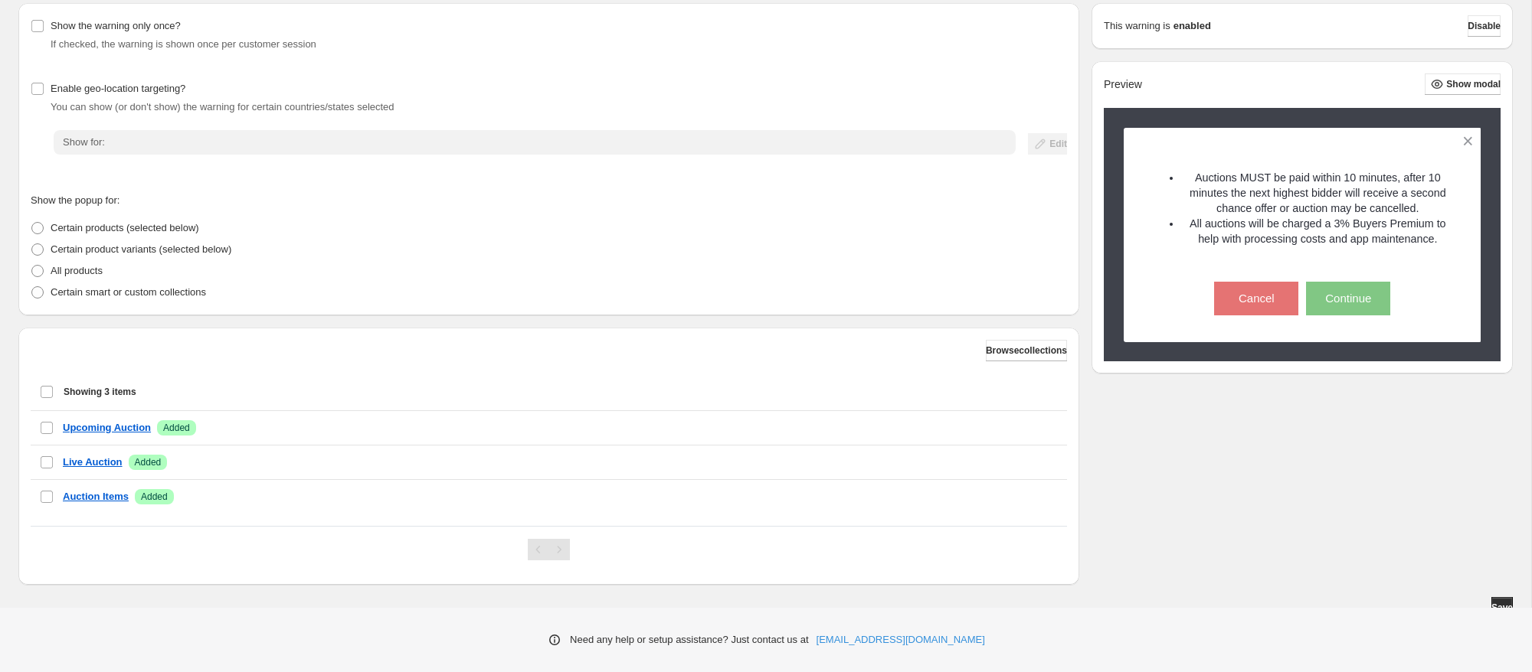
scroll to position [185, 0]
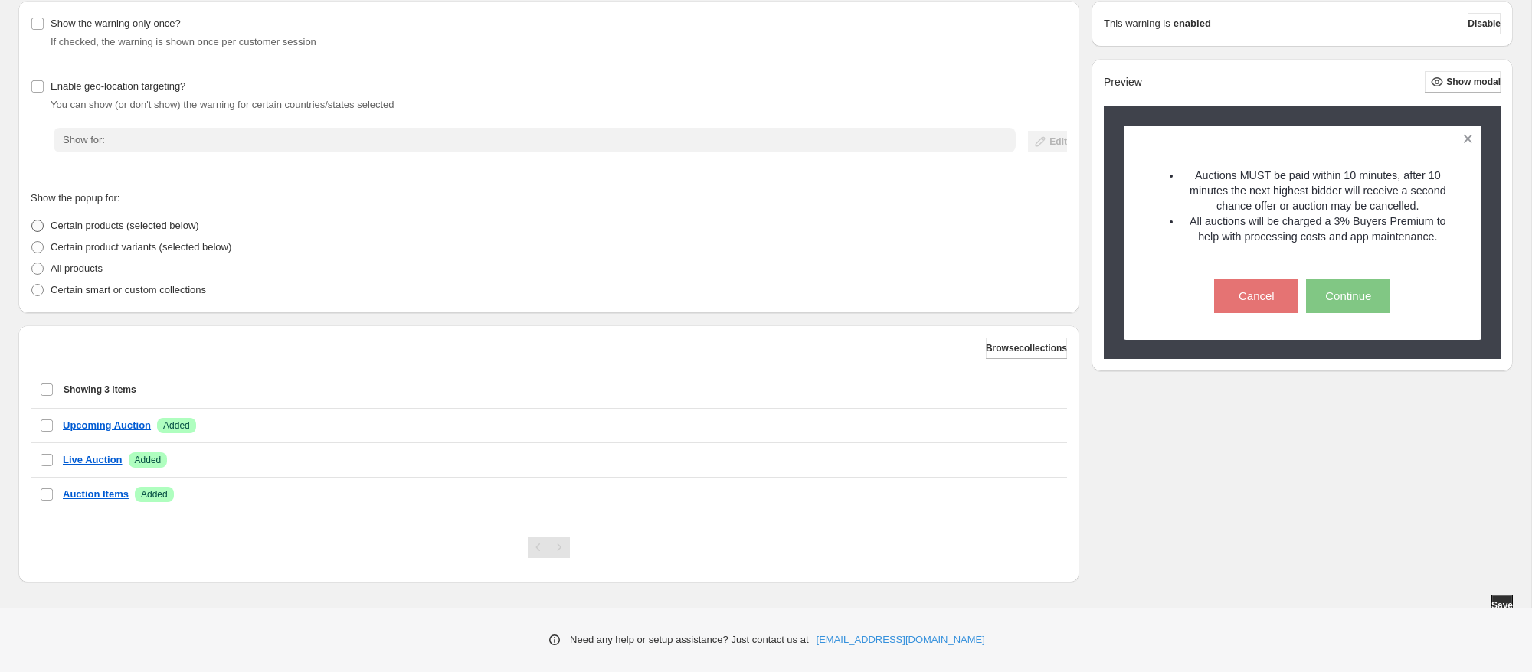
click at [45, 226] on label "Certain products (selected below)" at bounding box center [115, 225] width 168 height 21
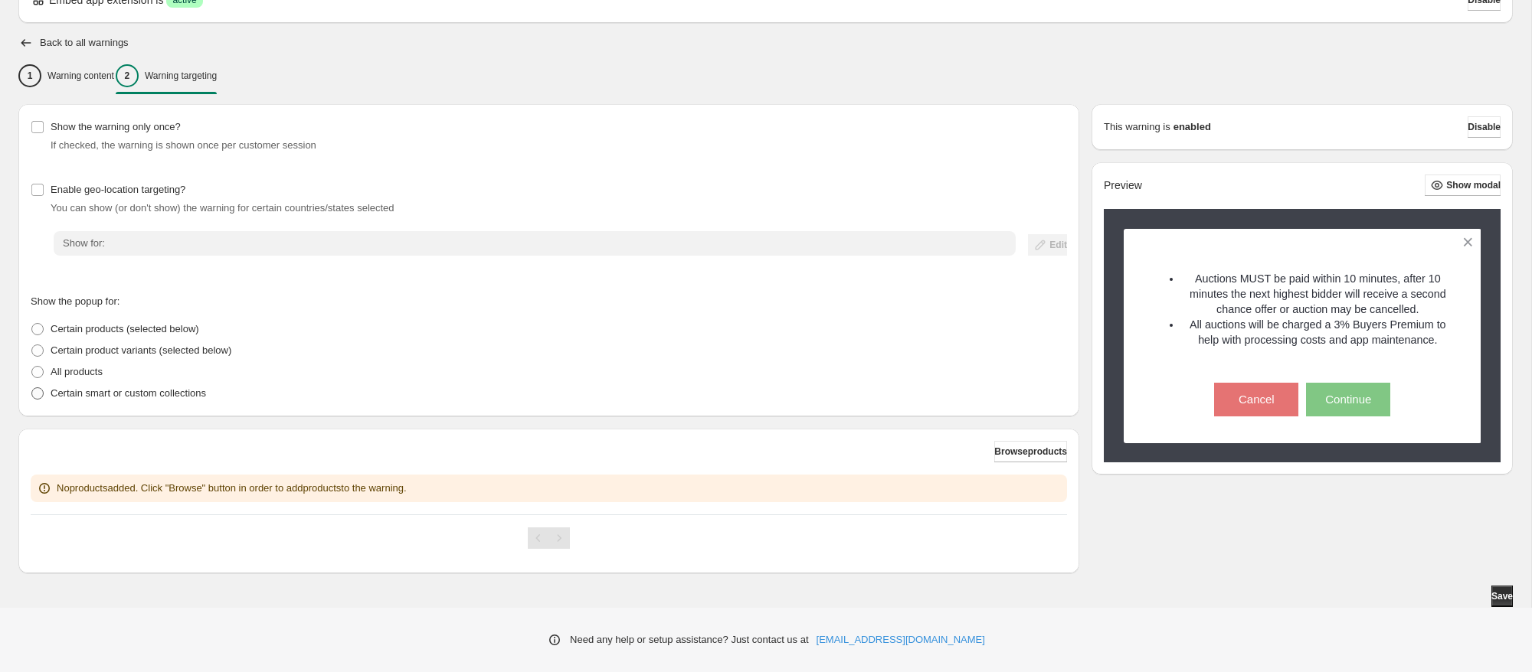
click at [40, 387] on span at bounding box center [38, 394] width 14 height 14
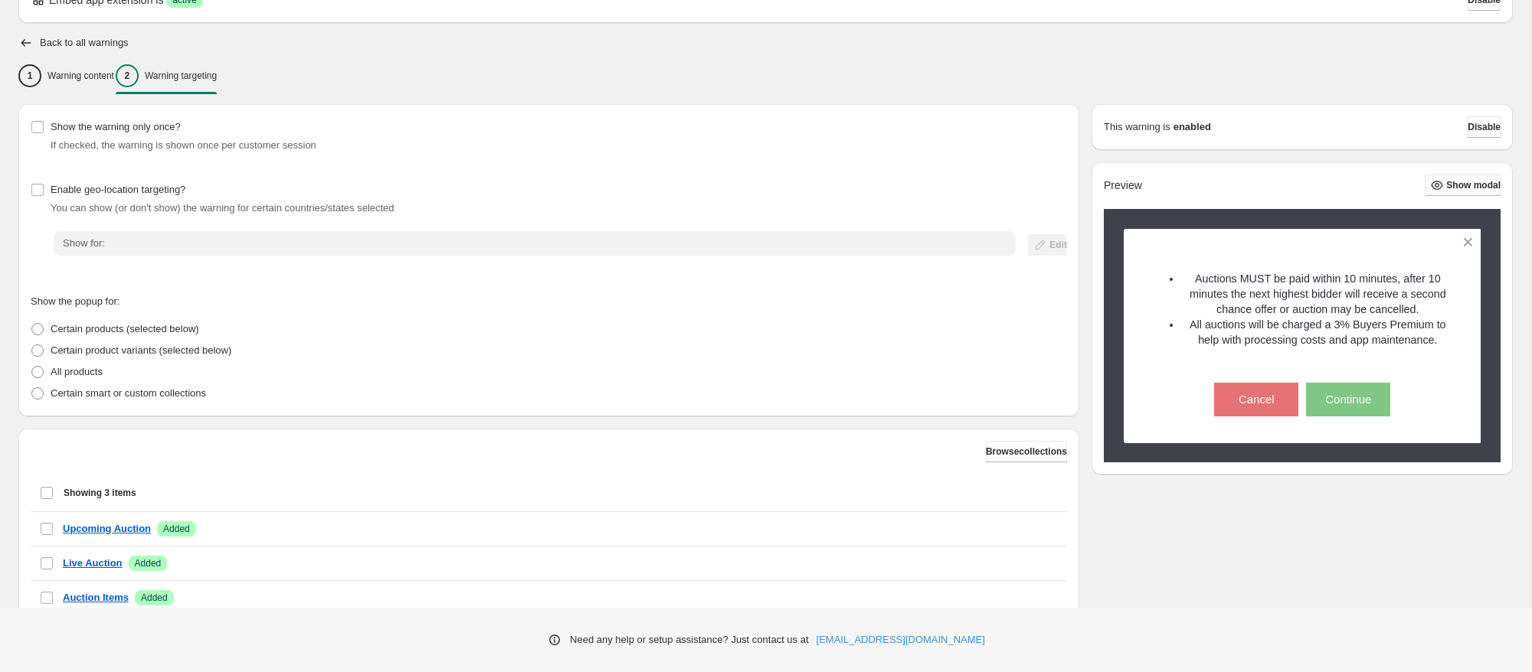
click at [1459, 185] on span "Show modal" at bounding box center [1473, 185] width 54 height 12
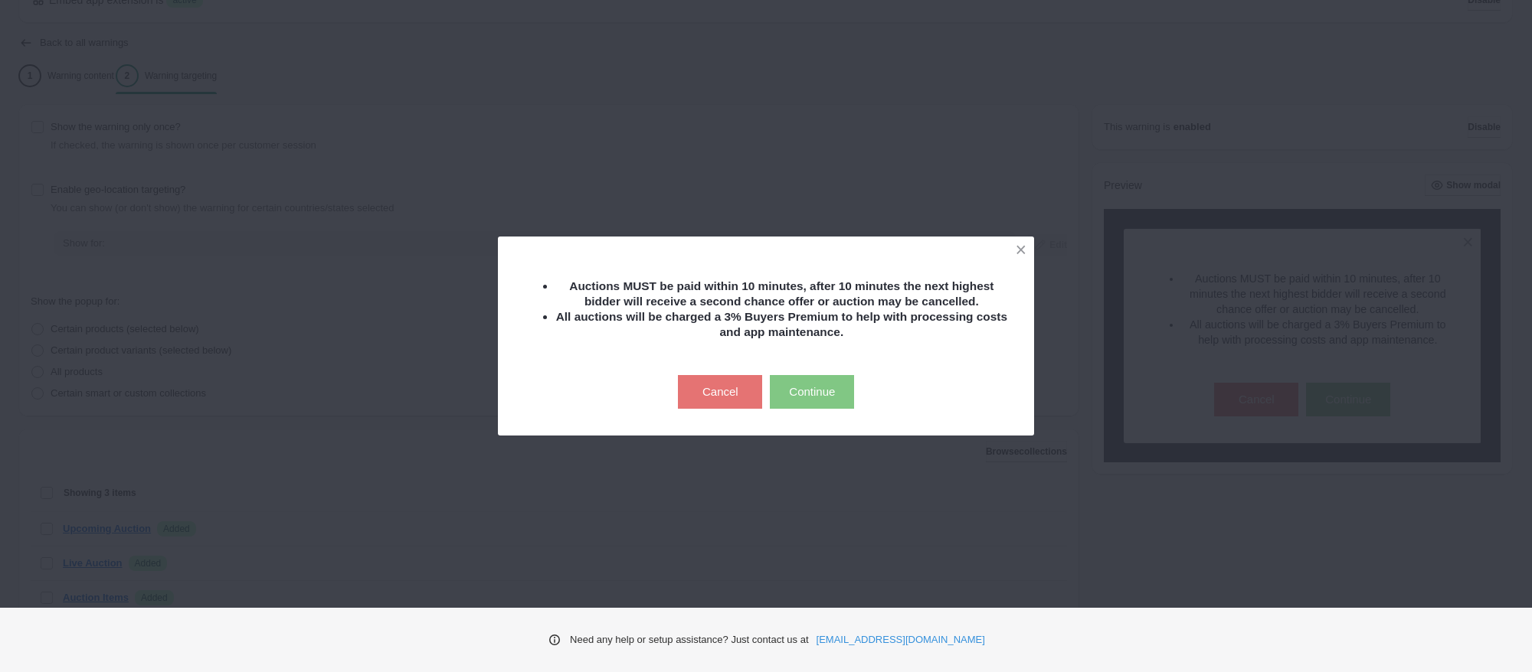
click at [803, 385] on button "Continue" at bounding box center [812, 392] width 84 height 34
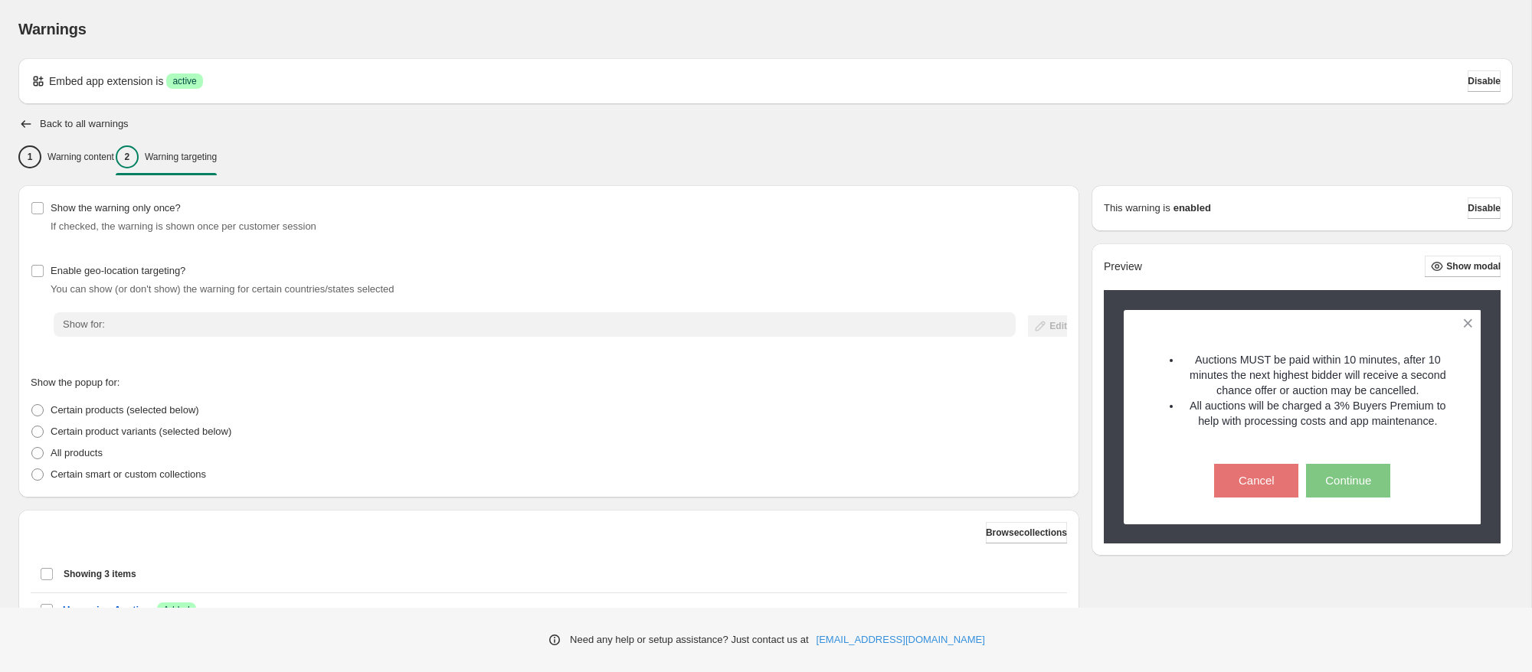
scroll to position [194, 0]
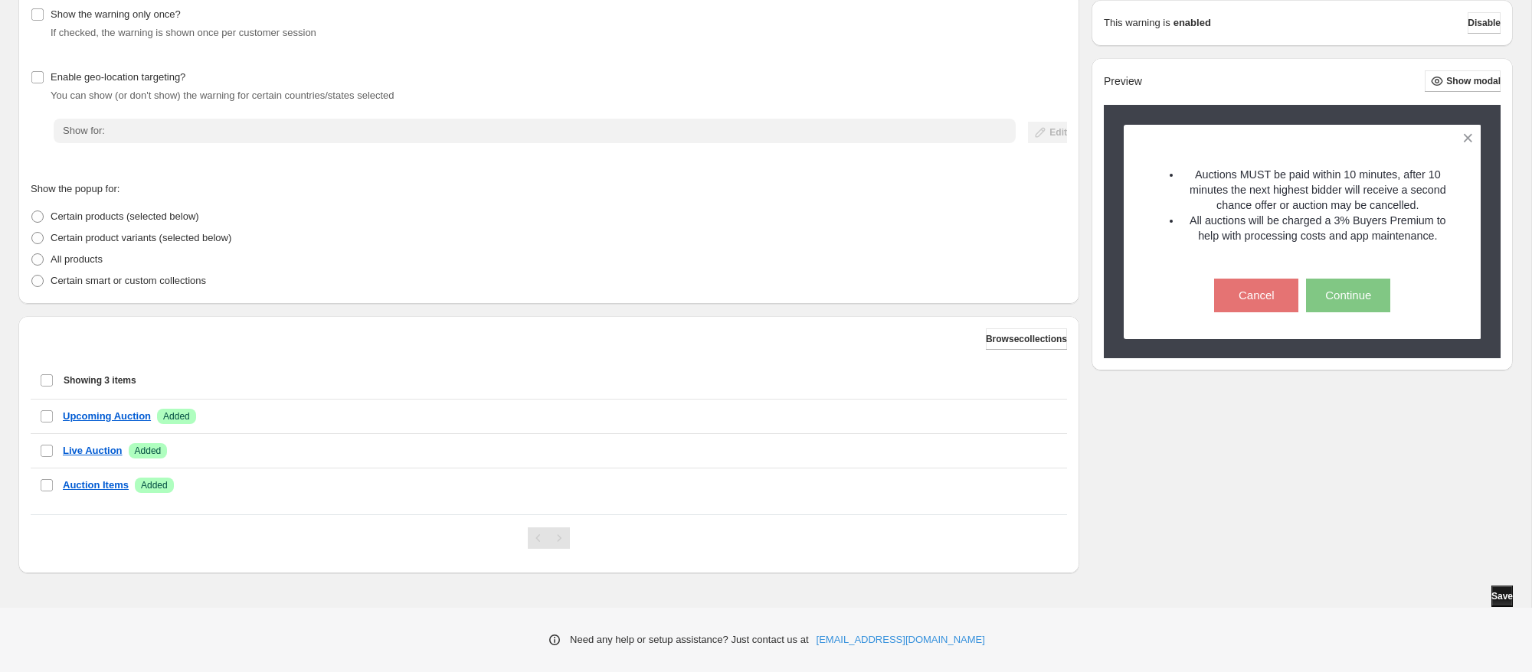
click at [1499, 601] on span "Save" at bounding box center [1501, 596] width 21 height 12
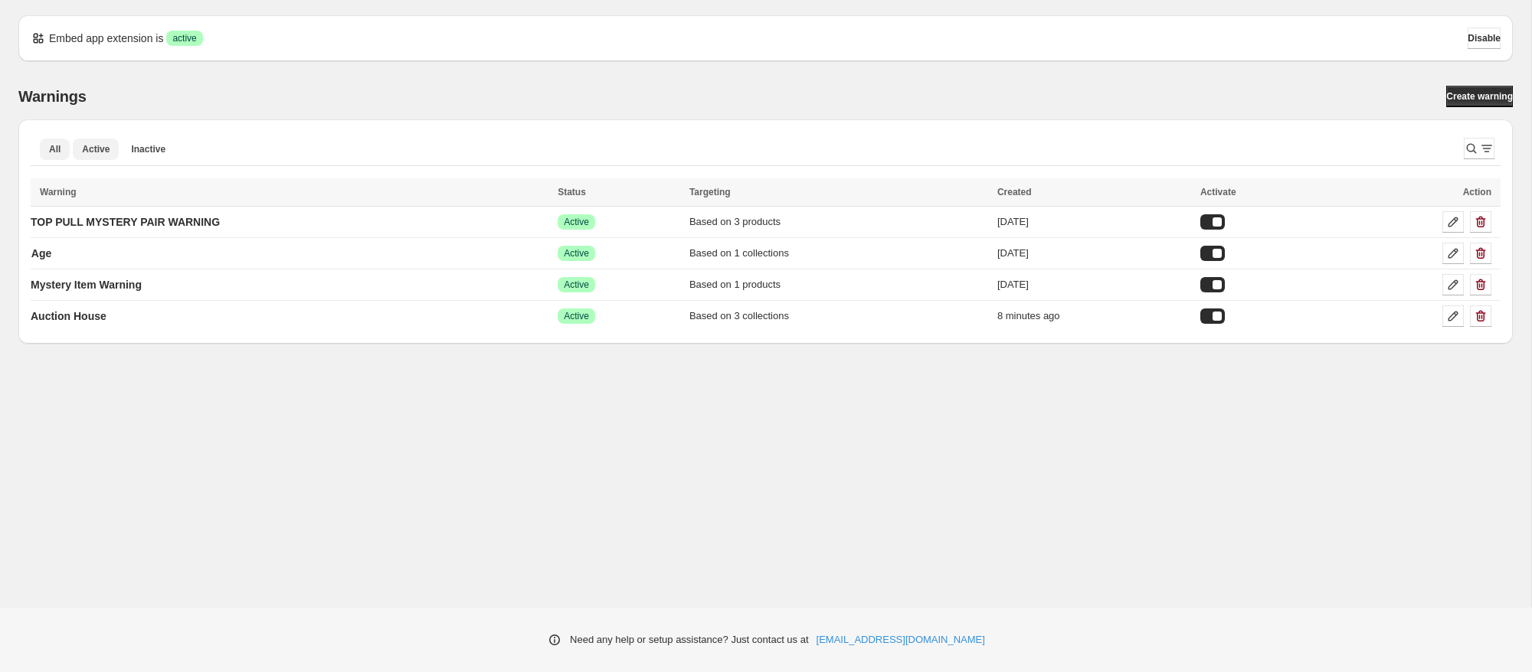
click at [97, 149] on span "Active" at bounding box center [96, 149] width 28 height 12
click at [152, 149] on span "Inactive" at bounding box center [148, 149] width 34 height 12
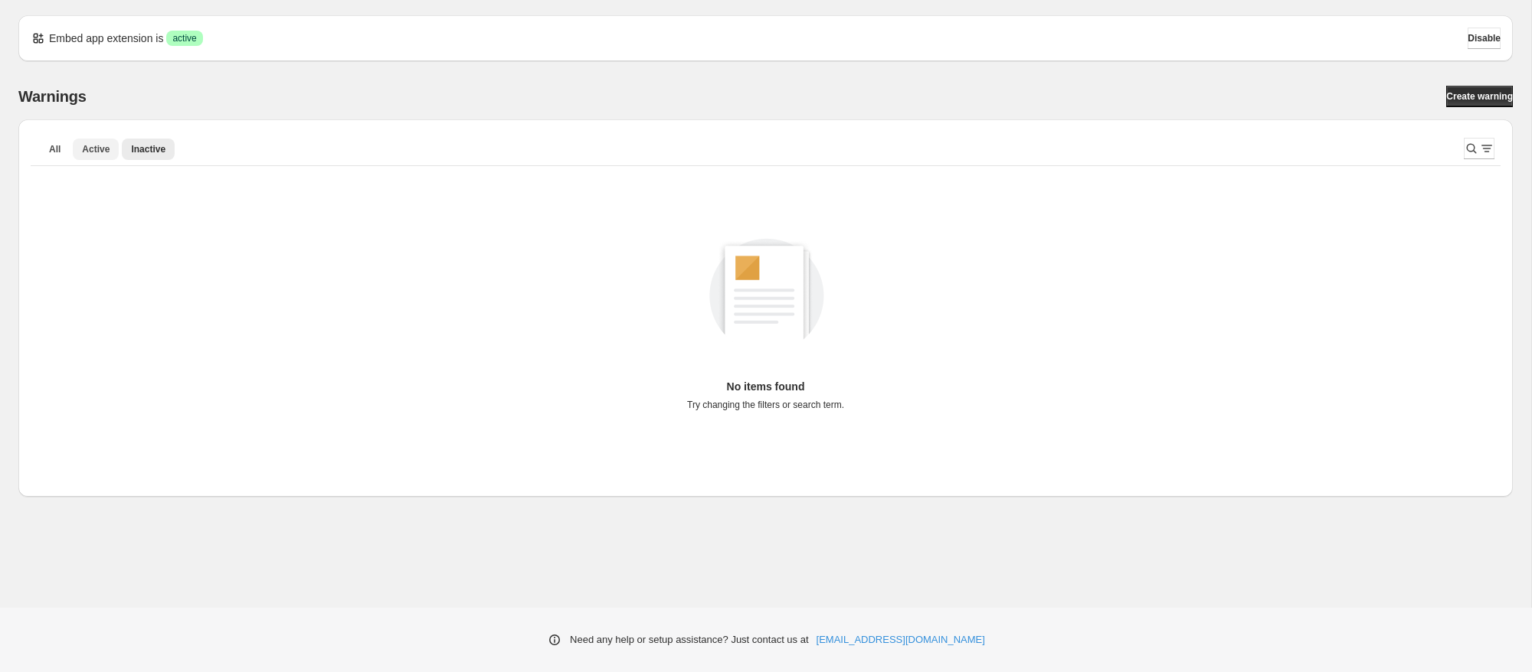
click at [103, 150] on span "Active" at bounding box center [96, 149] width 28 height 12
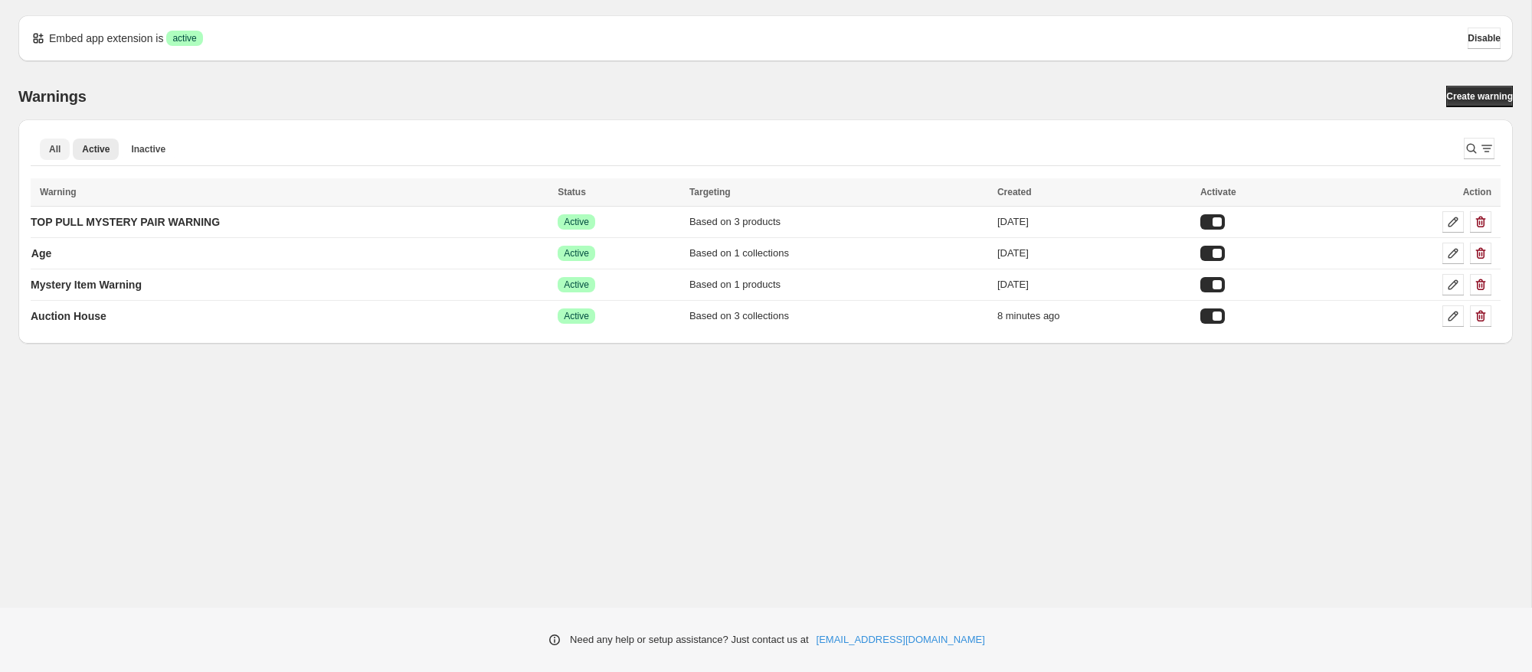
click at [53, 152] on span "All" at bounding box center [54, 149] width 11 height 12
click at [283, 312] on td "Auction House" at bounding box center [289, 316] width 517 height 31
click at [94, 314] on p "Auction House" at bounding box center [69, 316] width 76 height 15
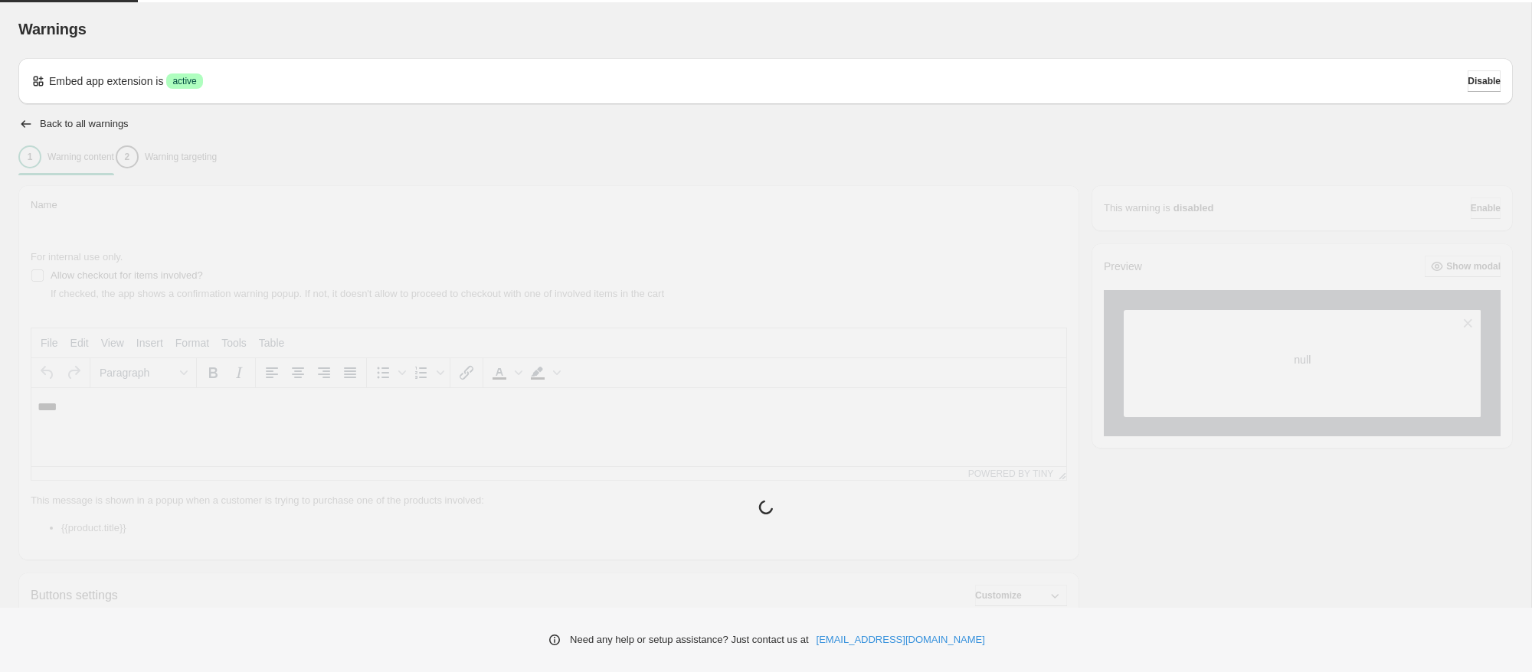
type input "**********"
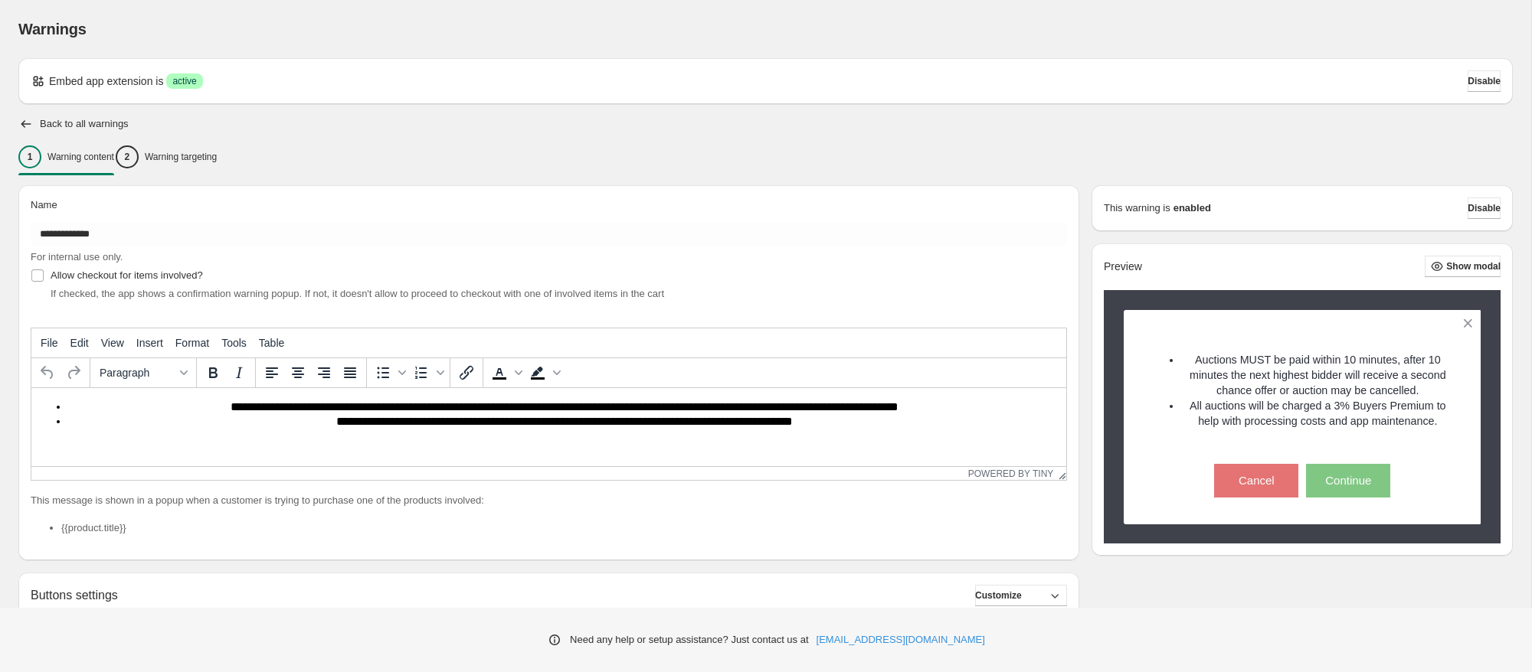
scroll to position [266, 0]
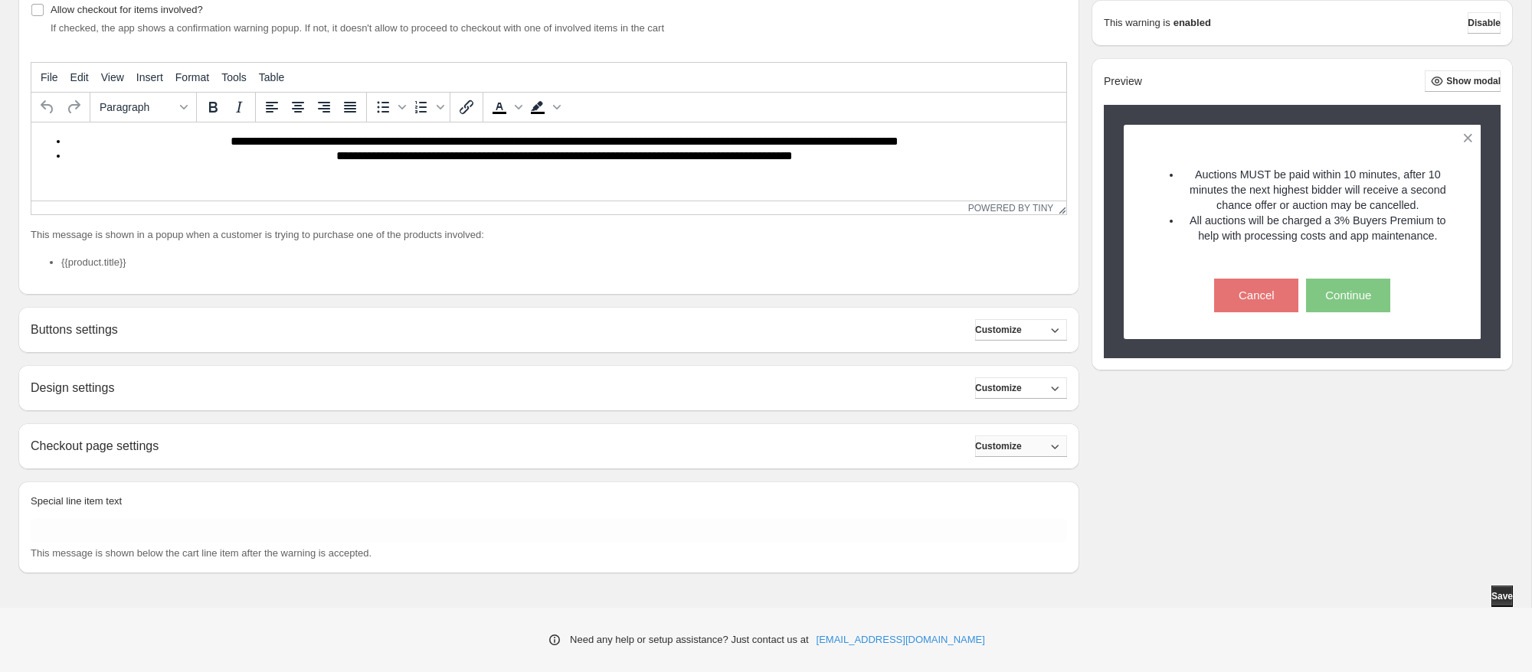
click at [1031, 453] on button "Customize" at bounding box center [1021, 446] width 92 height 21
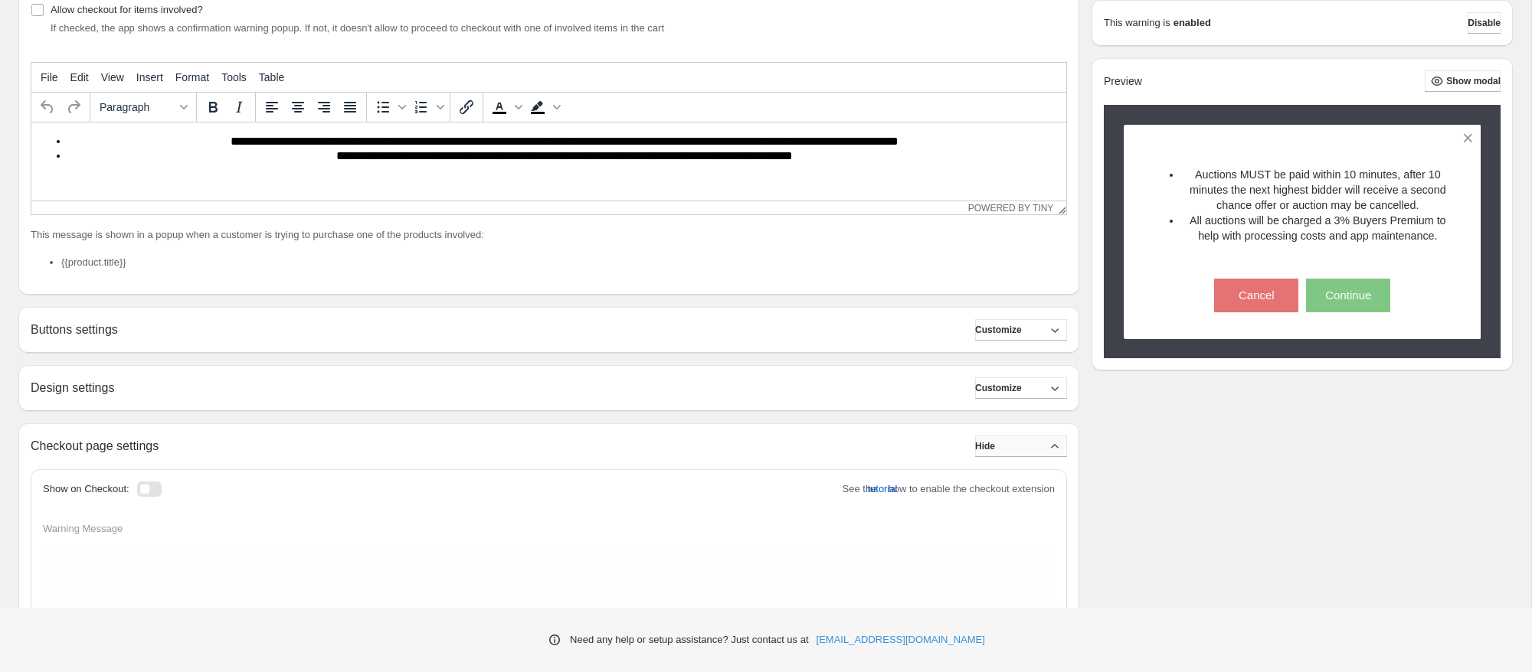
click at [1031, 453] on button "Hide" at bounding box center [1021, 446] width 92 height 21
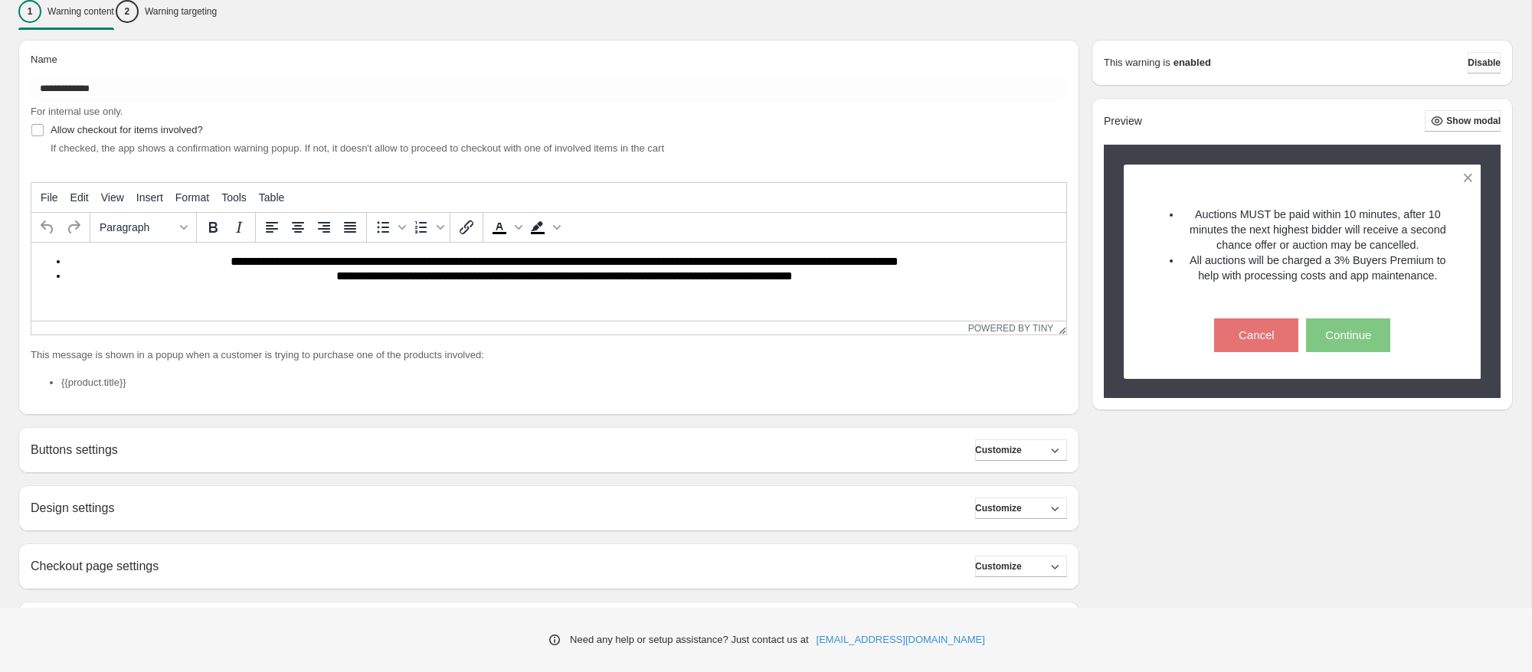
scroll to position [129, 0]
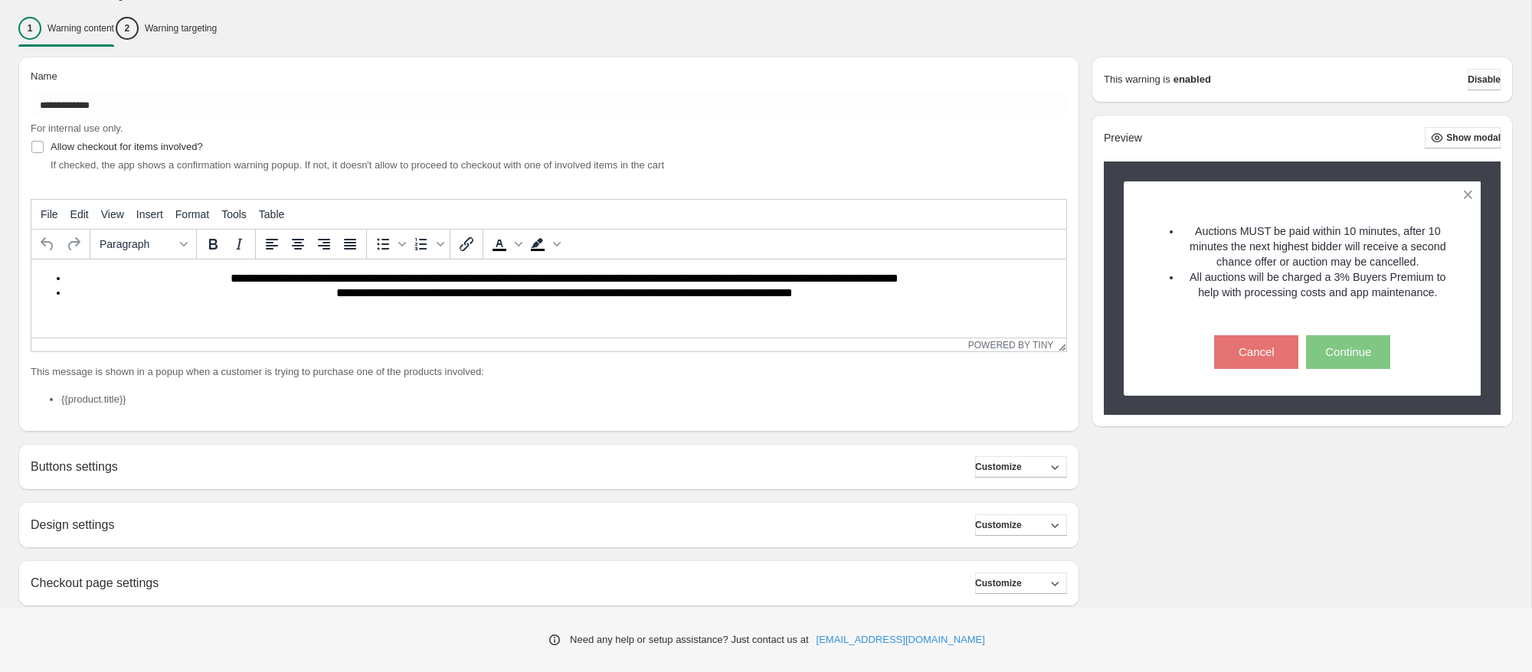
click at [1489, 84] on span "Disable" at bounding box center [1483, 80] width 33 height 12
click at [1470, 83] on span "Disable" at bounding box center [1483, 80] width 33 height 12
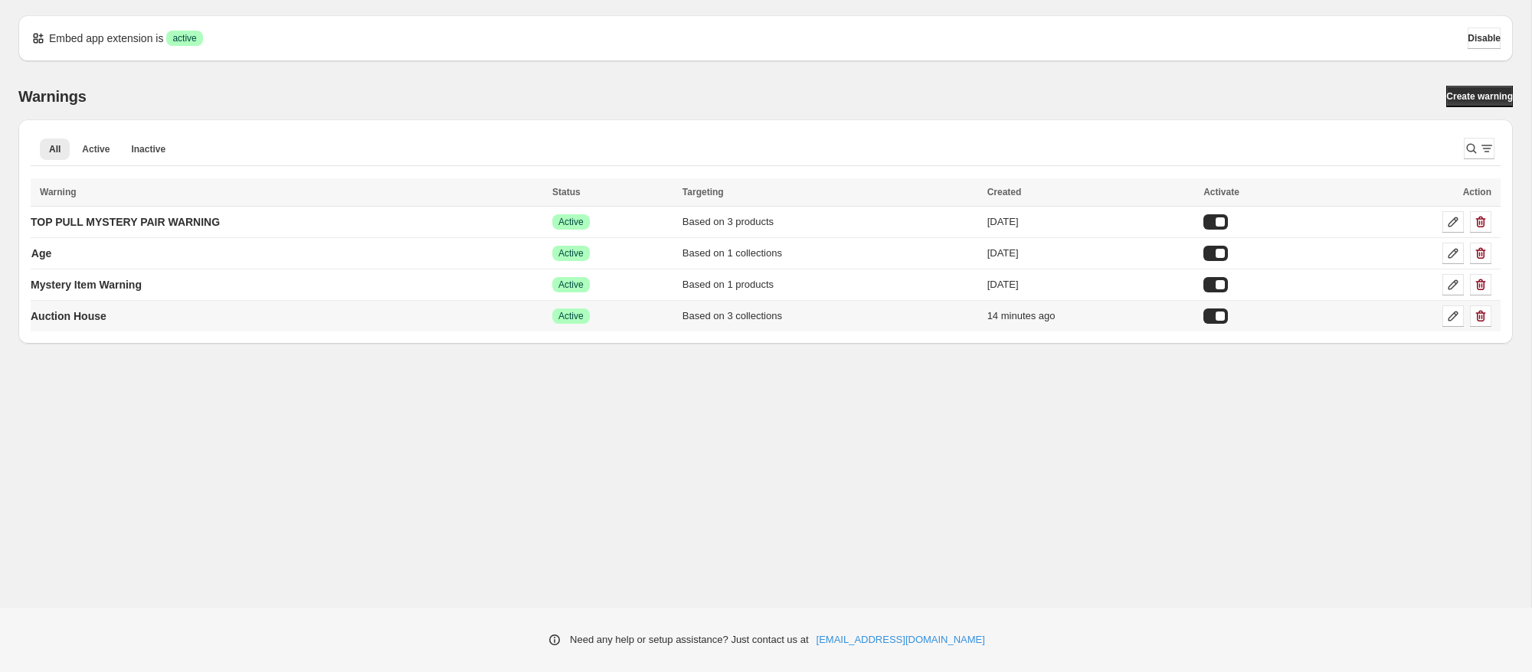
click at [1228, 314] on div at bounding box center [1215, 316] width 25 height 15
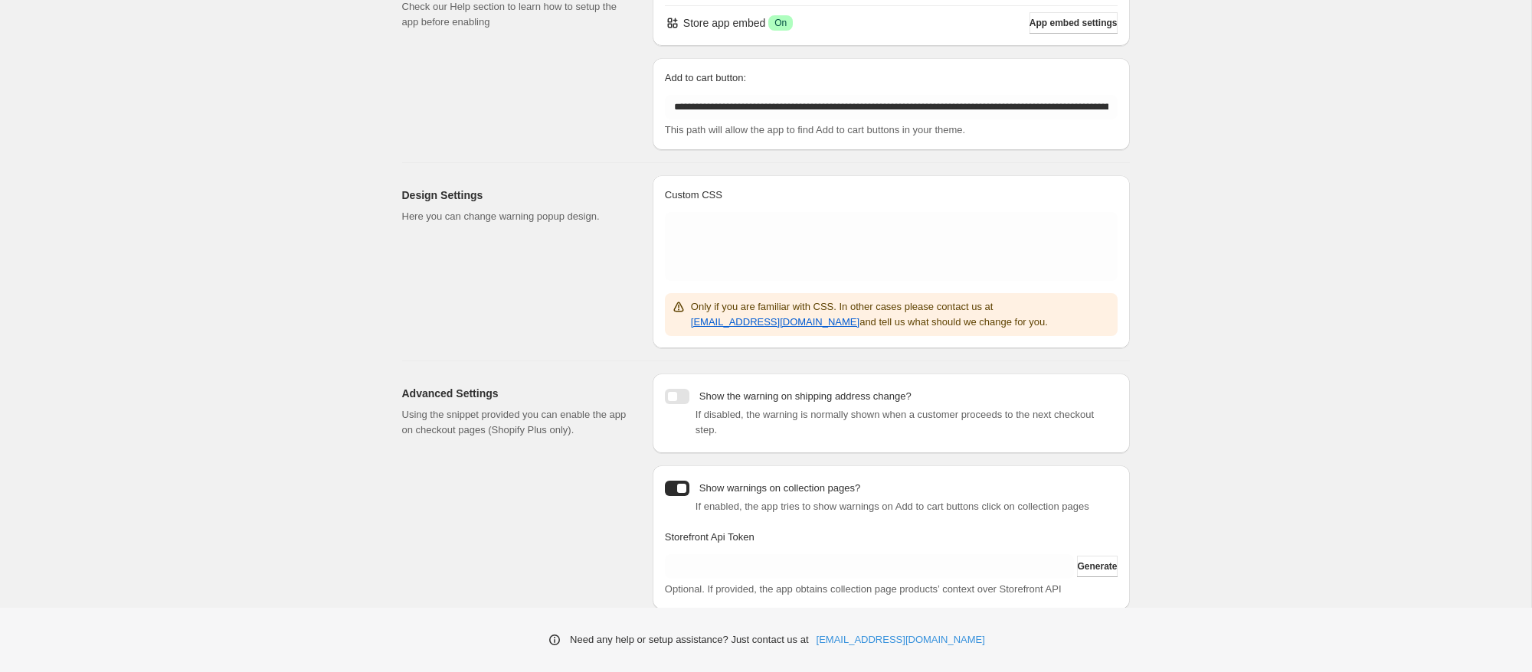
scroll to position [202, 0]
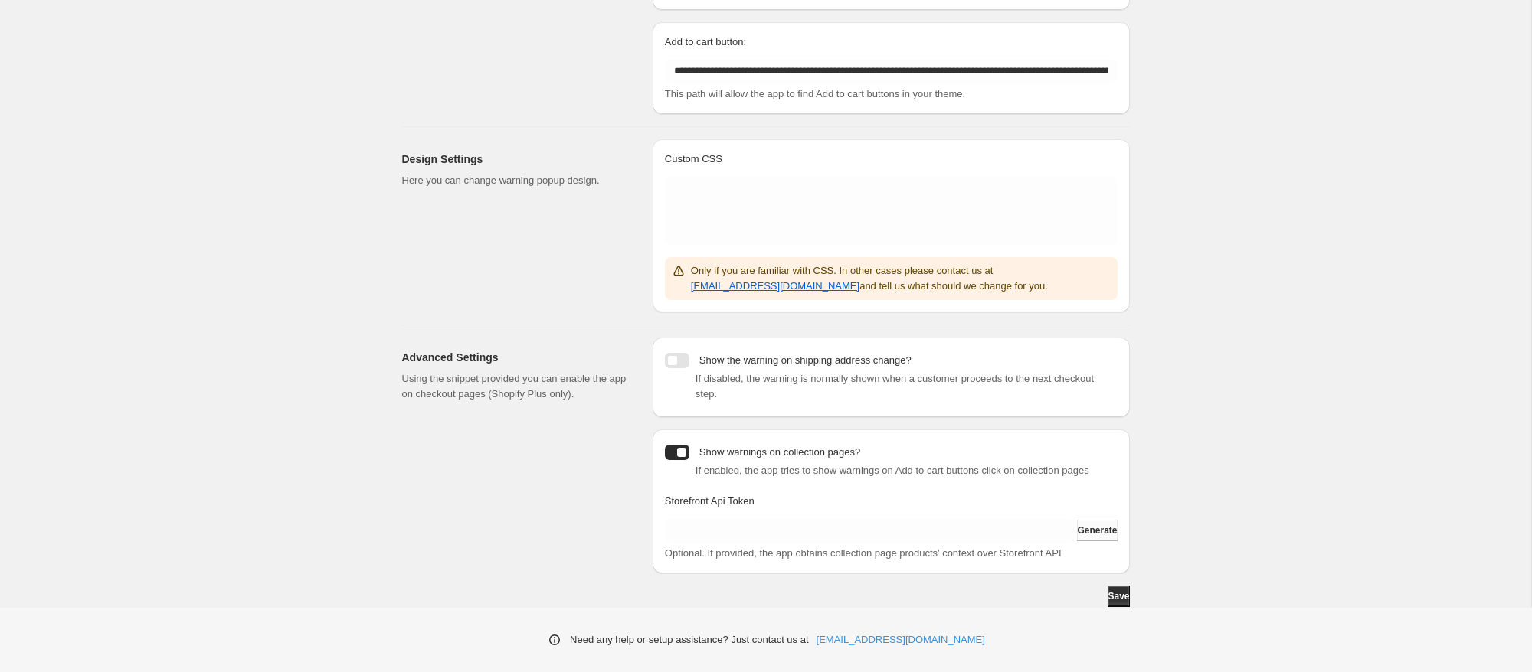
click at [1093, 539] on button "Generate" at bounding box center [1097, 530] width 40 height 21
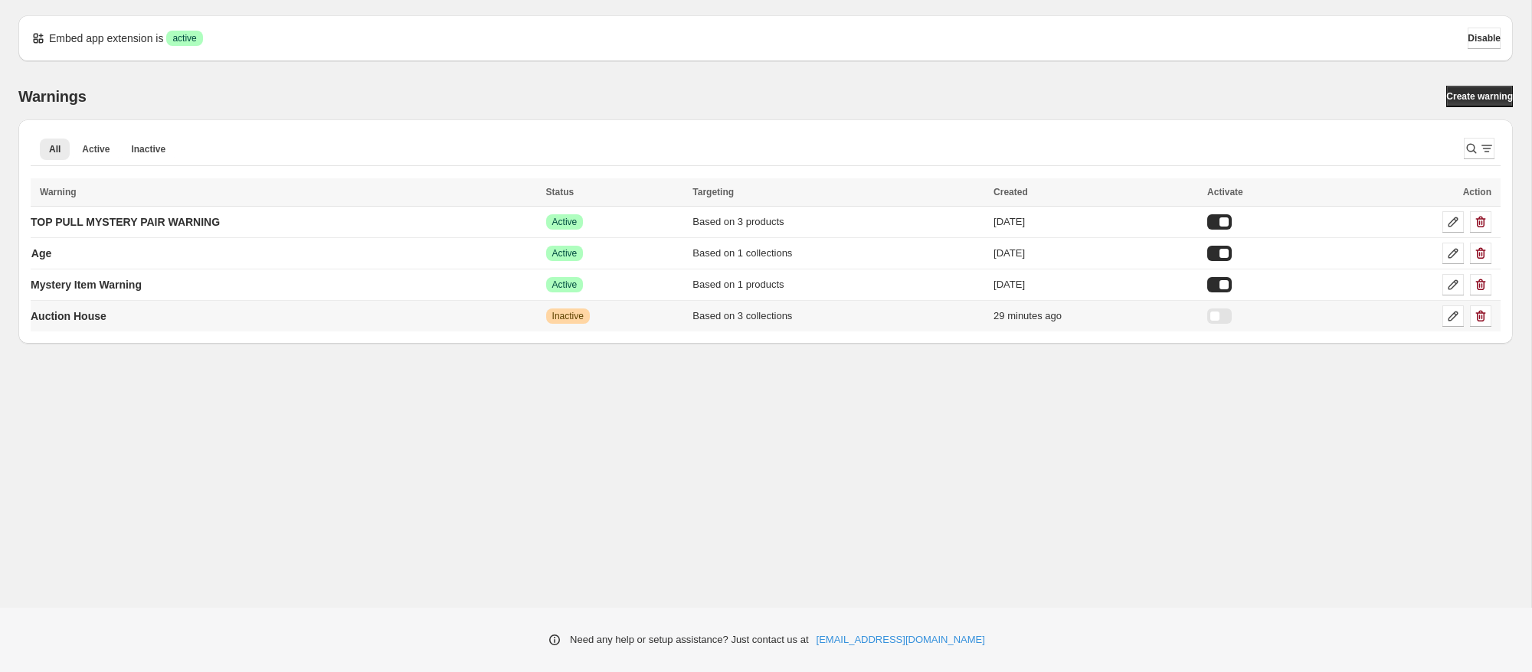
click at [1232, 313] on div at bounding box center [1219, 316] width 25 height 15
click at [938, 317] on div "Based on 3 collections" at bounding box center [830, 316] width 296 height 15
click at [1449, 318] on icon at bounding box center [1453, 317] width 10 height 10
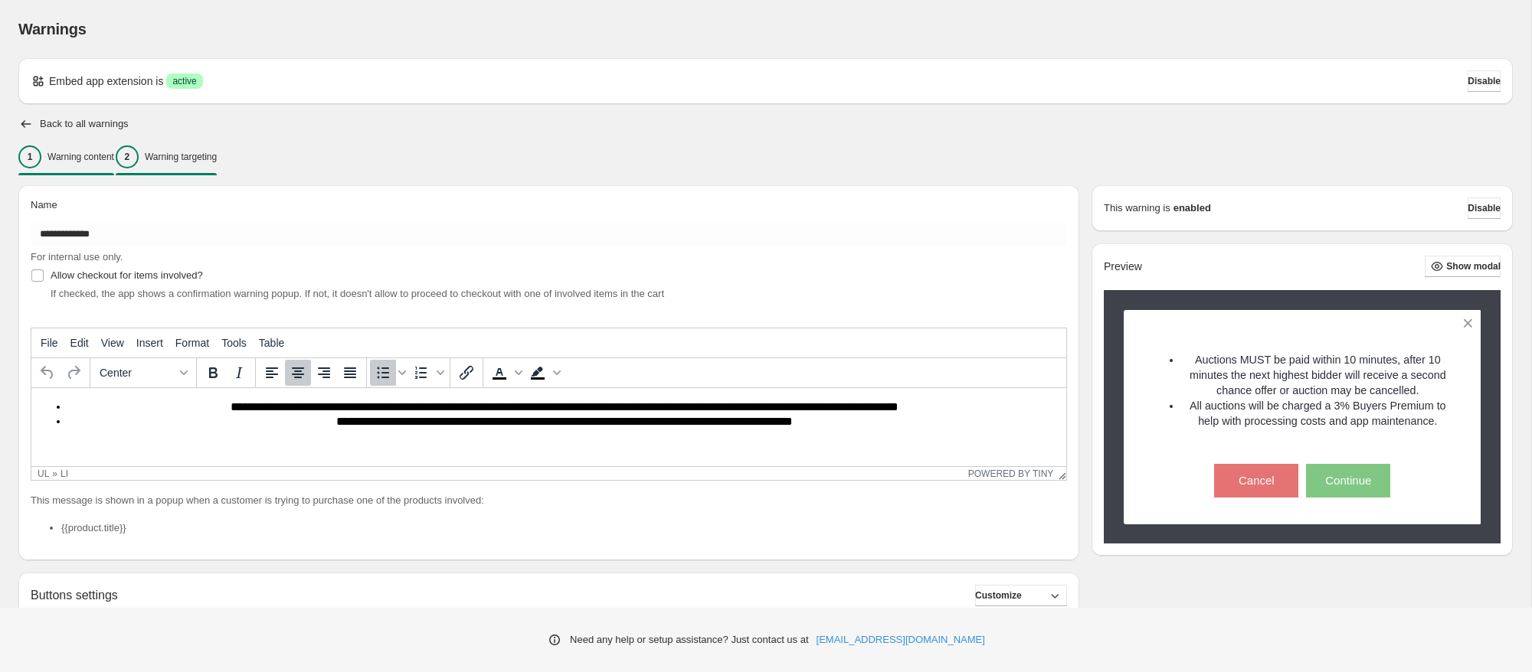
click at [192, 153] on p "Warning targeting" at bounding box center [181, 157] width 72 height 12
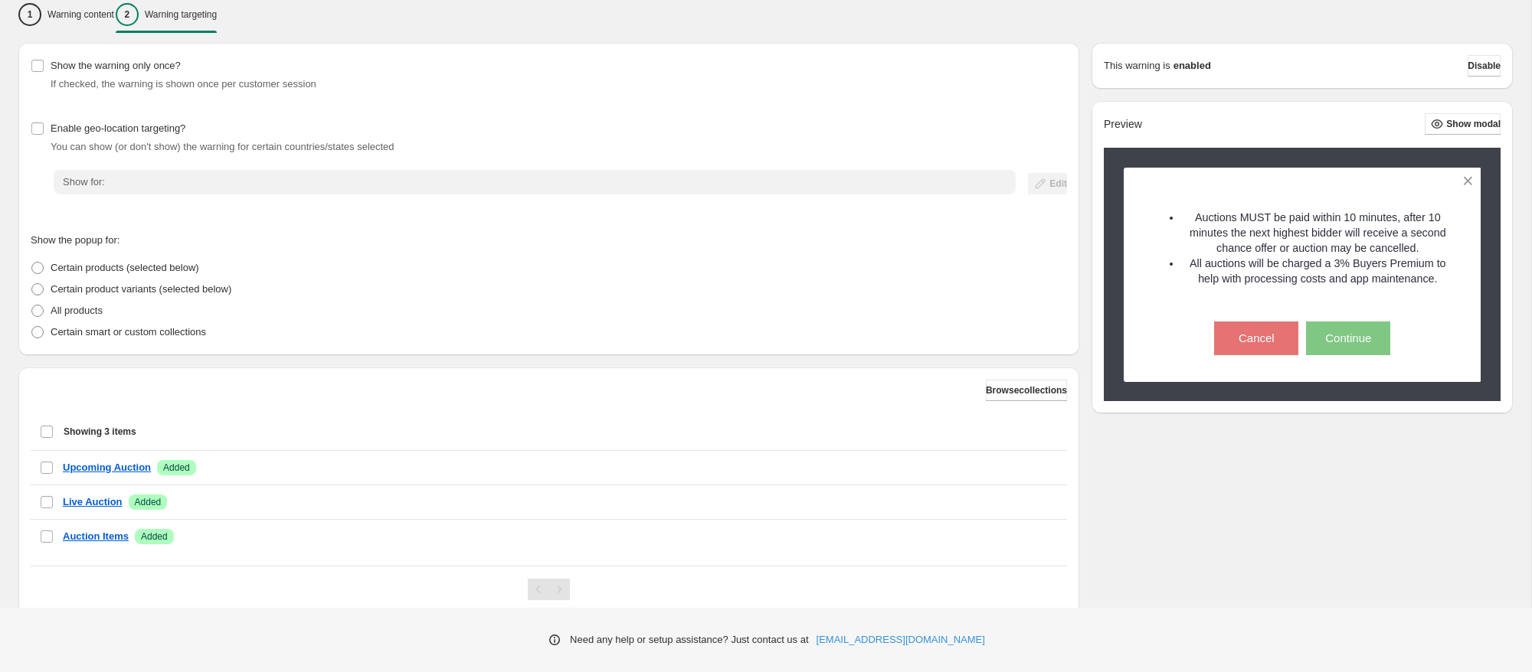
scroll to position [178, 0]
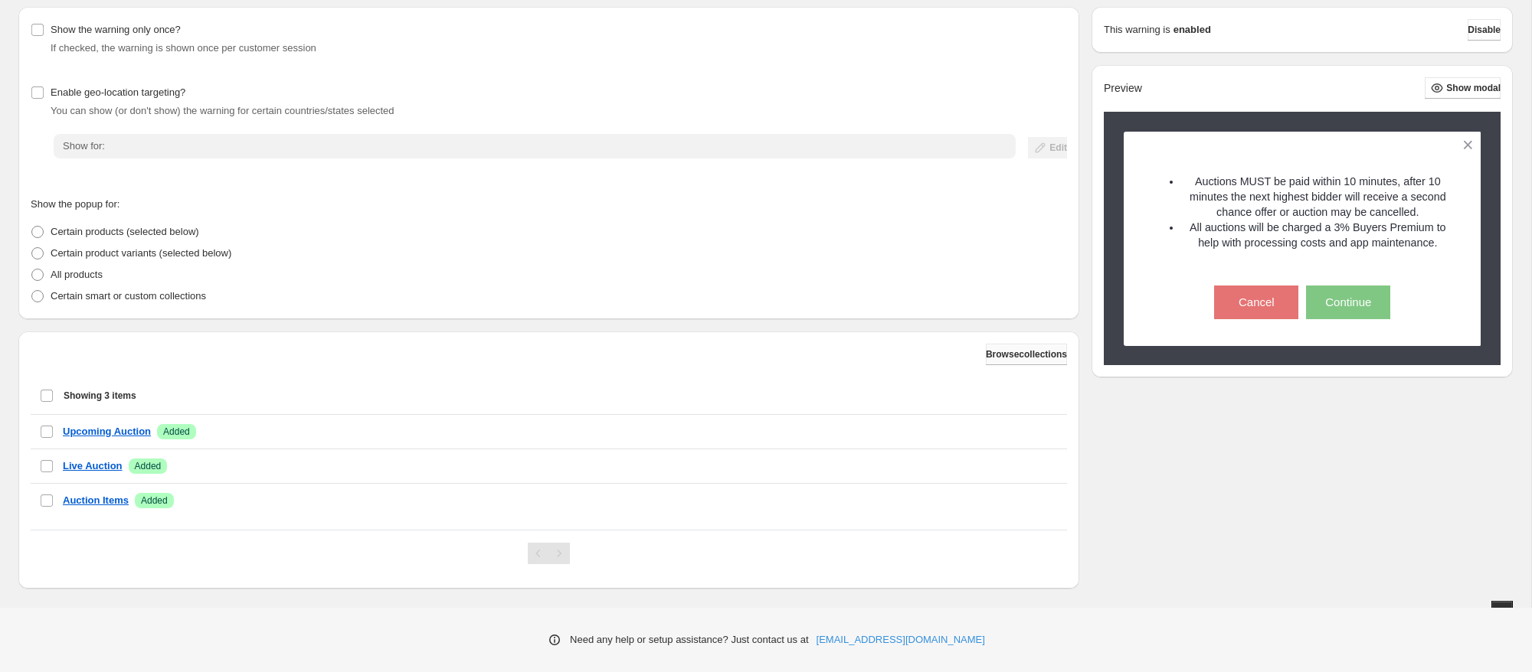
click at [988, 351] on span "Browse collections" at bounding box center [1026, 354] width 81 height 12
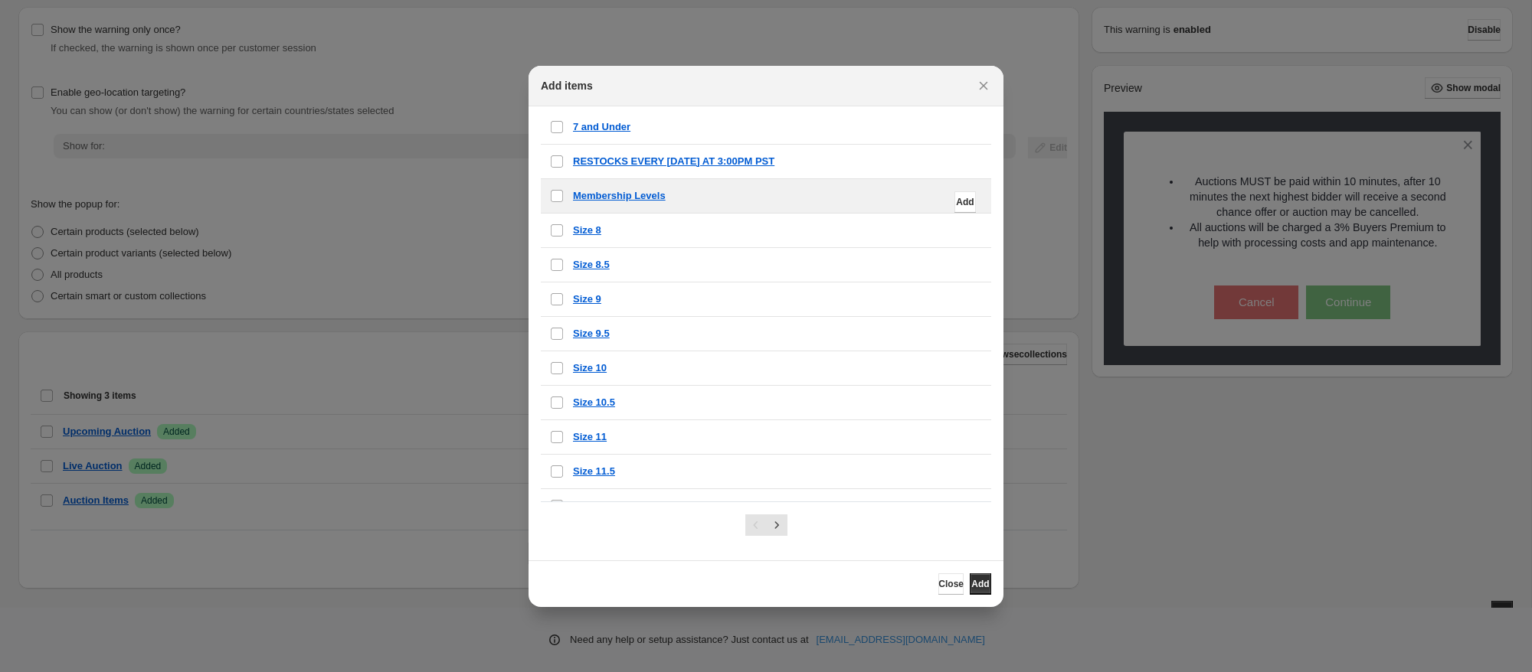
scroll to position [0, 0]
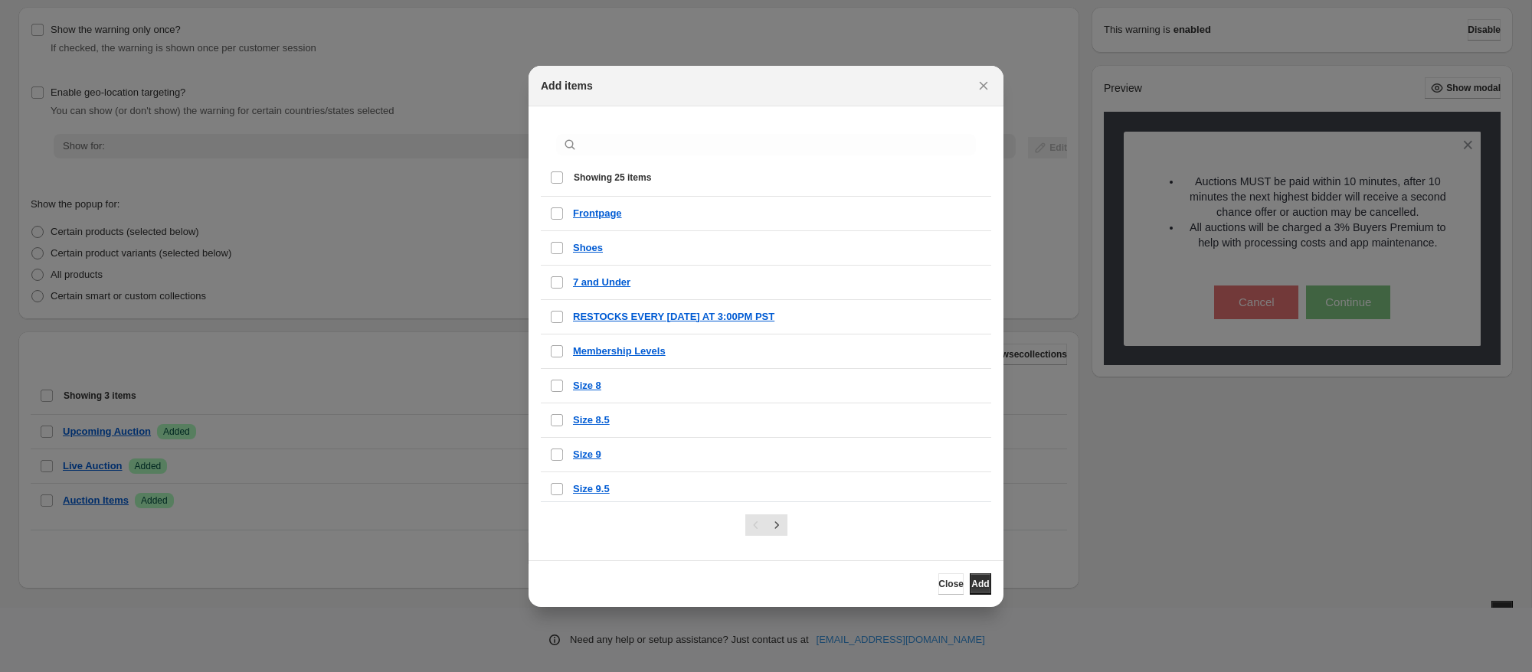
click at [715, 132] on div ":r1i:" at bounding box center [766, 145] width 432 height 34
click at [715, 134] on input ":r1i:" at bounding box center [778, 144] width 395 height 21
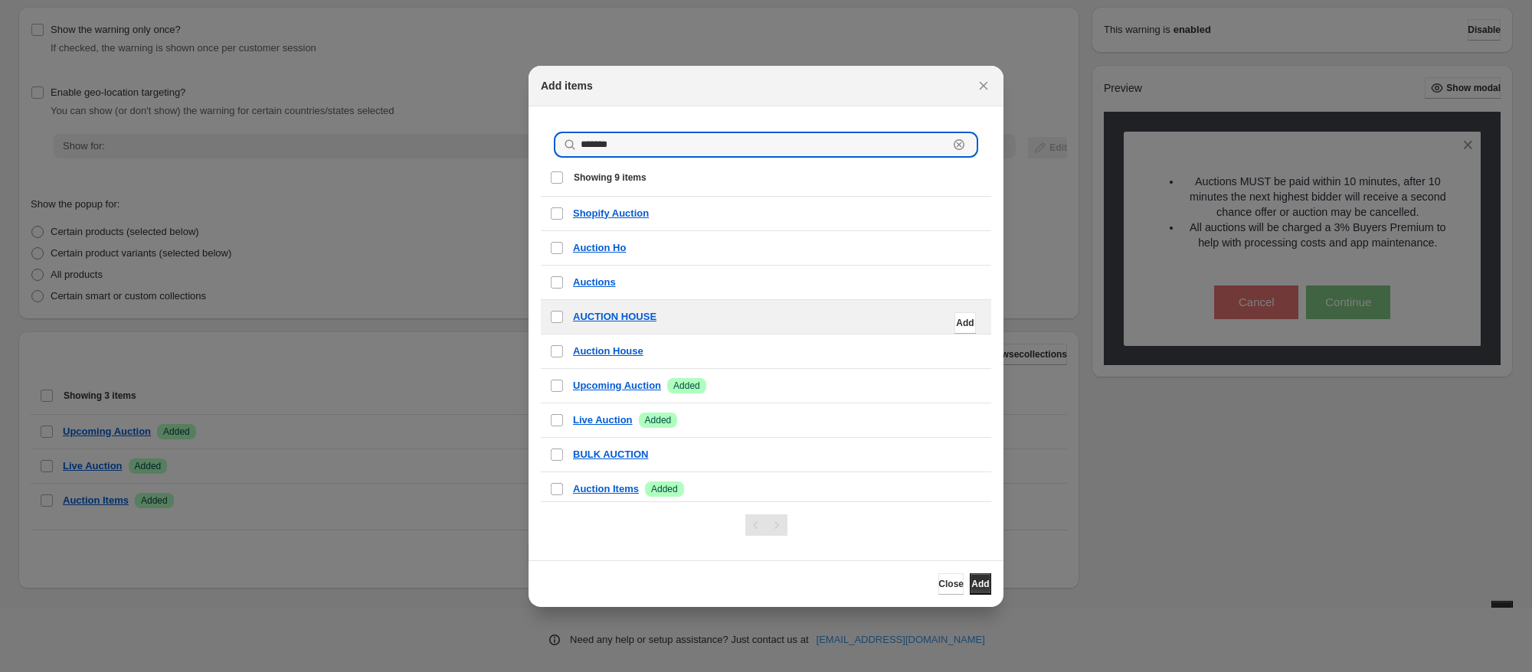
type input "*******"
click at [797, 327] on div "checkbox AUCTION HOUSE Add" at bounding box center [766, 317] width 450 height 34
click at [966, 326] on span "Add" at bounding box center [965, 323] width 18 height 12
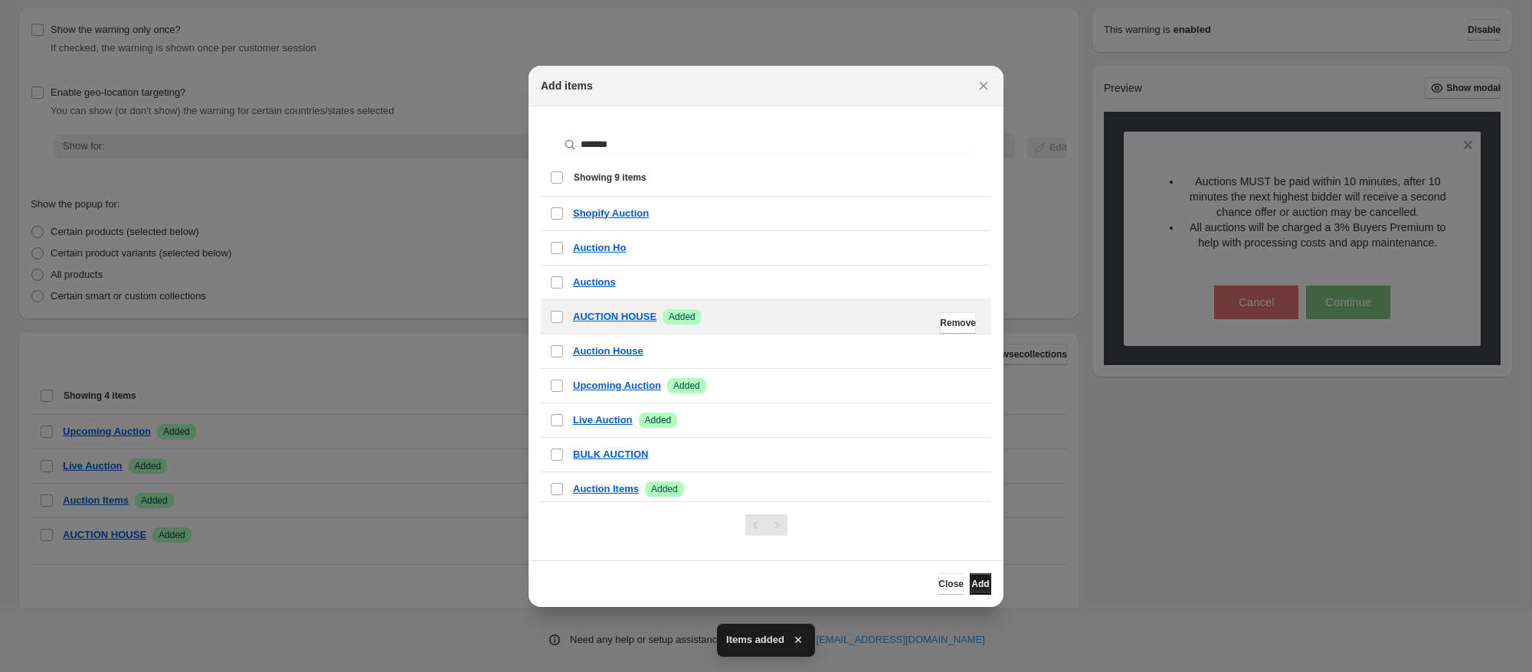
click at [983, 587] on button "Add" at bounding box center [980, 584] width 21 height 21
click at [971, 586] on span "Add" at bounding box center [980, 584] width 18 height 12
click at [938, 584] on span "Close" at bounding box center [950, 584] width 25 height 12
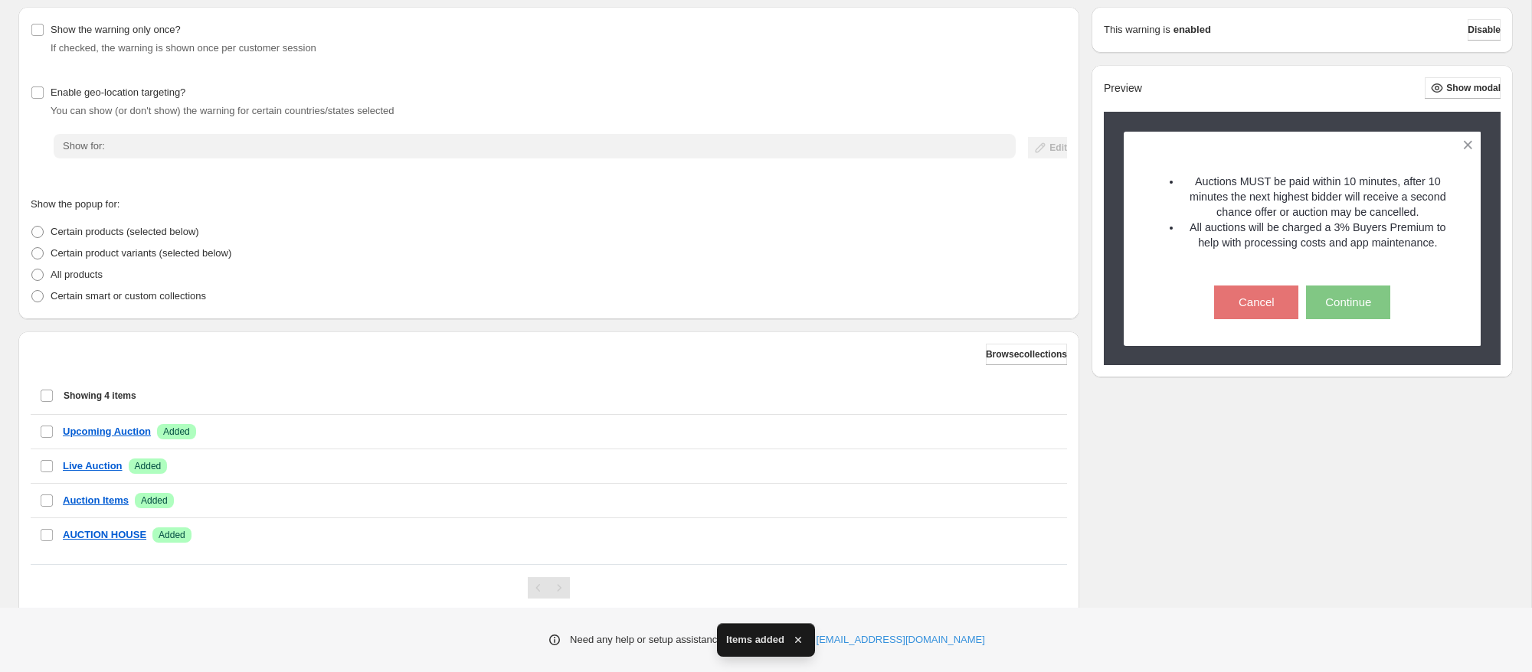
scroll to position [228, 0]
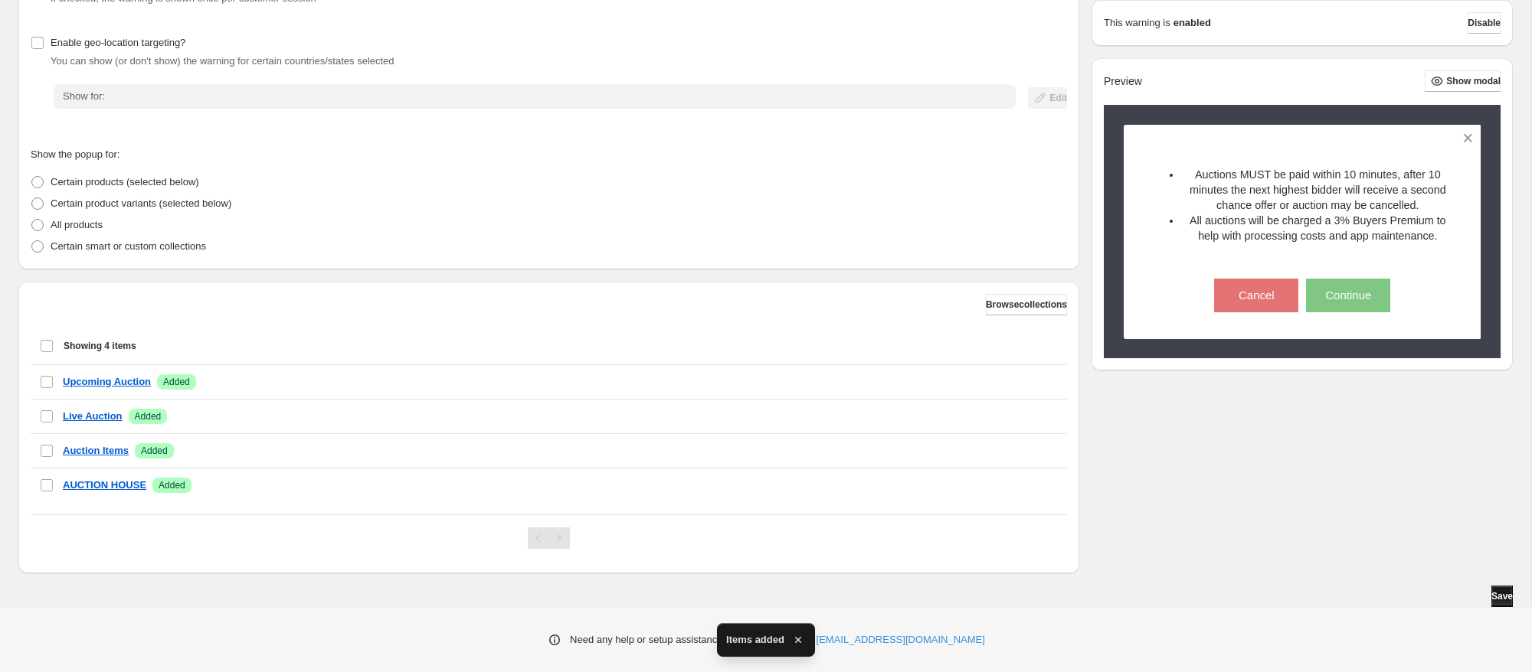
click at [1491, 591] on button "Save" at bounding box center [1501, 596] width 21 height 21
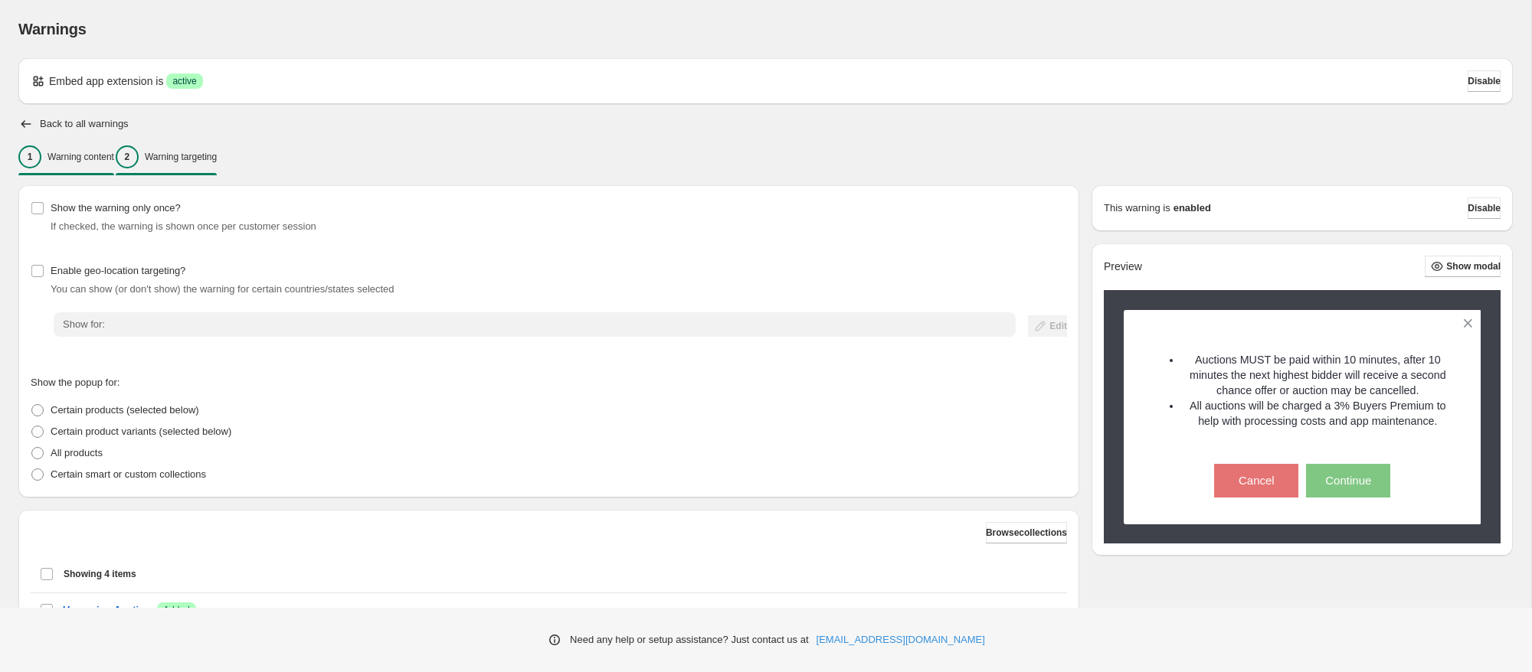
click at [81, 161] on p "Warning content" at bounding box center [80, 157] width 67 height 12
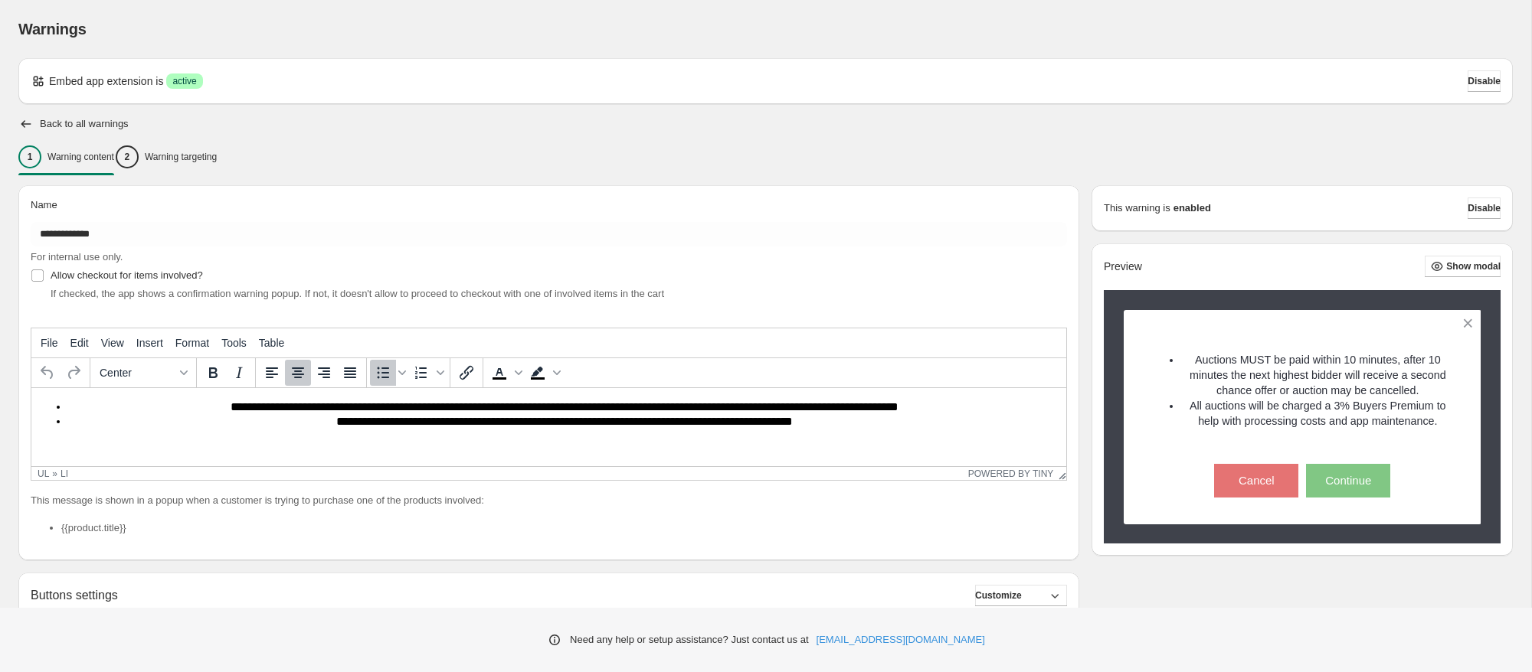
scroll to position [106, 0]
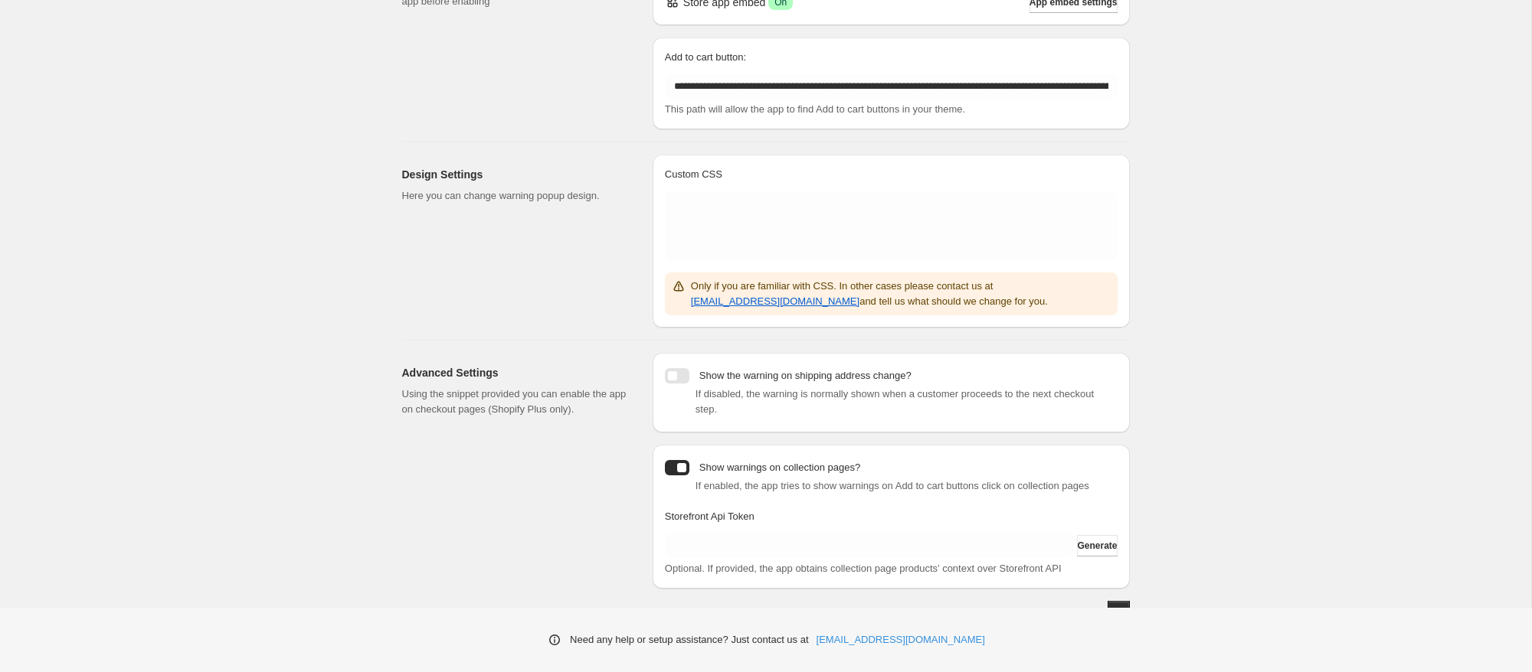
scroll to position [174, 0]
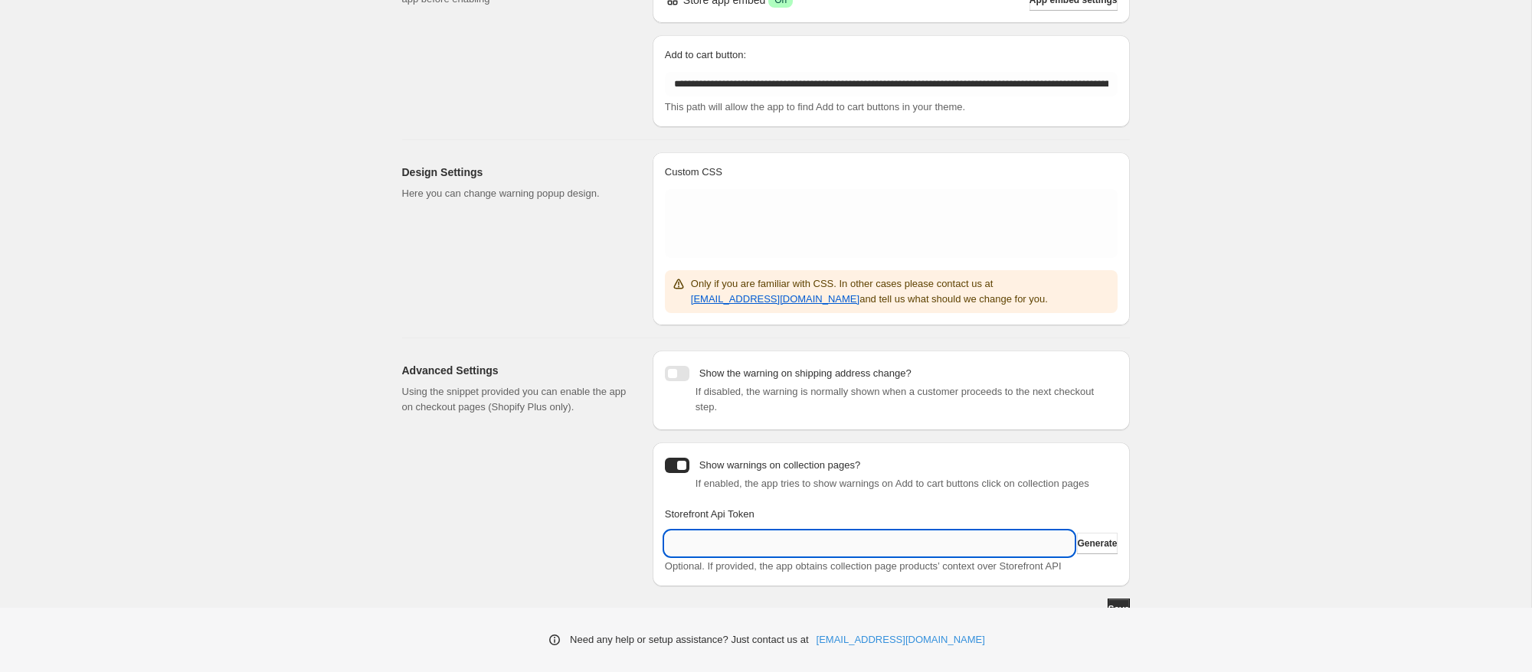
click at [831, 556] on input "Storefront Api Token" at bounding box center [870, 544] width 410 height 25
click at [1229, 506] on div "**********" at bounding box center [765, 223] width 1531 height 794
click at [870, 551] on input "Storefront Api Token" at bounding box center [870, 544] width 410 height 25
type input "*"
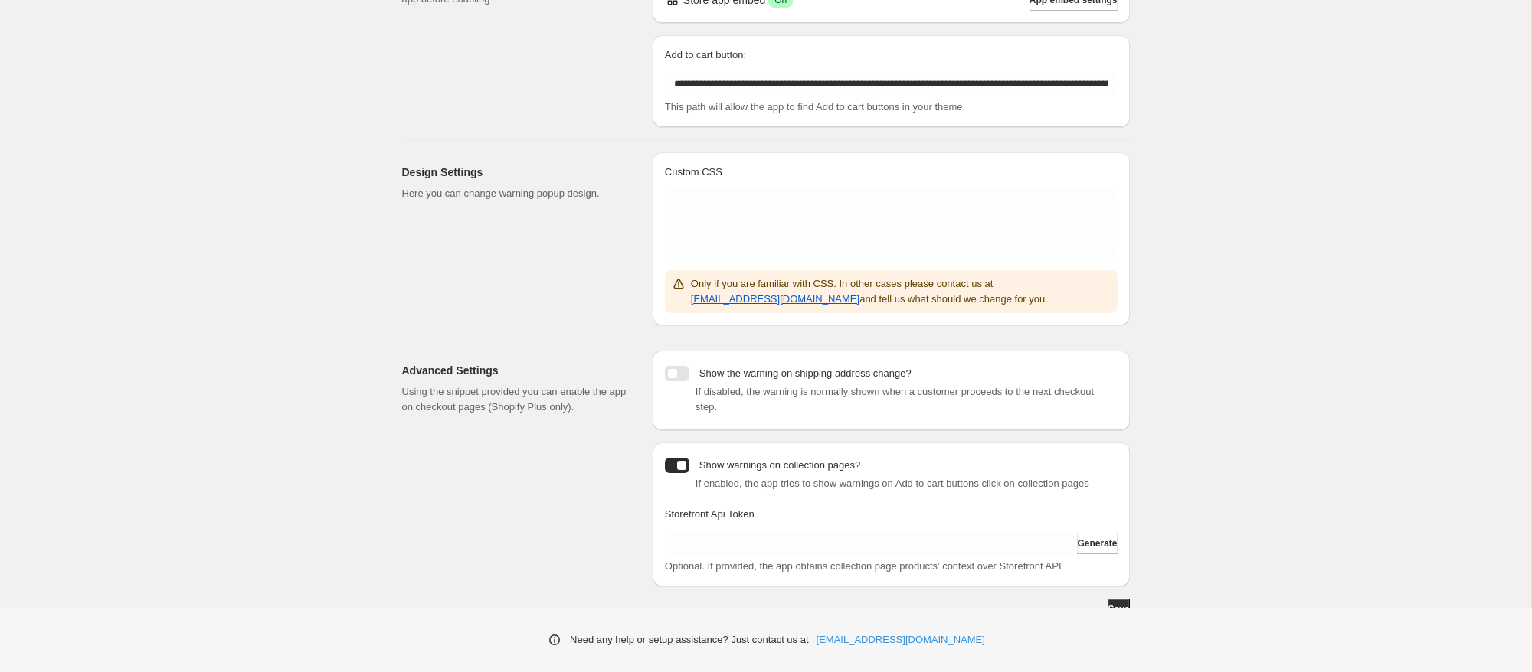
click at [1310, 424] on div "**********" at bounding box center [765, 223] width 1531 height 794
click at [708, 556] on input "Storefront Api Token" at bounding box center [870, 544] width 410 height 25
drag, startPoint x: 495, startPoint y: 493, endPoint x: 505, endPoint y: 488, distance: 12.0
click at [495, 493] on div "Advanced Settings Using the snippet provided you can enable the app on checkout…" at bounding box center [521, 469] width 238 height 236
click at [764, 554] on input "Storefront Api Token" at bounding box center [870, 544] width 410 height 25
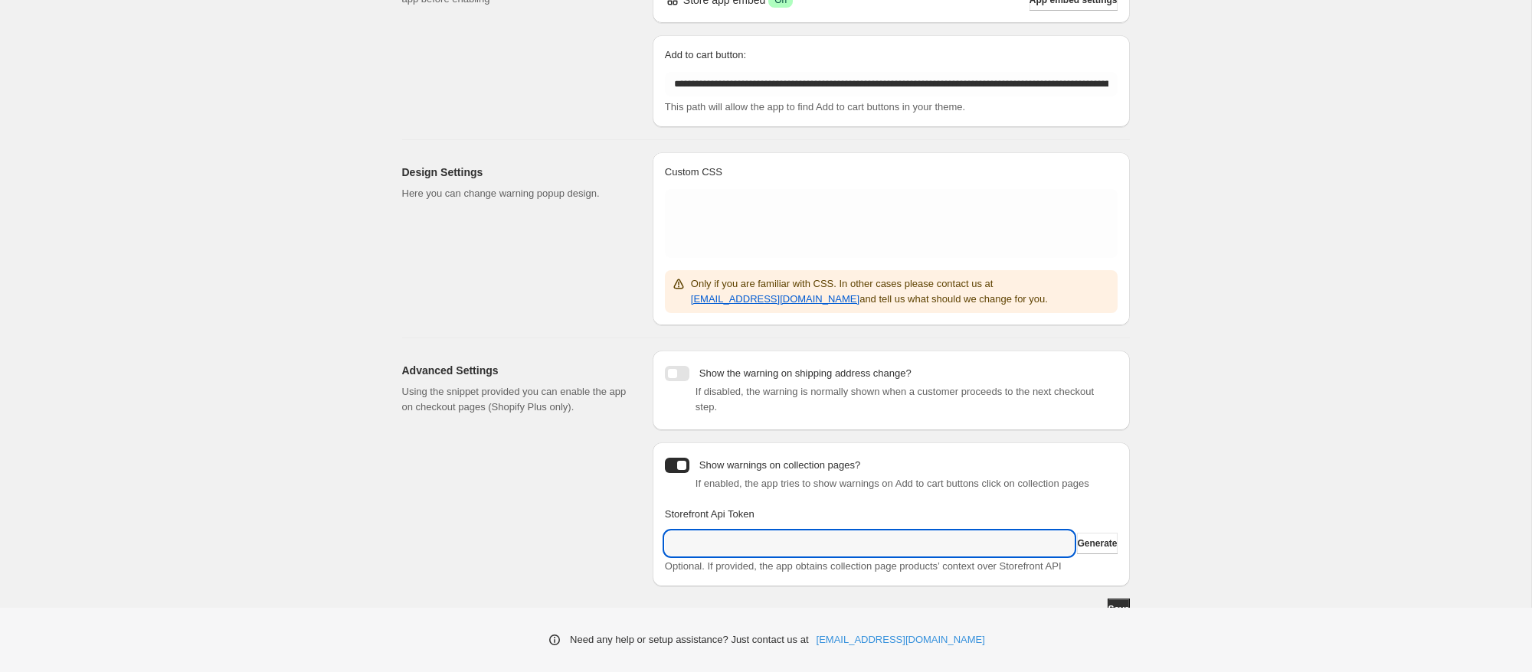
paste input "**********"
click at [1104, 550] on span "Generate" at bounding box center [1097, 544] width 40 height 12
click at [1115, 549] on div "Generate" at bounding box center [1097, 543] width 40 height 21
click at [1109, 555] on button "Generate" at bounding box center [1097, 543] width 40 height 21
click at [1267, 486] on div "**********" at bounding box center [765, 223] width 1531 height 794
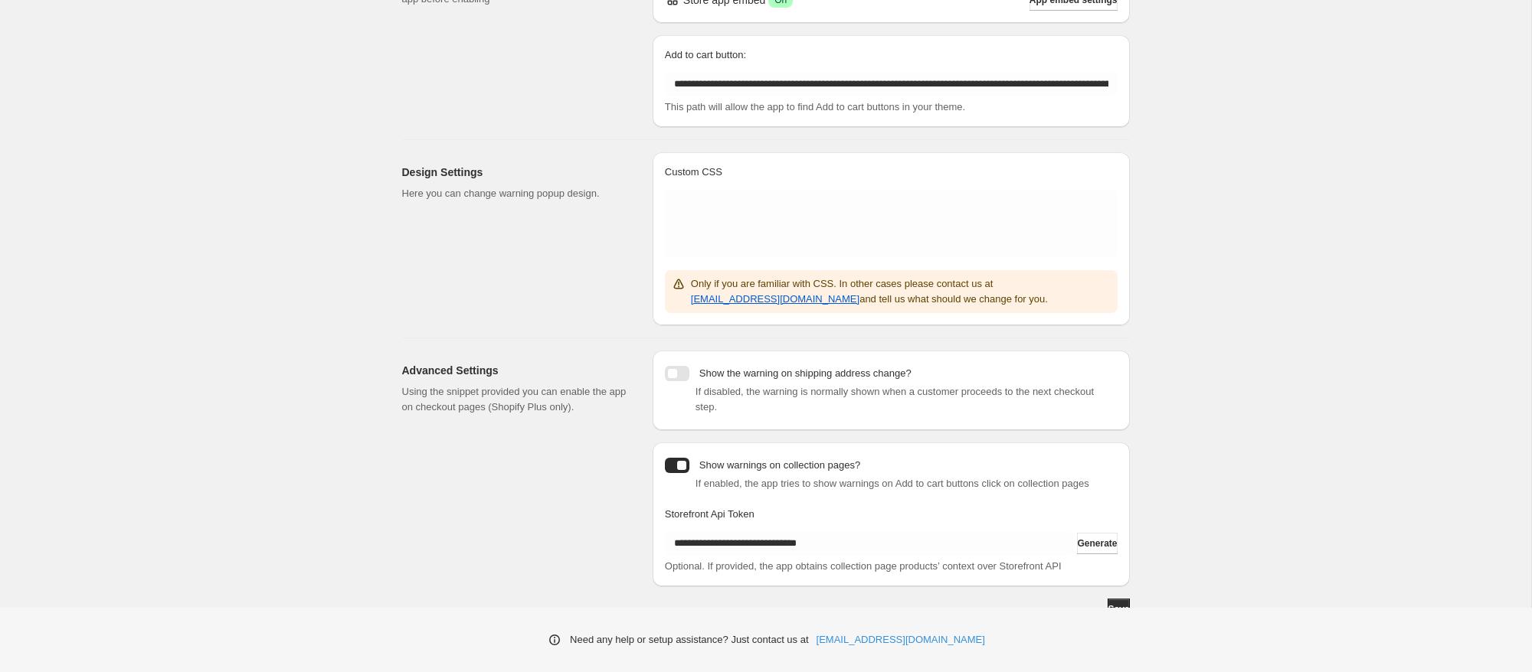
click at [1366, 312] on div "**********" at bounding box center [765, 223] width 1531 height 794
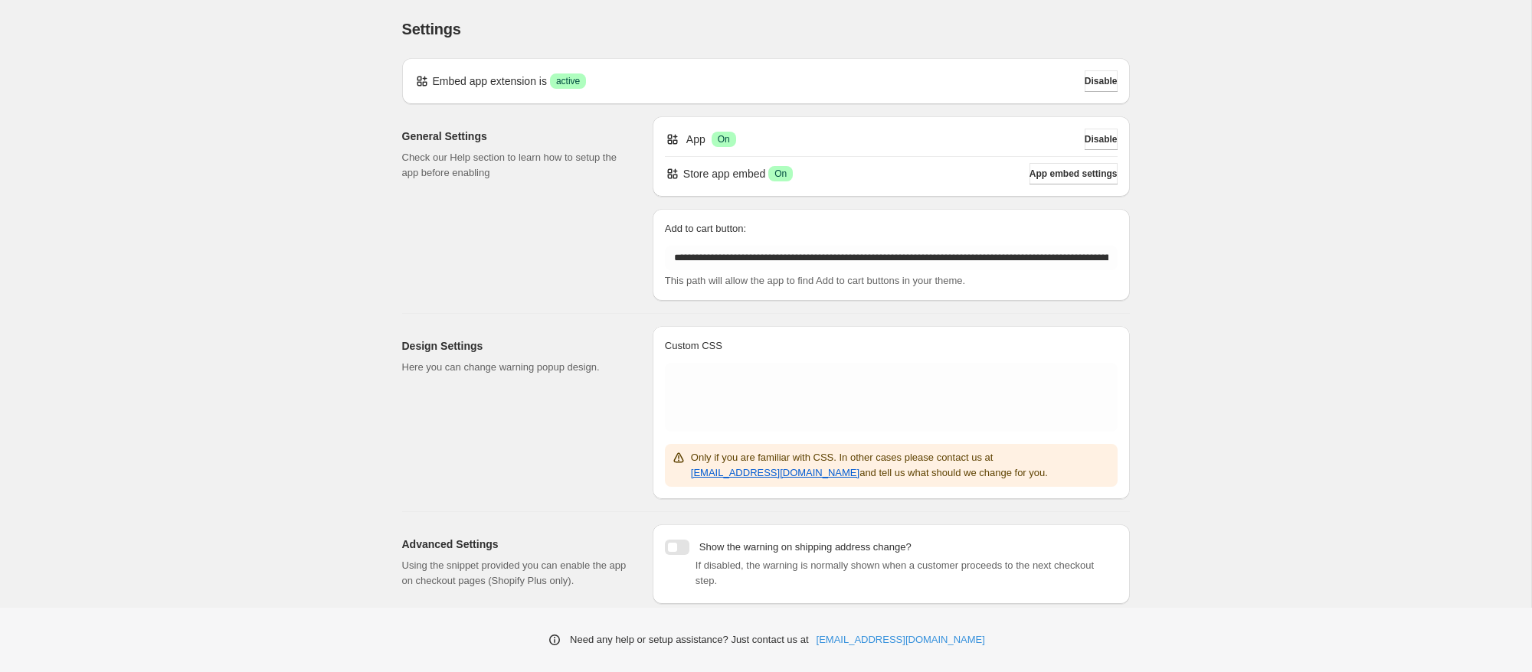
scroll to position [202, 0]
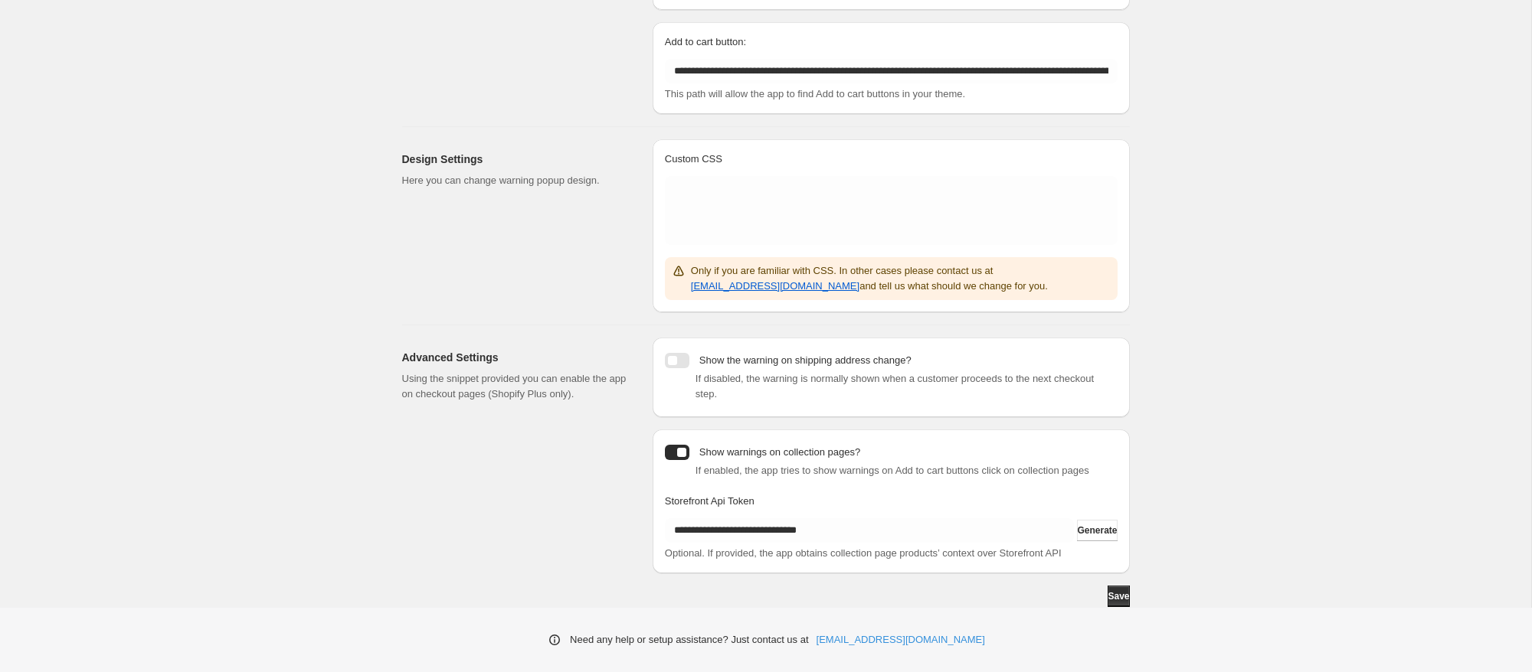
click at [432, 496] on div "Advanced Settings Using the snippet provided you can enable the app on checkout…" at bounding box center [521, 456] width 238 height 236
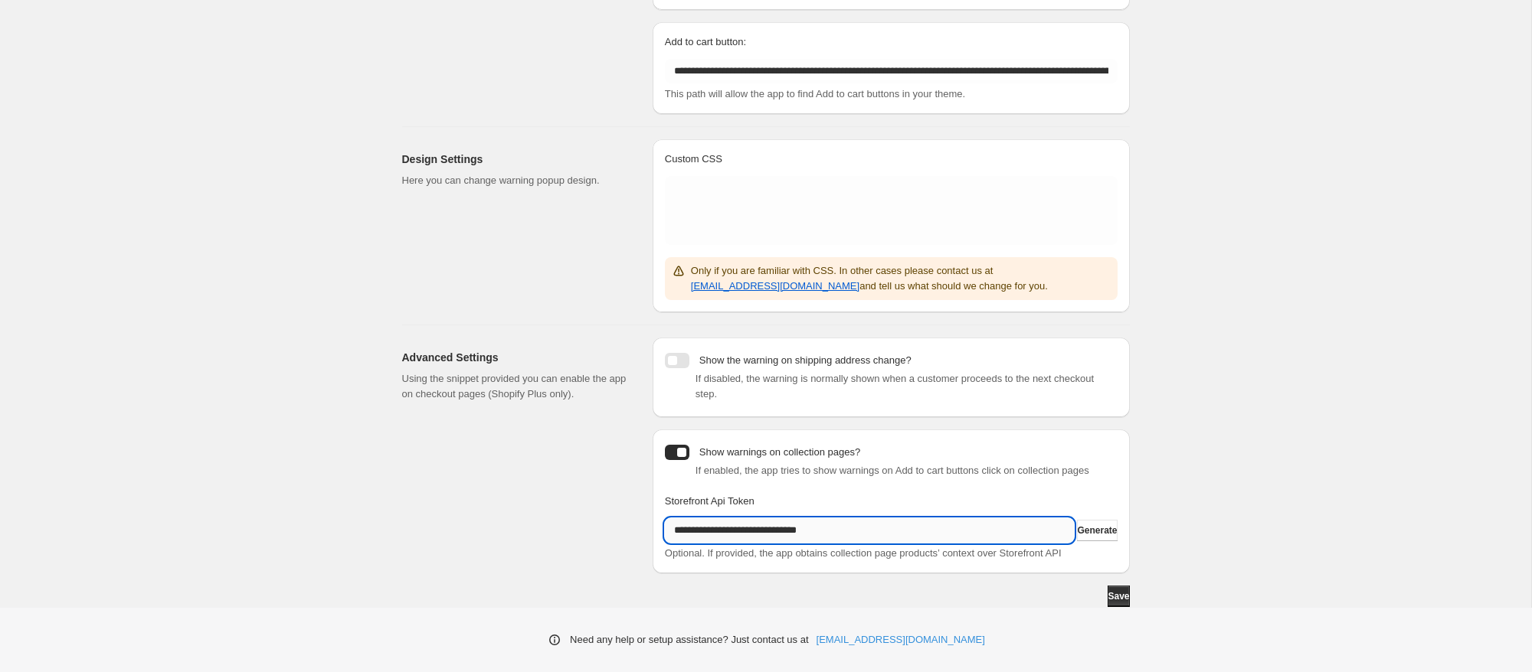
click at [975, 531] on input "**********" at bounding box center [870, 531] width 410 height 25
paste input "text"
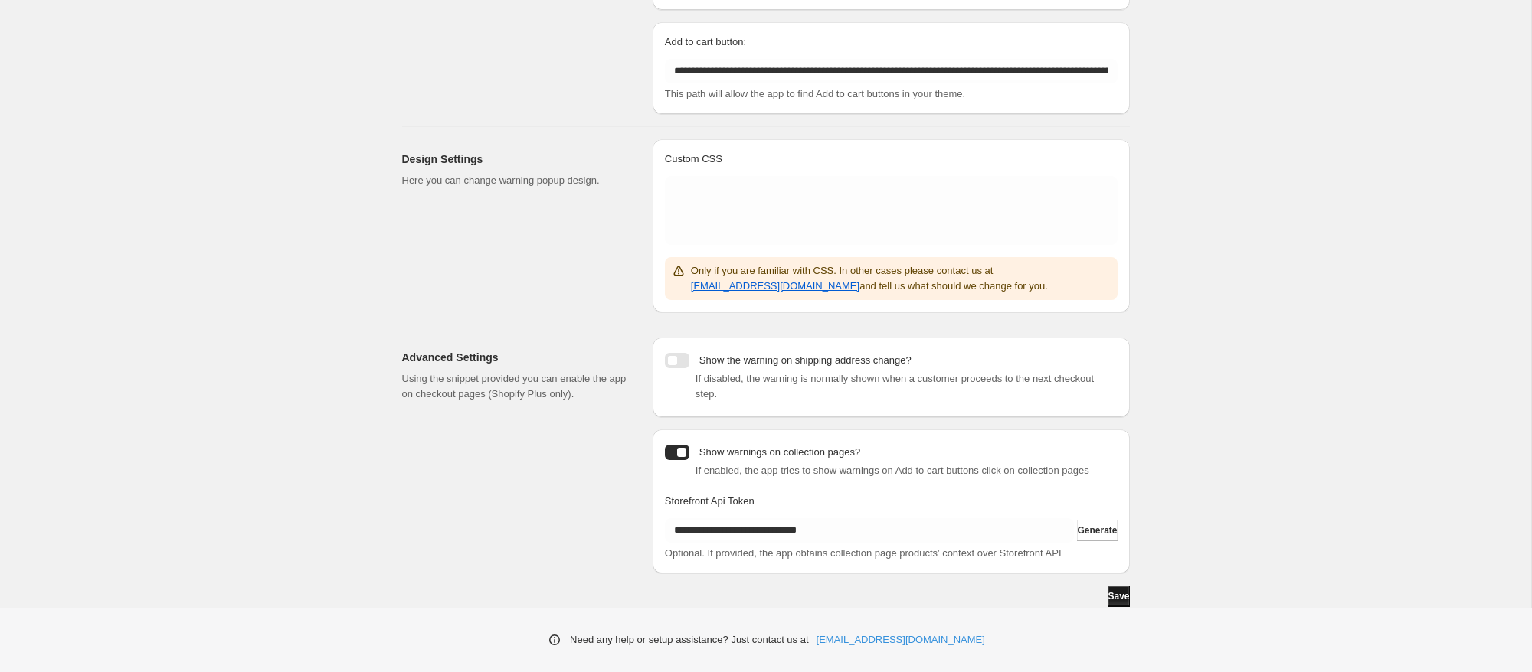
click at [1109, 600] on span "Save" at bounding box center [1117, 596] width 21 height 12
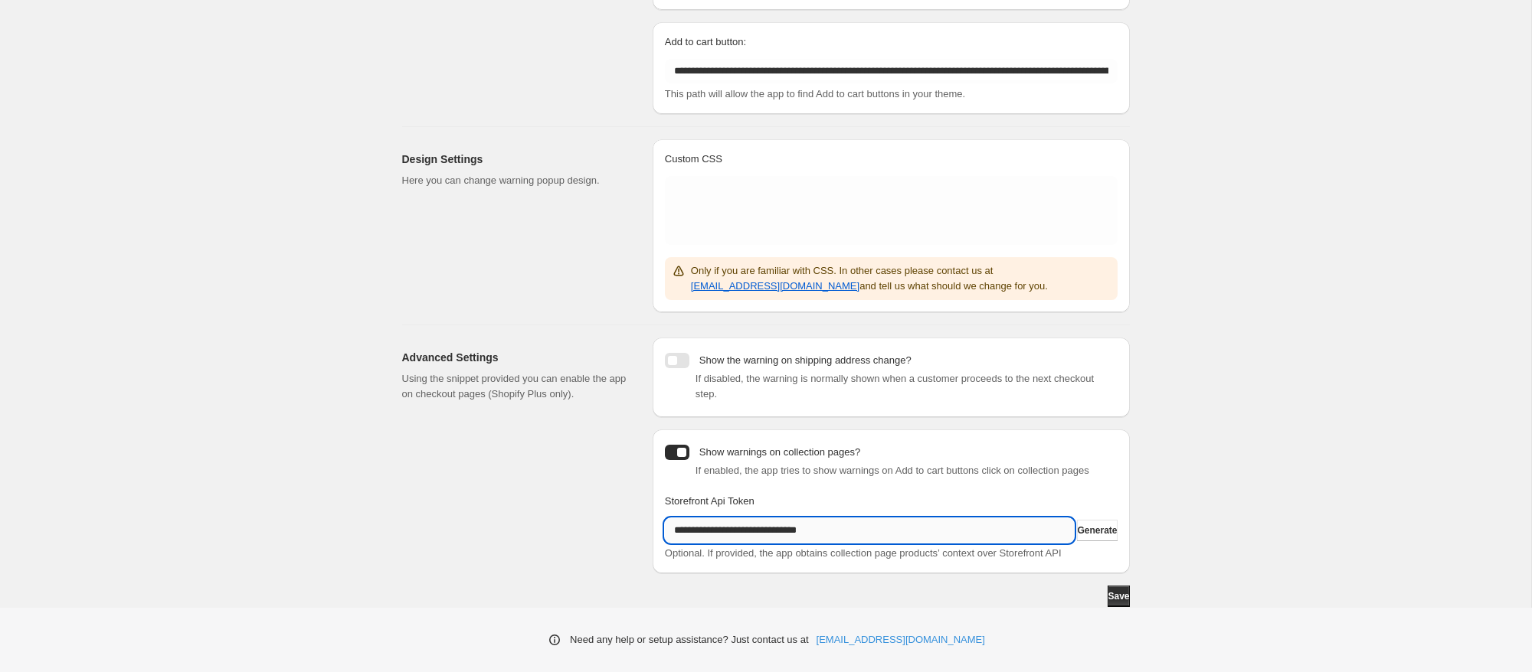
click at [947, 519] on input "**********" at bounding box center [870, 531] width 410 height 25
paste input "text"
type input "**********"
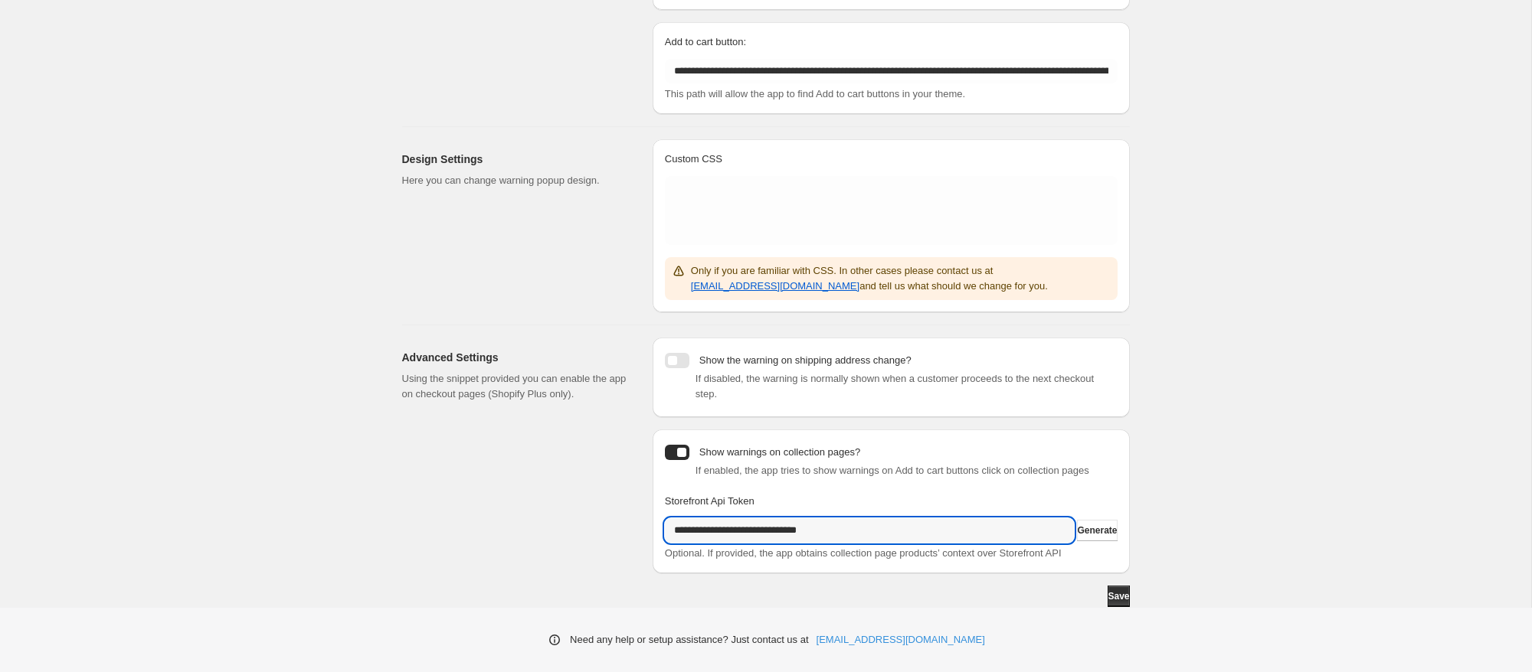
click at [1265, 435] on div "**********" at bounding box center [765, 210] width 1531 height 794
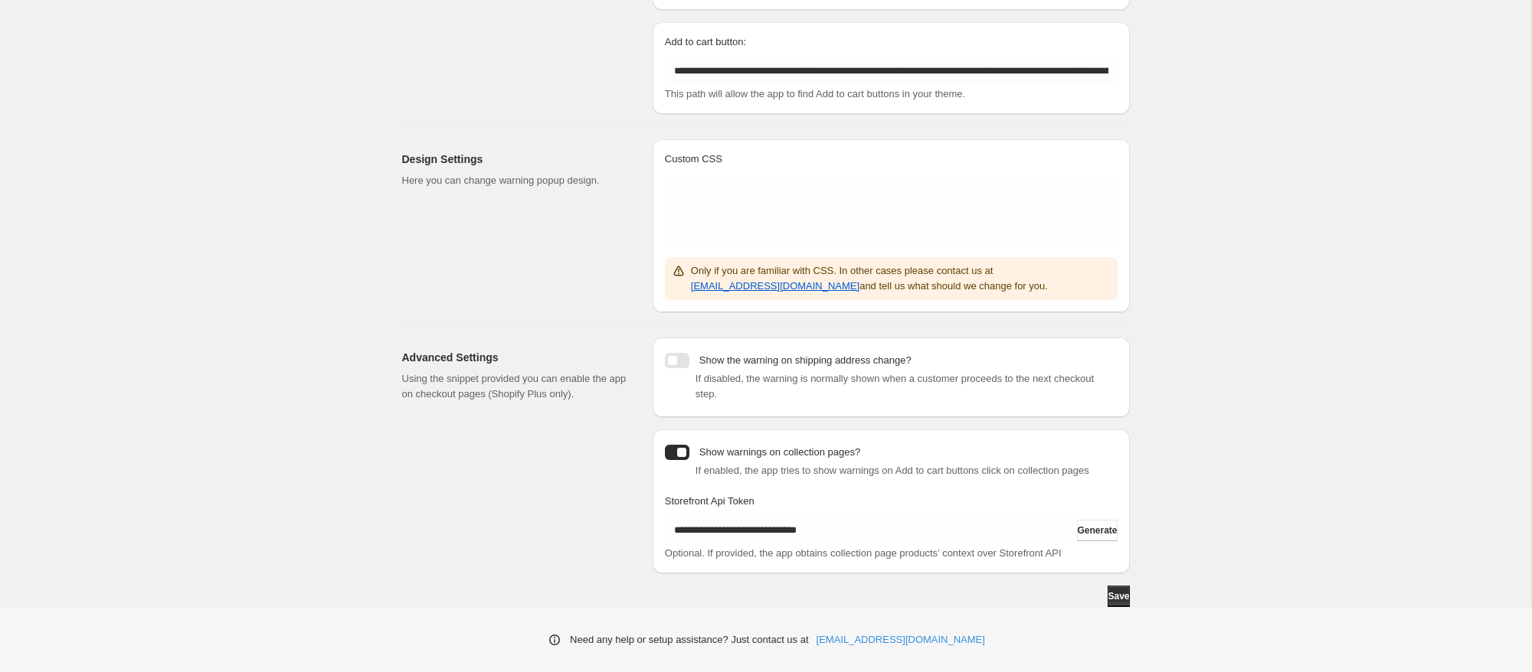
scroll to position [202, 0]
click at [1127, 594] on button "Save" at bounding box center [1117, 596] width 21 height 21
